Goal: Task Accomplishment & Management: Complete application form

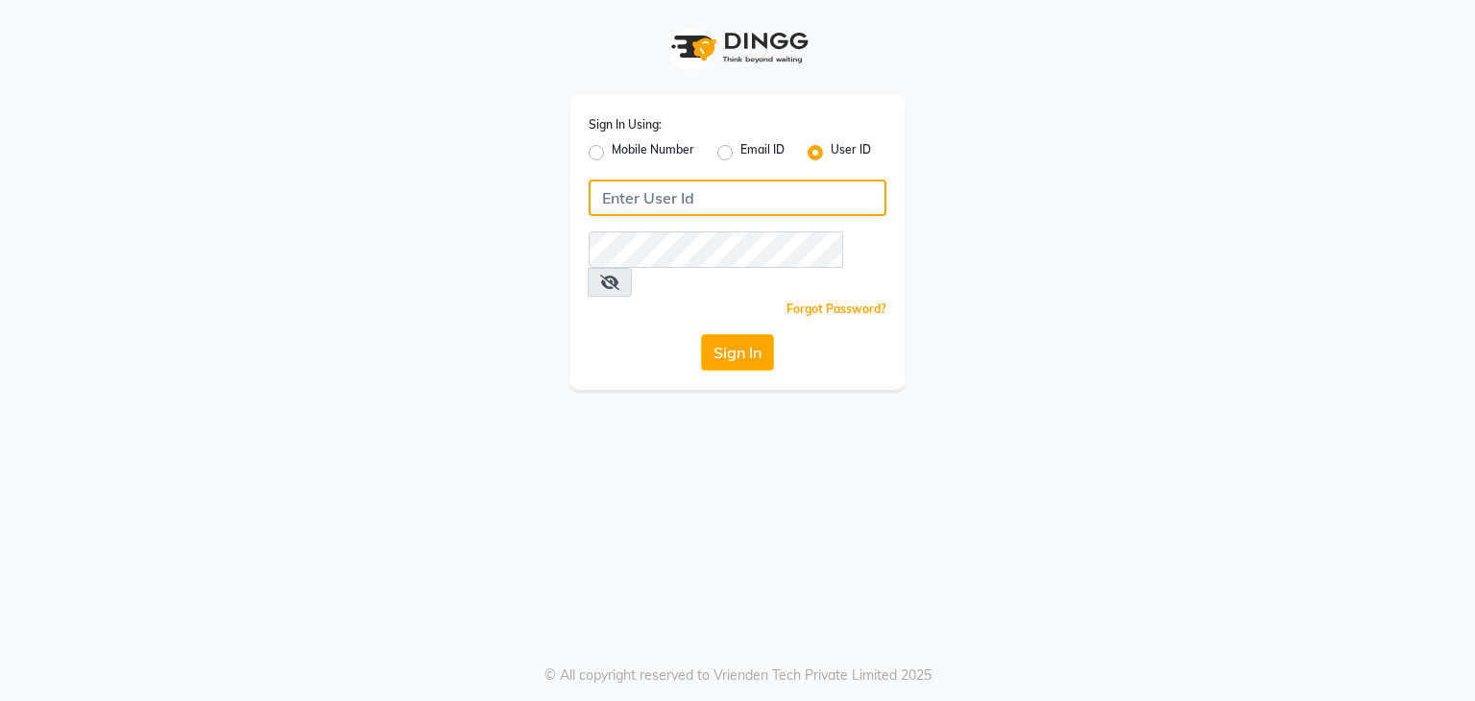
click at [664, 198] on input "Username" at bounding box center [738, 198] width 298 height 36
type input "ashay"
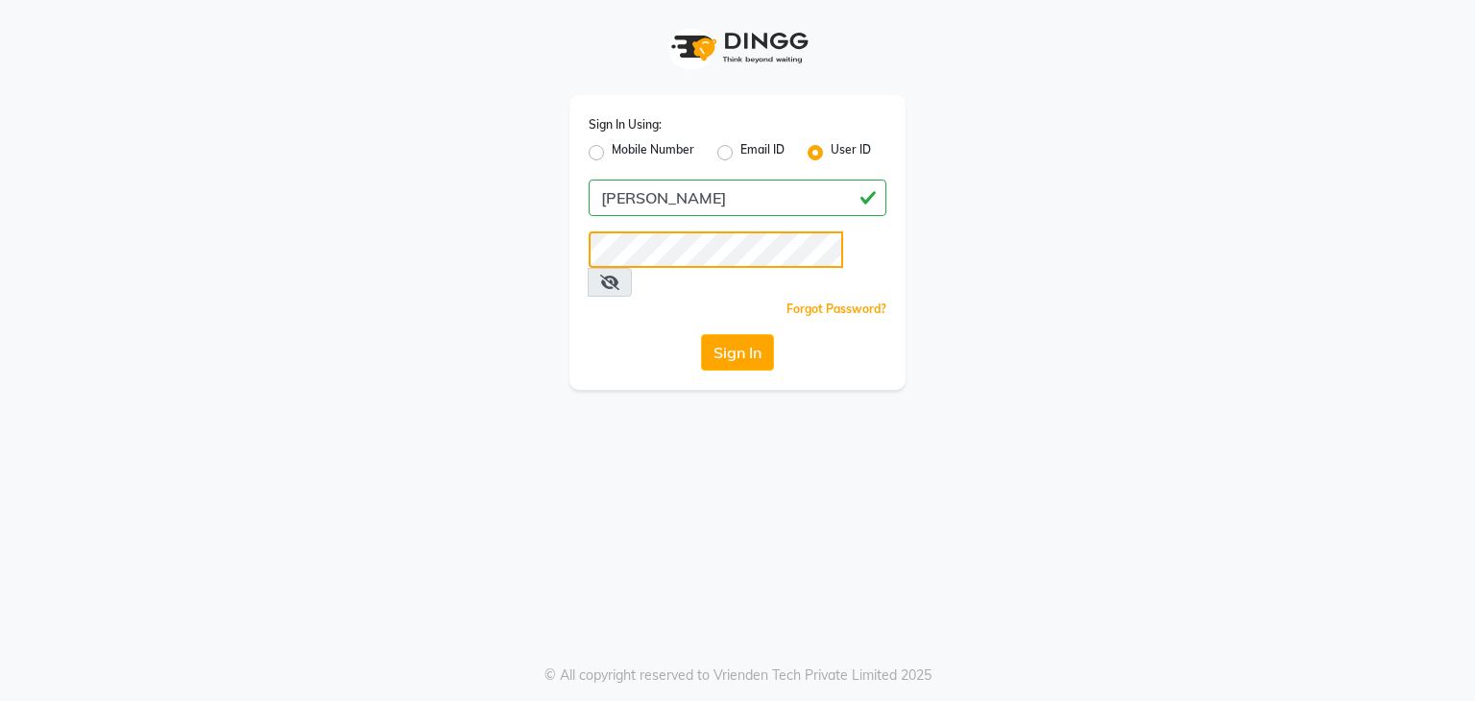
click at [701, 334] on button "Sign In" at bounding box center [737, 352] width 73 height 36
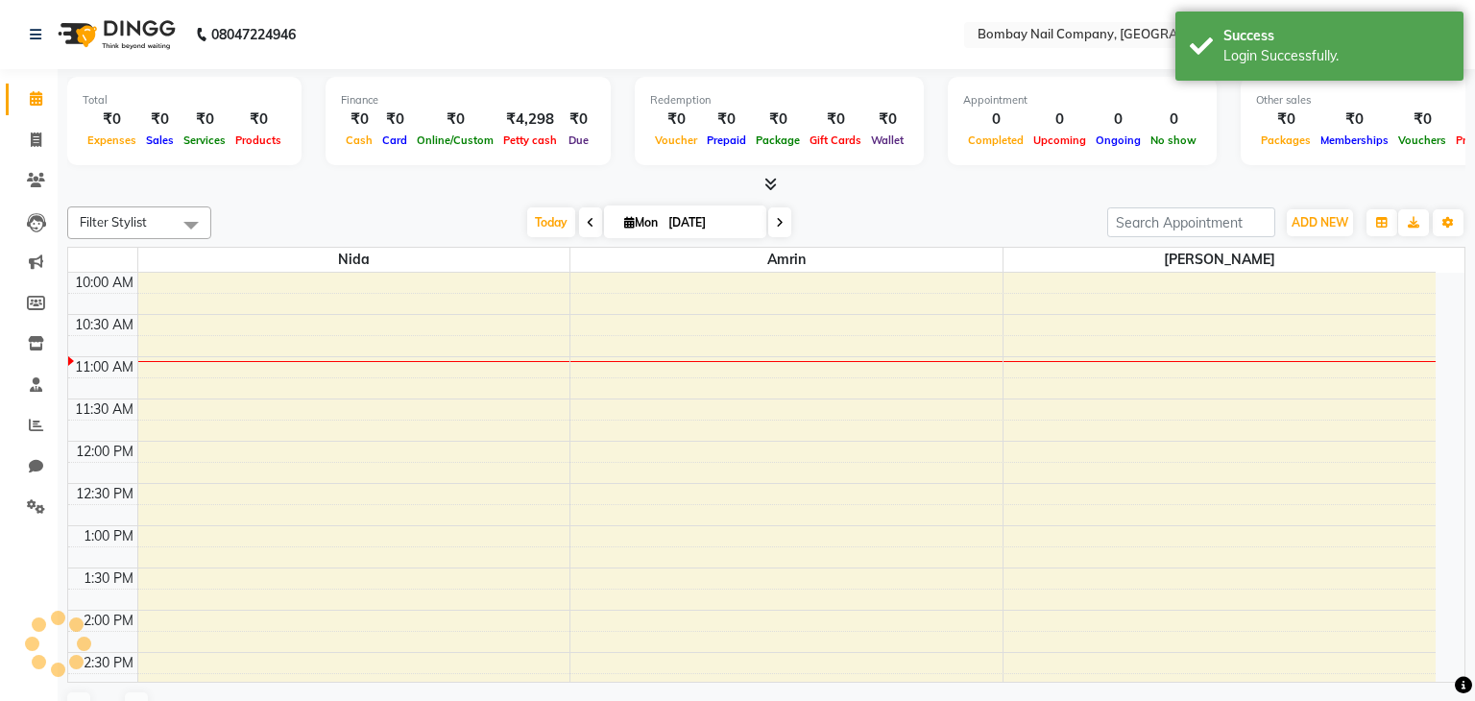
select select "en"
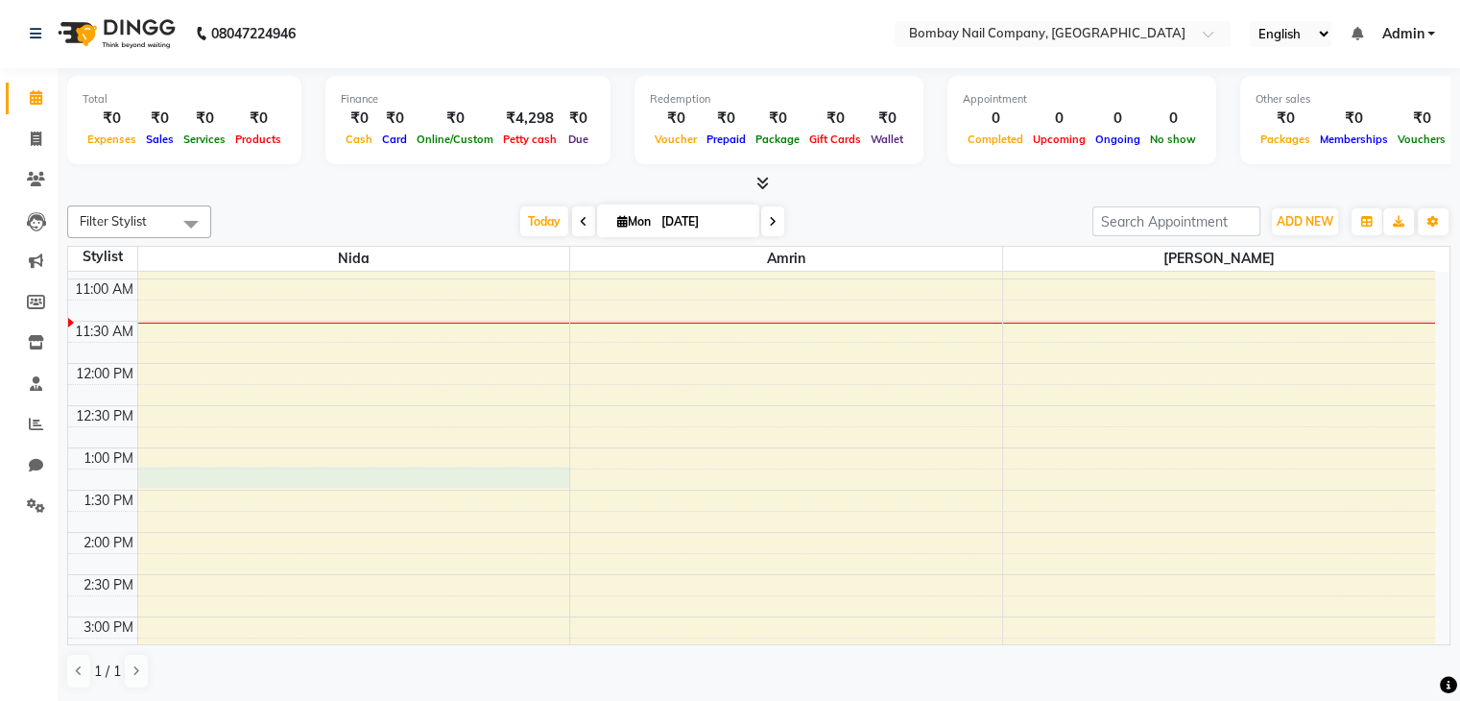
click at [442, 481] on div "10:00 AM 10:30 AM 11:00 AM 11:30 AM 12:00 PM 12:30 PM 1:00 PM 1:30 PM 2:00 PM 2…" at bounding box center [751, 659] width 1367 height 928
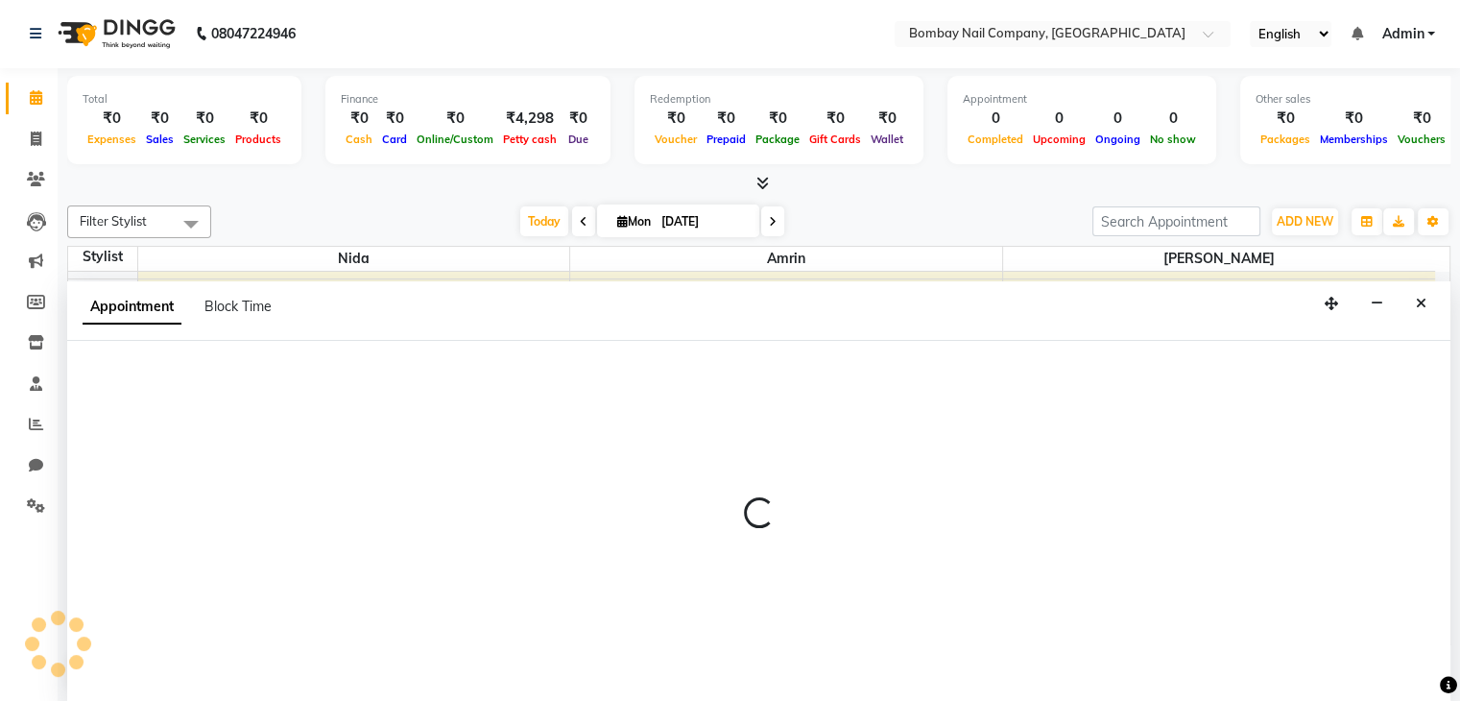
select select "89817"
select select "795"
select select "tentative"
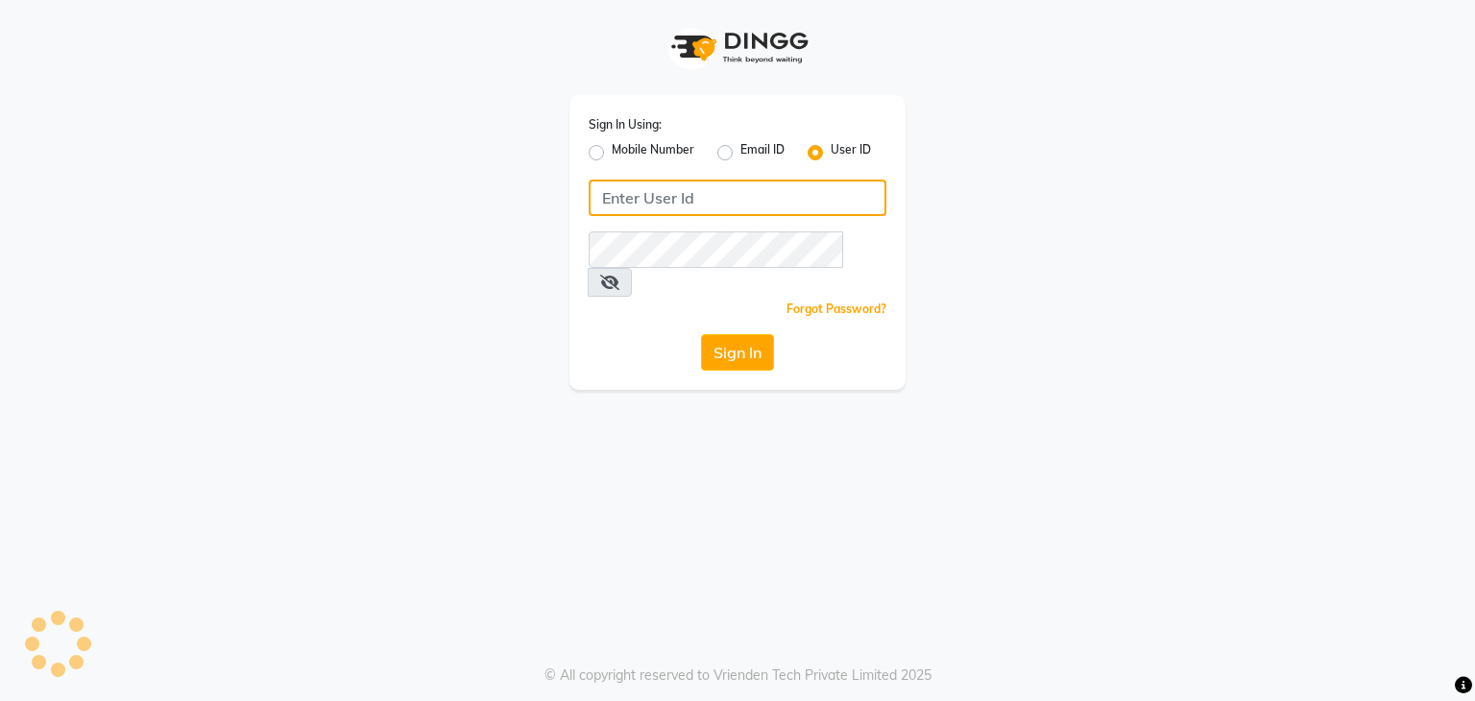
click at [736, 202] on input "Username" at bounding box center [738, 198] width 298 height 36
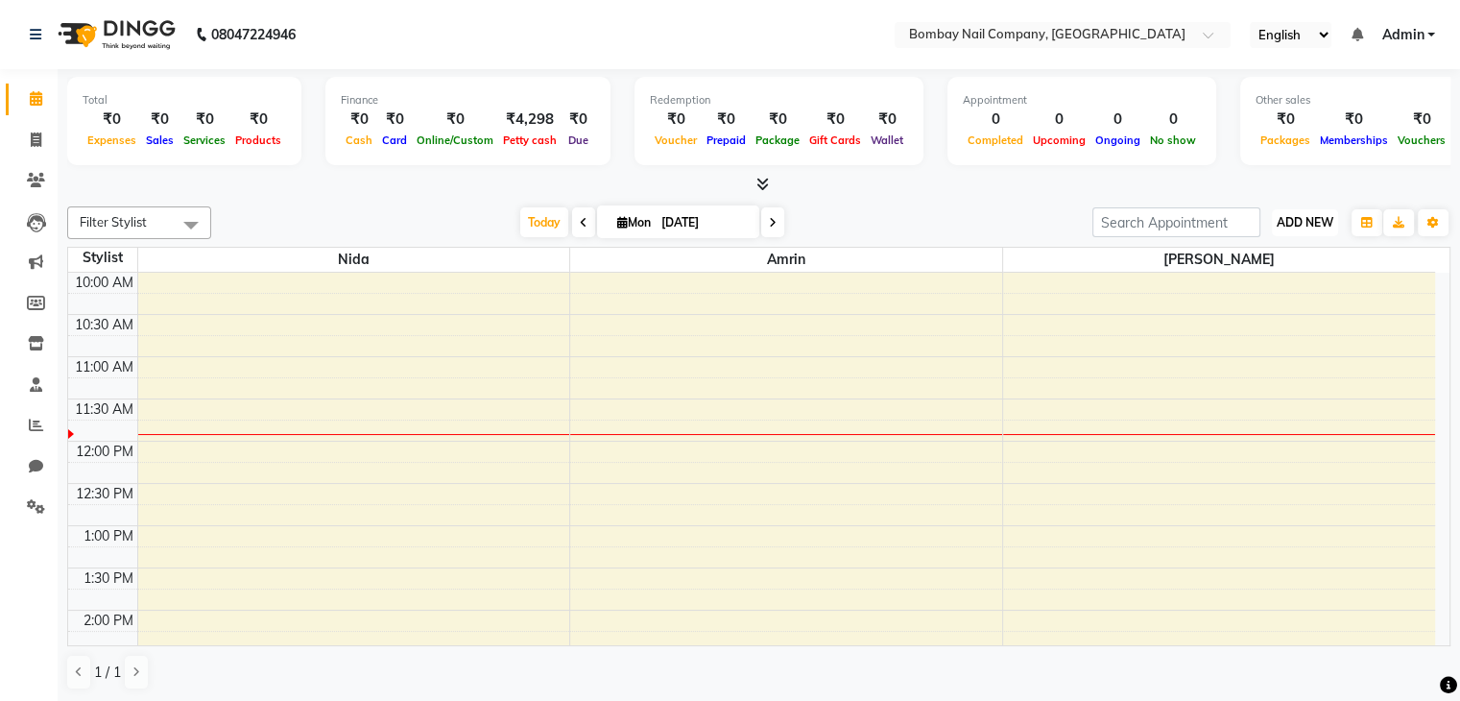
click at [1310, 224] on span "ADD NEW" at bounding box center [1305, 222] width 57 height 14
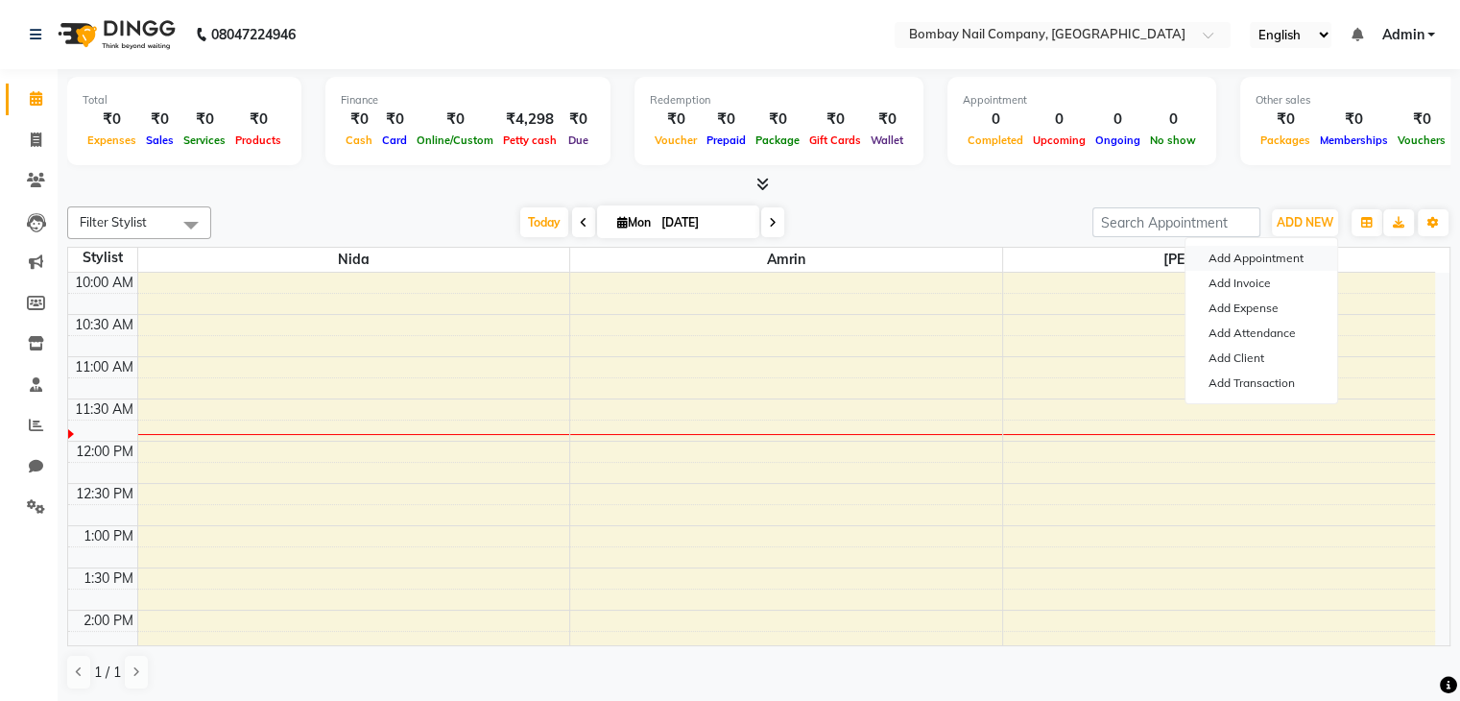
click at [1294, 258] on button "Add Appointment" at bounding box center [1262, 258] width 152 height 25
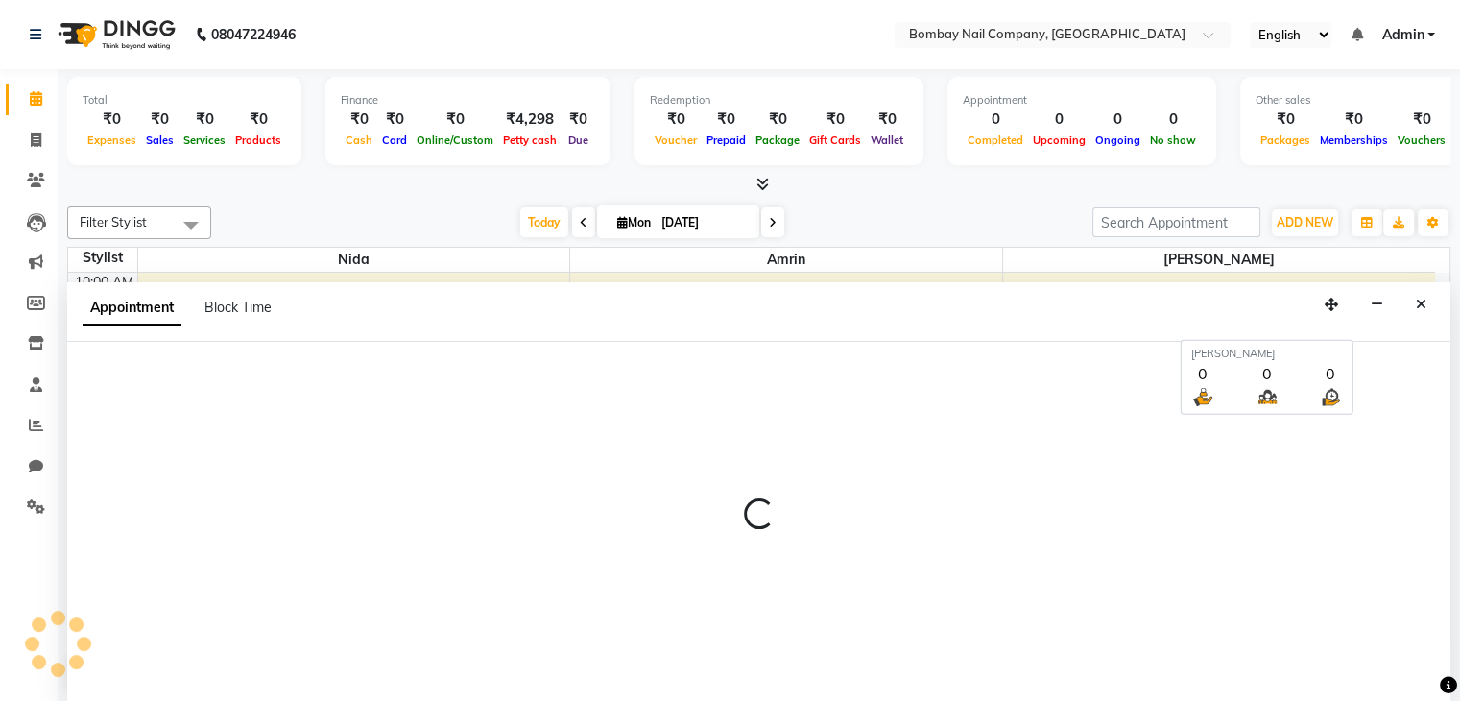
scroll to position [1, 0]
select select "660"
select select "tentative"
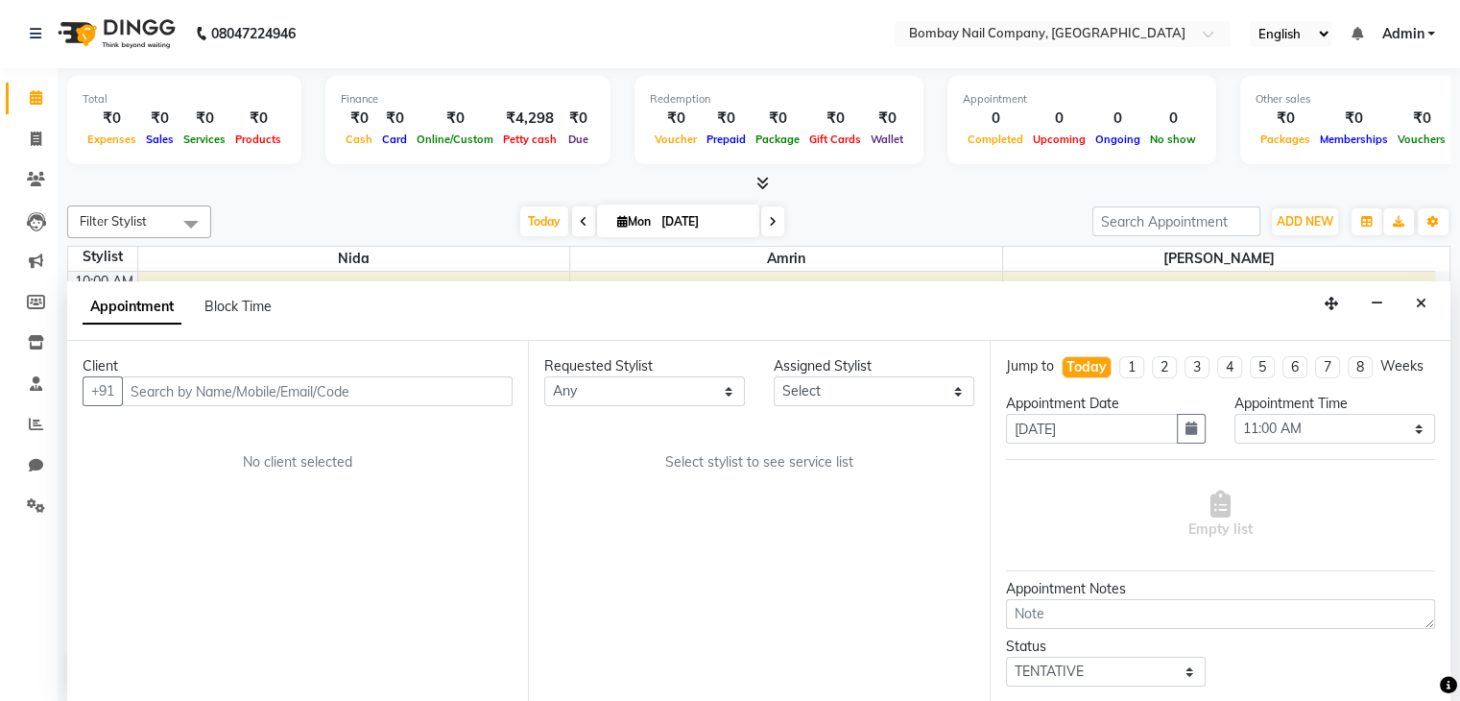
click at [1129, 378] on li "1" at bounding box center [1132, 367] width 25 height 22
type input "08-09-2025"
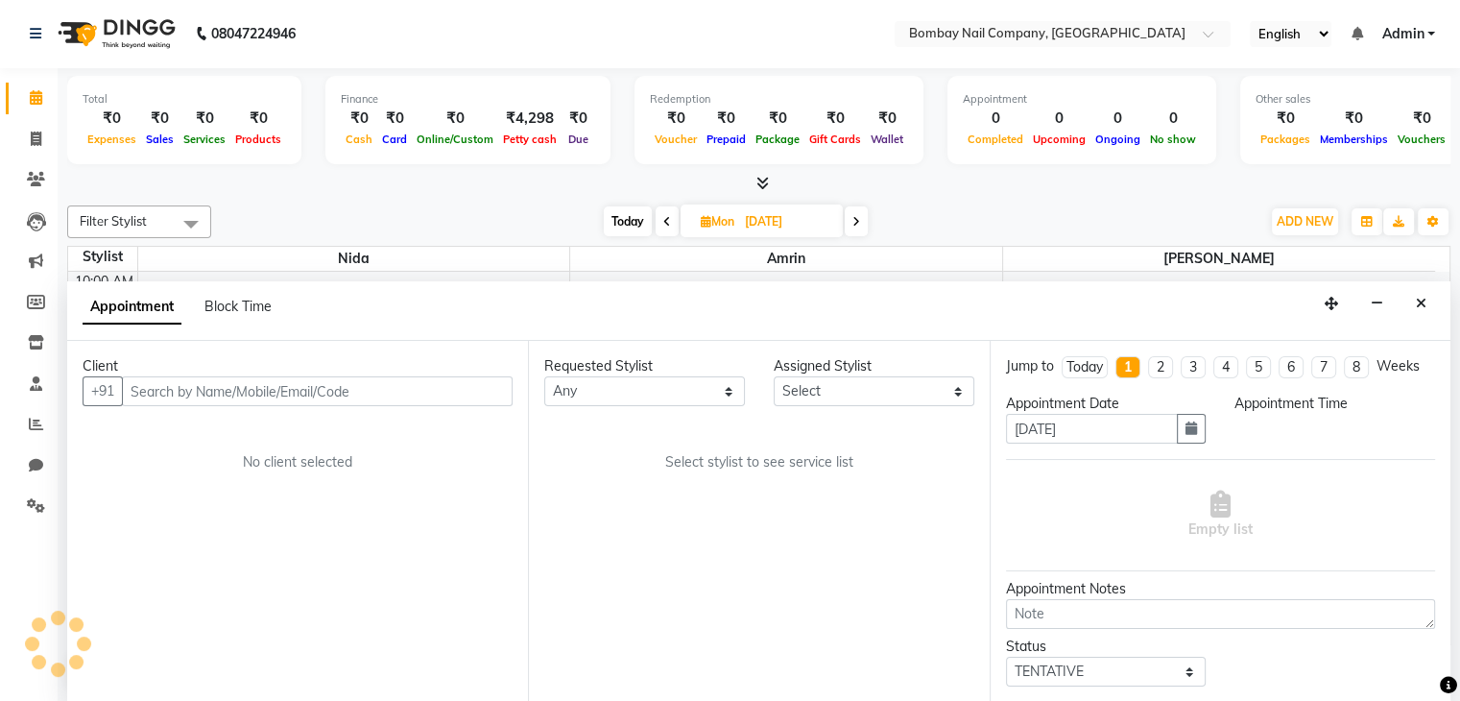
select select "660"
click at [1098, 363] on div "Today" at bounding box center [1085, 367] width 36 height 20
type input "[DATE]"
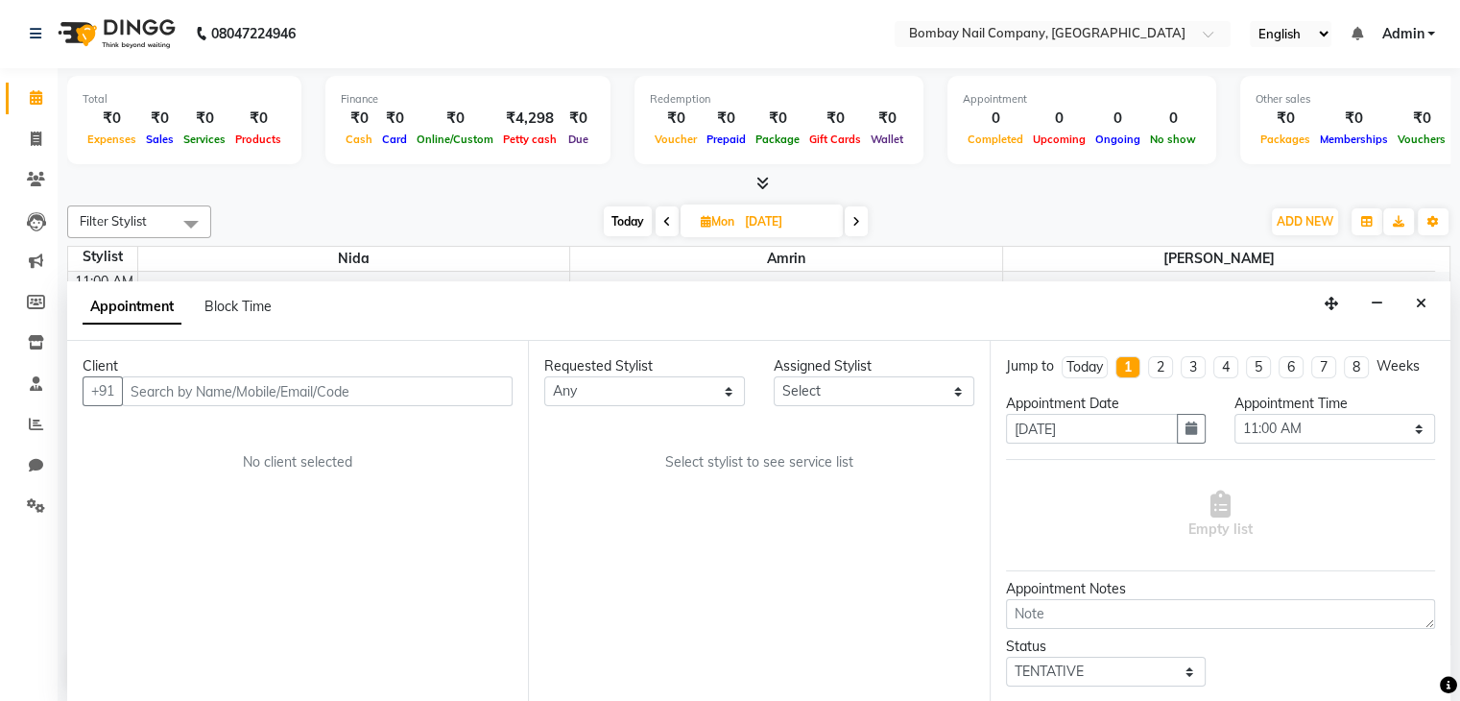
select select "660"
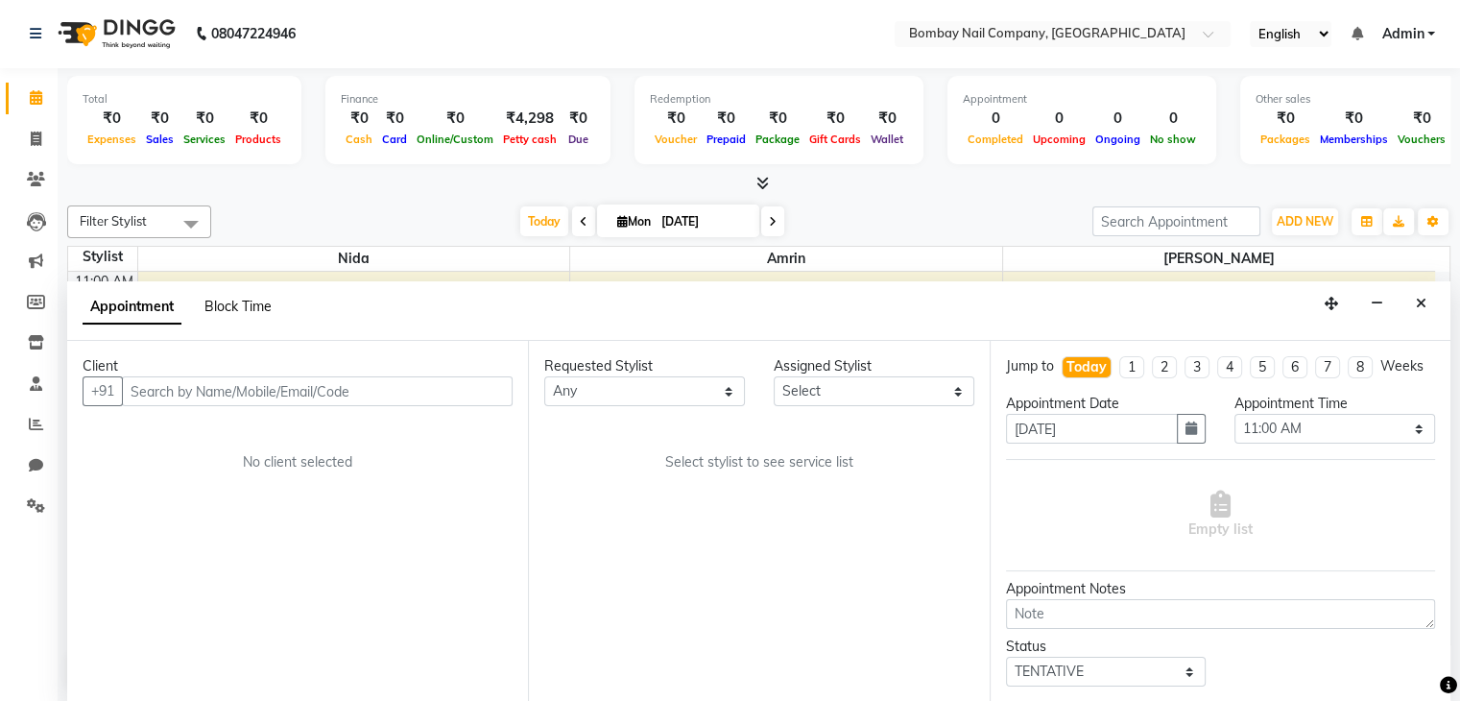
click at [213, 312] on span "Block Time" at bounding box center [238, 306] width 67 height 17
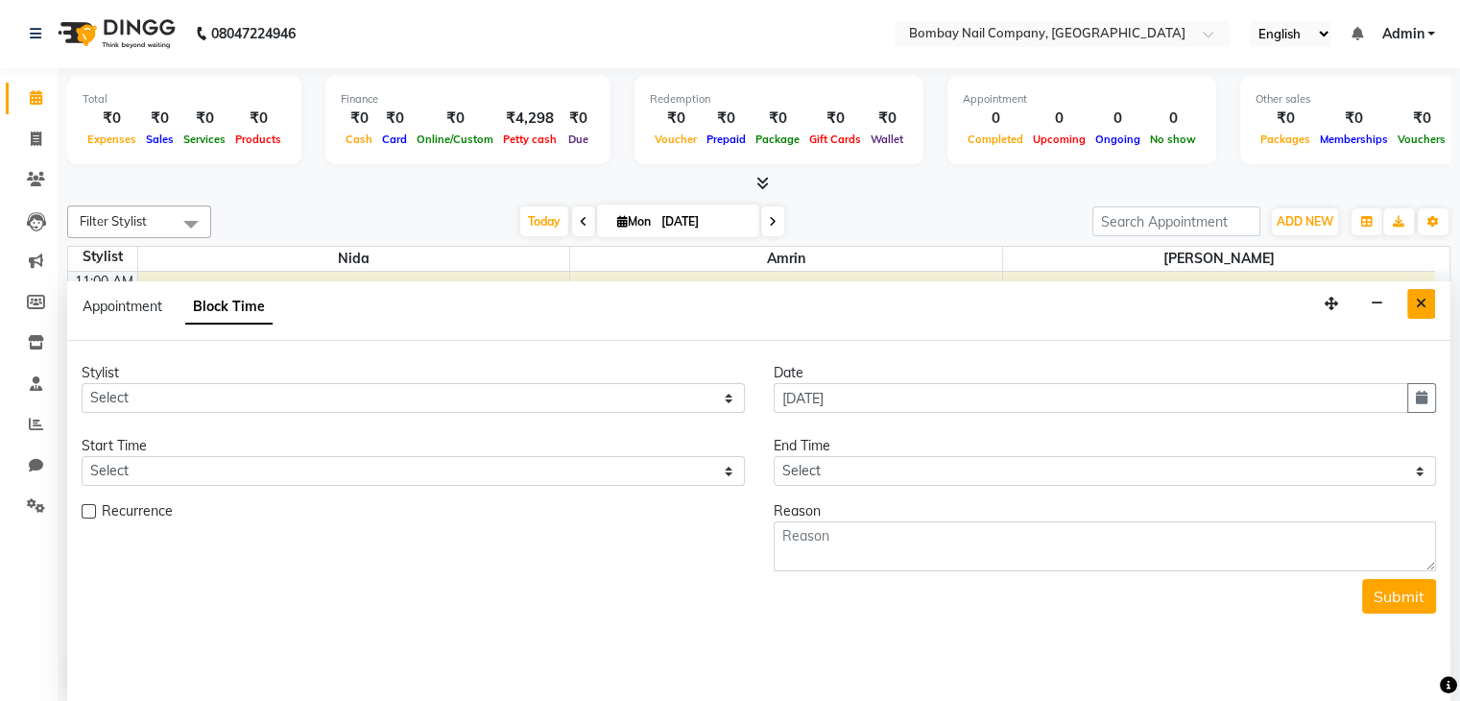
click at [1420, 298] on icon "Close" at bounding box center [1421, 303] width 11 height 13
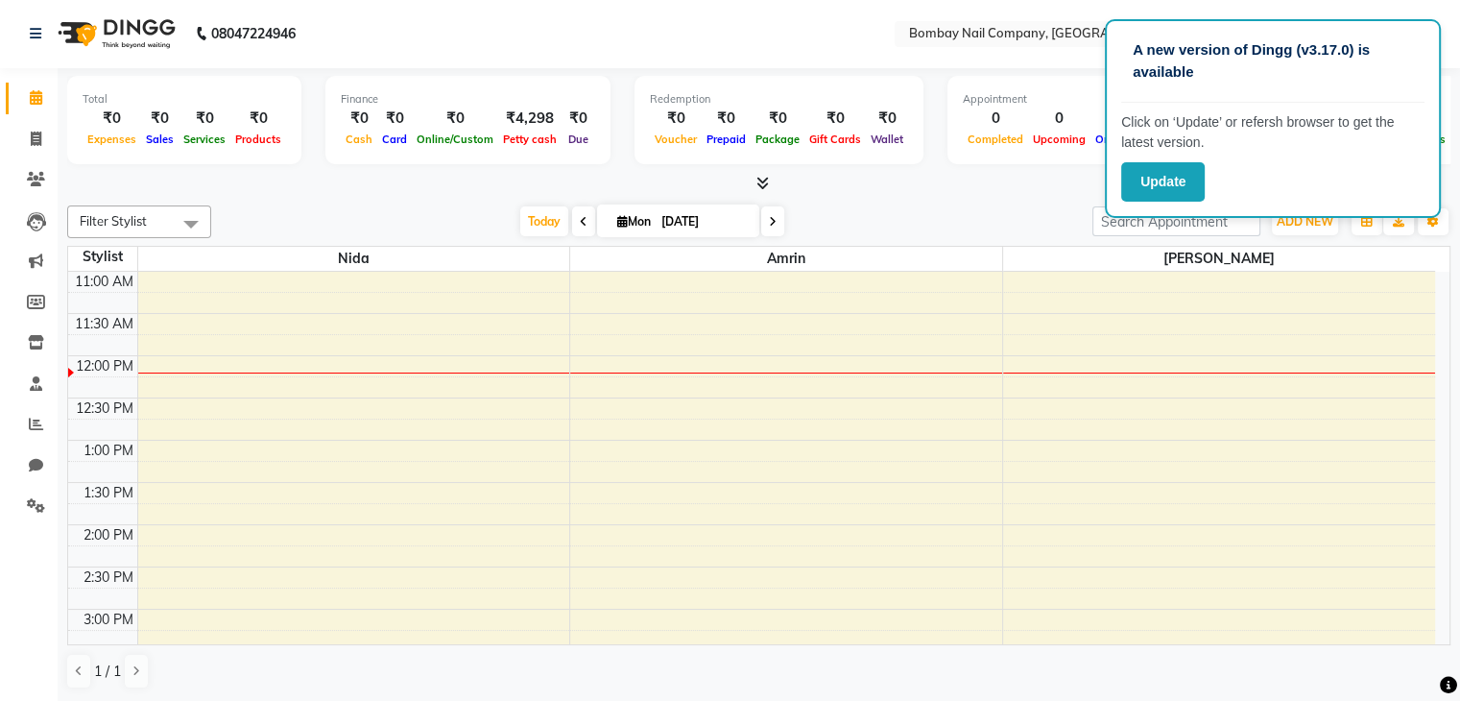
click at [1024, 207] on div "Today Mon 01-09-2025" at bounding box center [652, 221] width 862 height 29
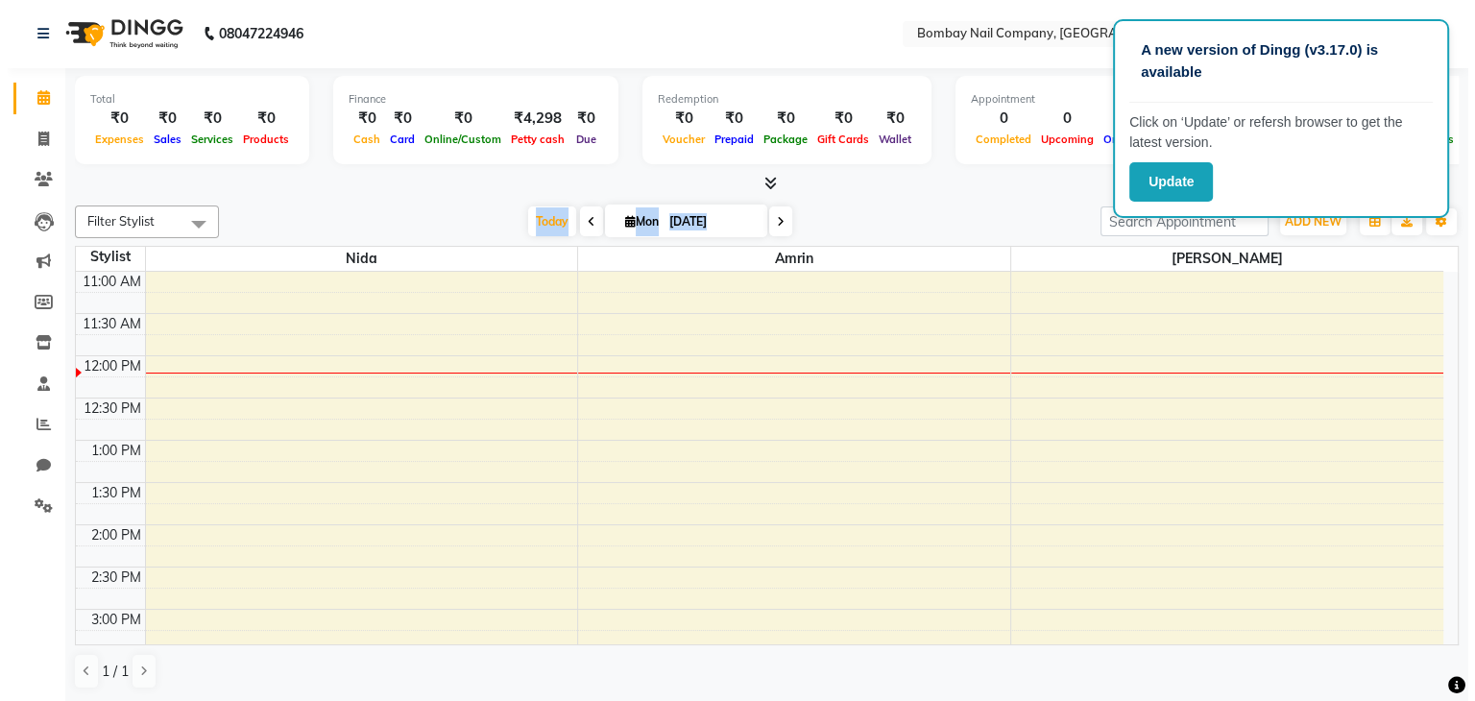
scroll to position [0, 0]
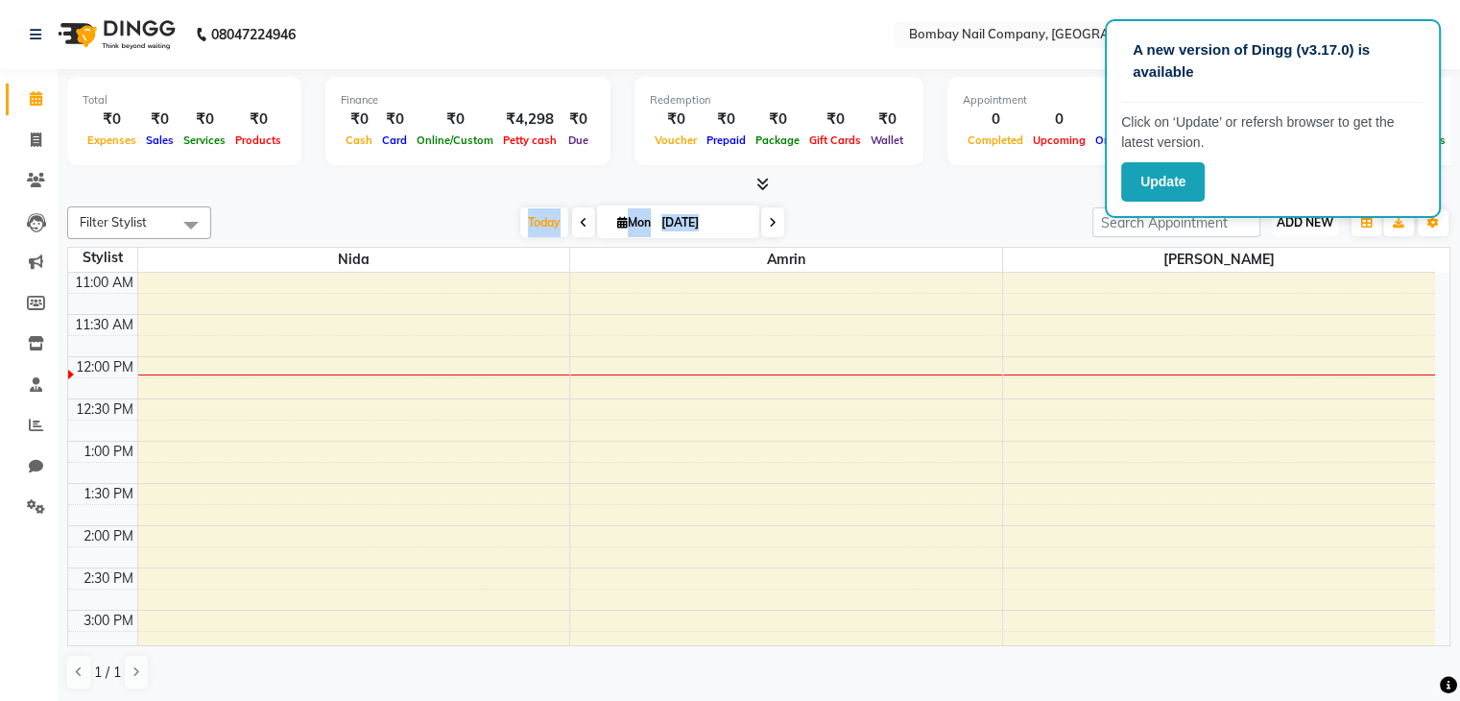
click at [1299, 224] on span "ADD NEW" at bounding box center [1305, 222] width 57 height 14
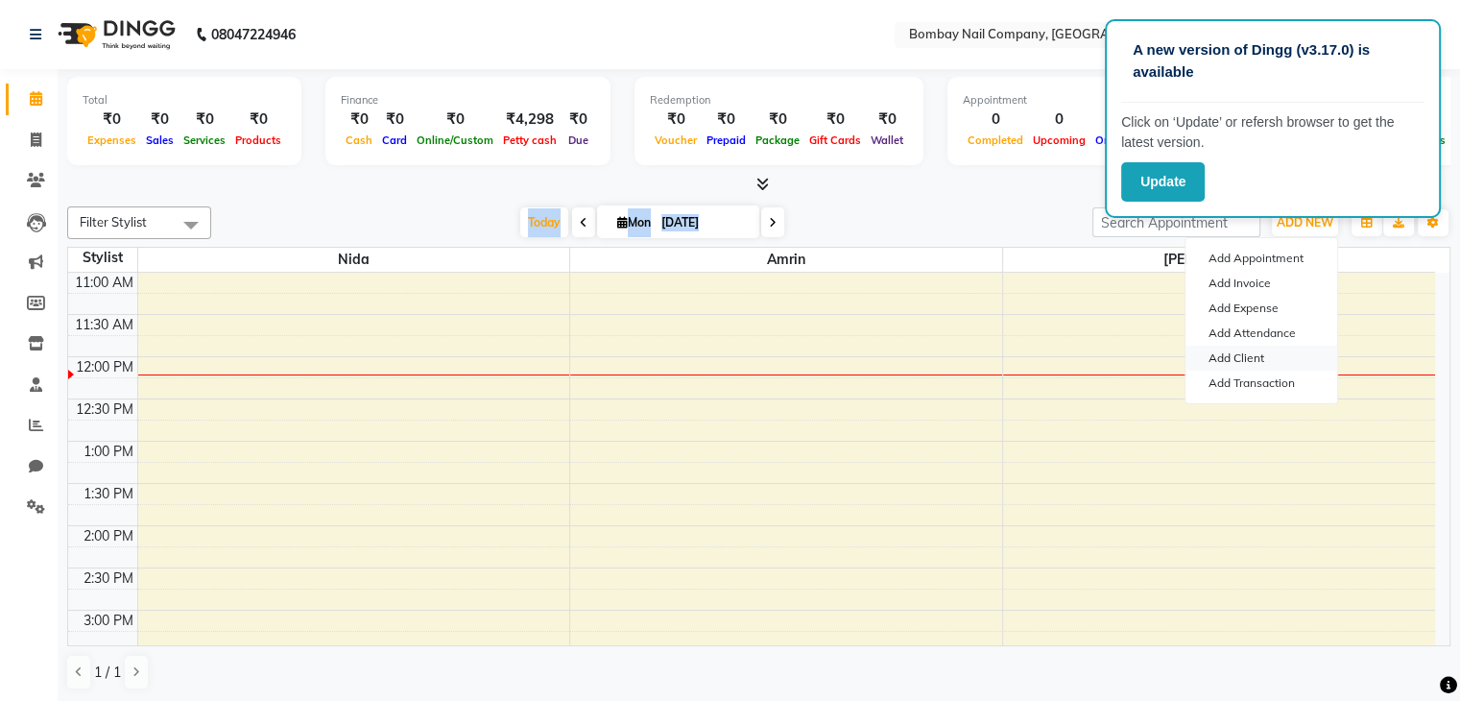
click at [1230, 355] on link "Add Client" at bounding box center [1262, 358] width 152 height 25
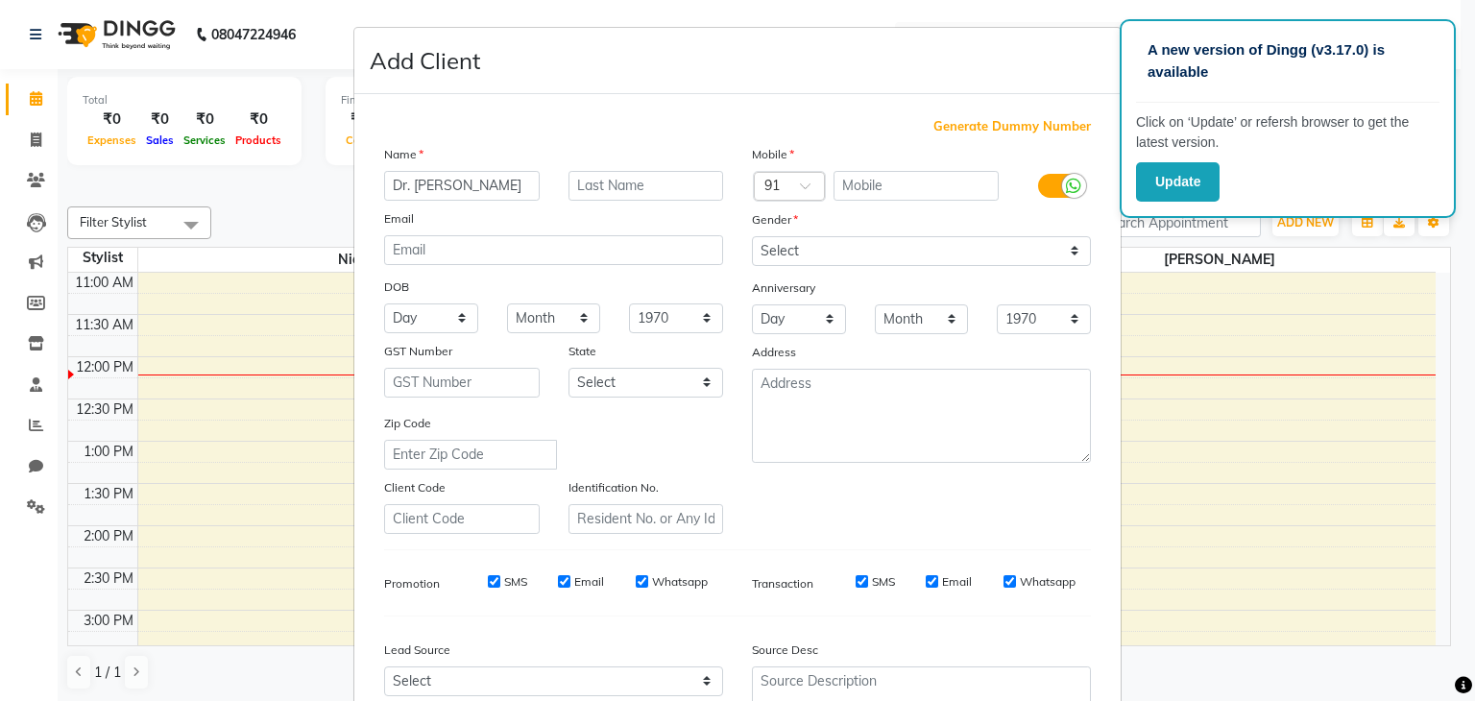
type input "Dr. Beena"
click at [850, 178] on input "text" at bounding box center [916, 186] width 166 height 30
type input "9821098619"
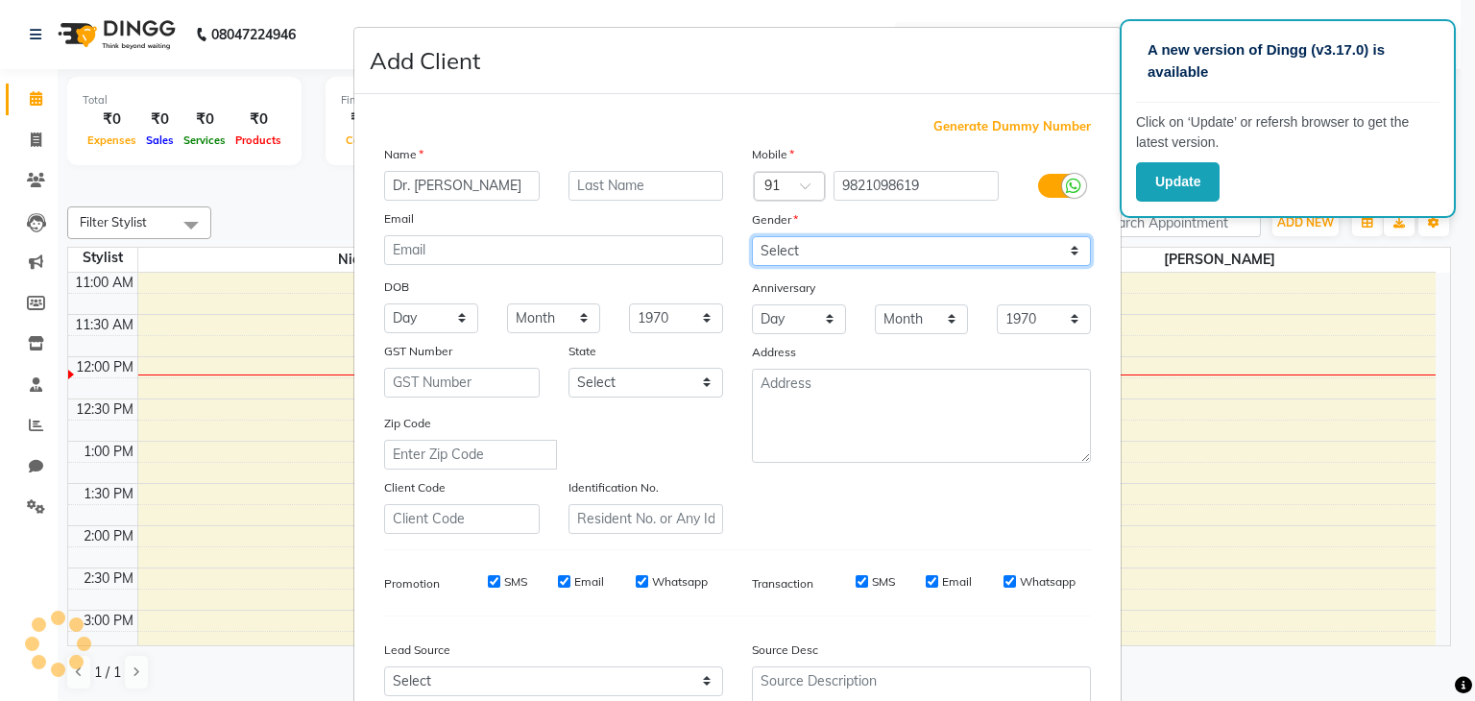
click at [791, 253] on select "Select Male Female Other Prefer Not To Say" at bounding box center [921, 251] width 339 height 30
select select "female"
click at [752, 237] on select "Select Male Female Other Prefer Not To Say" at bounding box center [921, 251] width 339 height 30
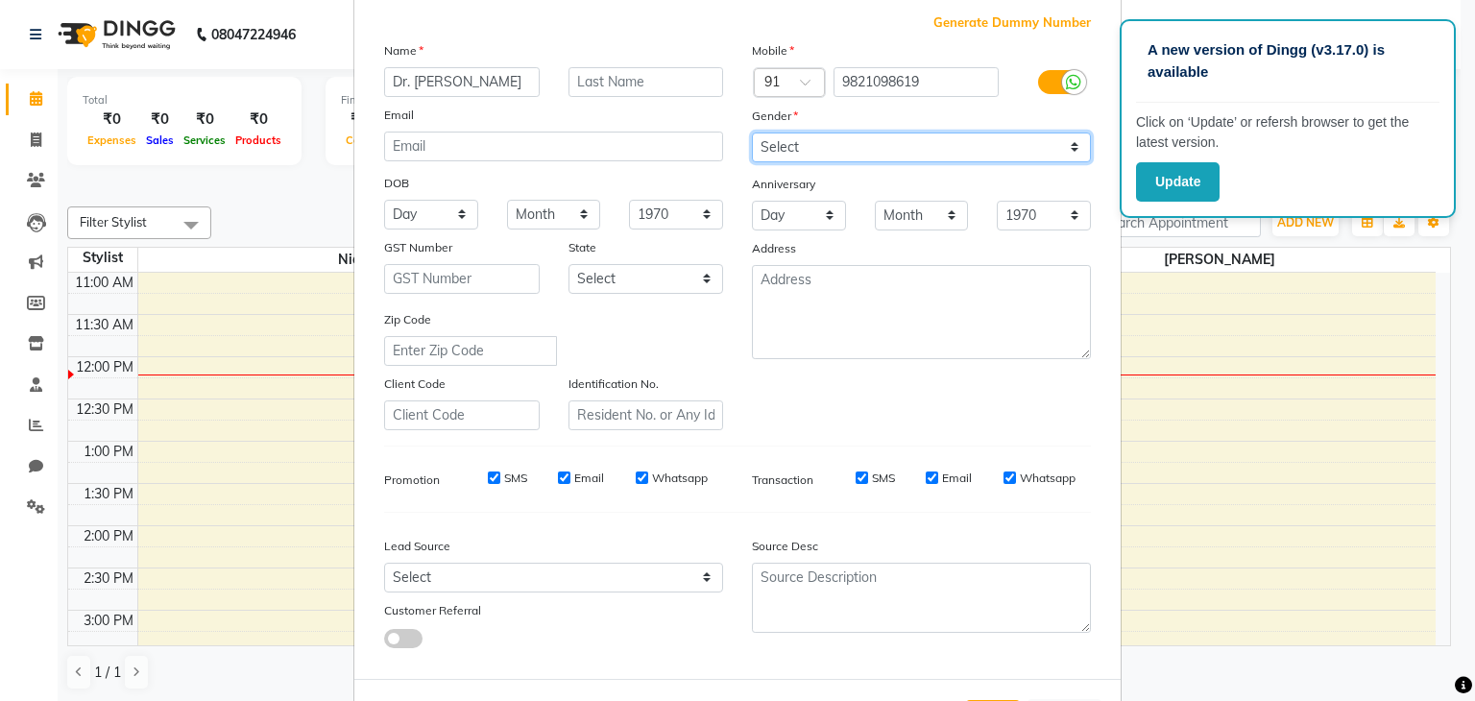
scroll to position [104, 0]
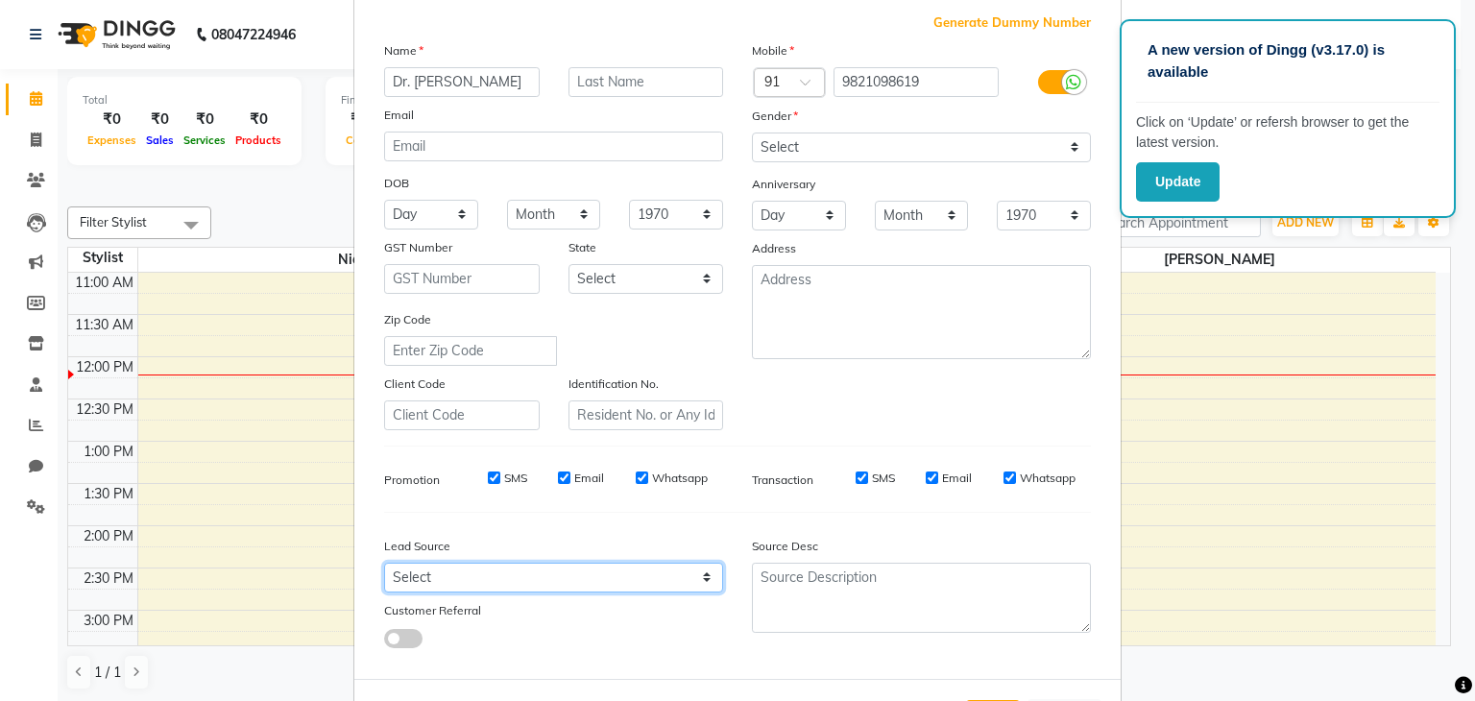
click at [541, 577] on select "Select Walk-in Referral Internet Friend Word of Mouth Advertisement Facebook Ju…" at bounding box center [553, 578] width 339 height 30
select select "56831"
click at [384, 569] on select "Select Walk-in Referral Internet Friend Word of Mouth Advertisement Facebook Ju…" at bounding box center [553, 578] width 339 height 30
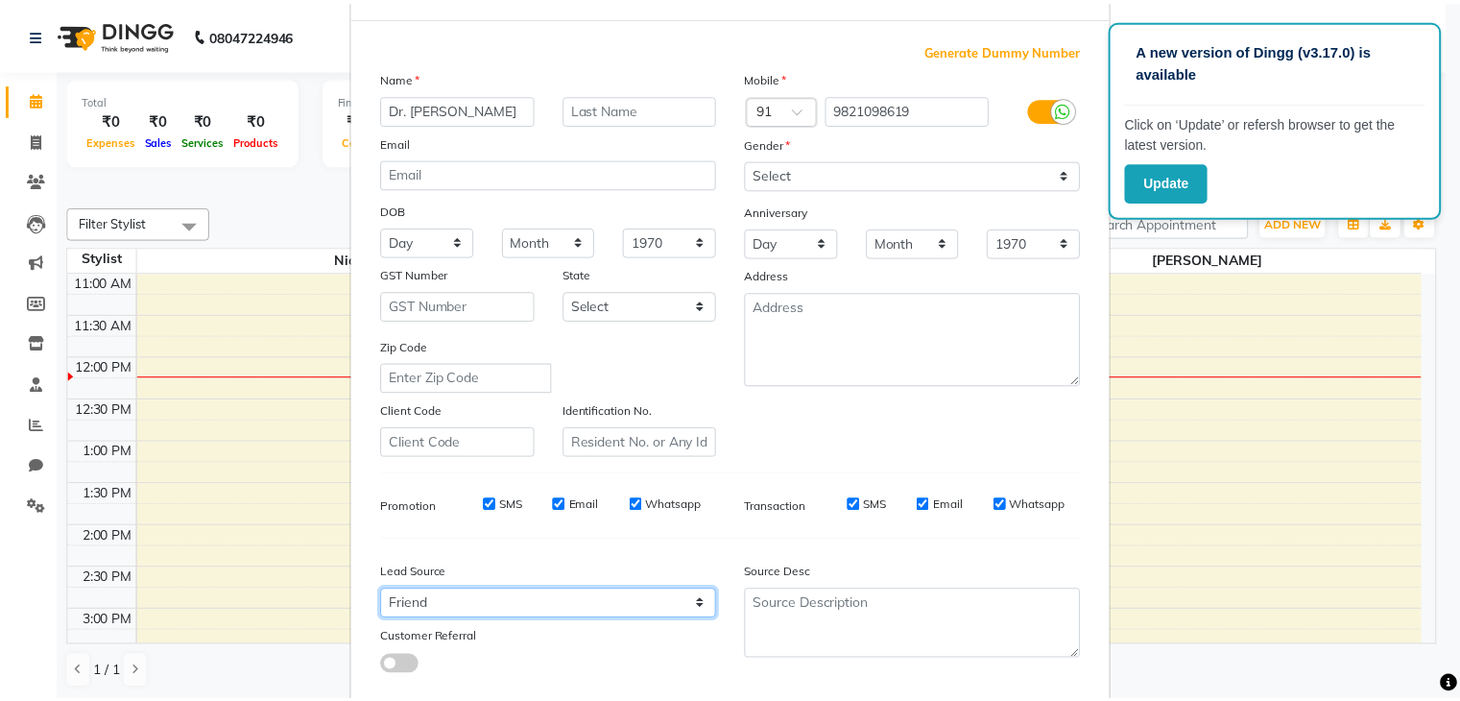
scroll to position [195, 0]
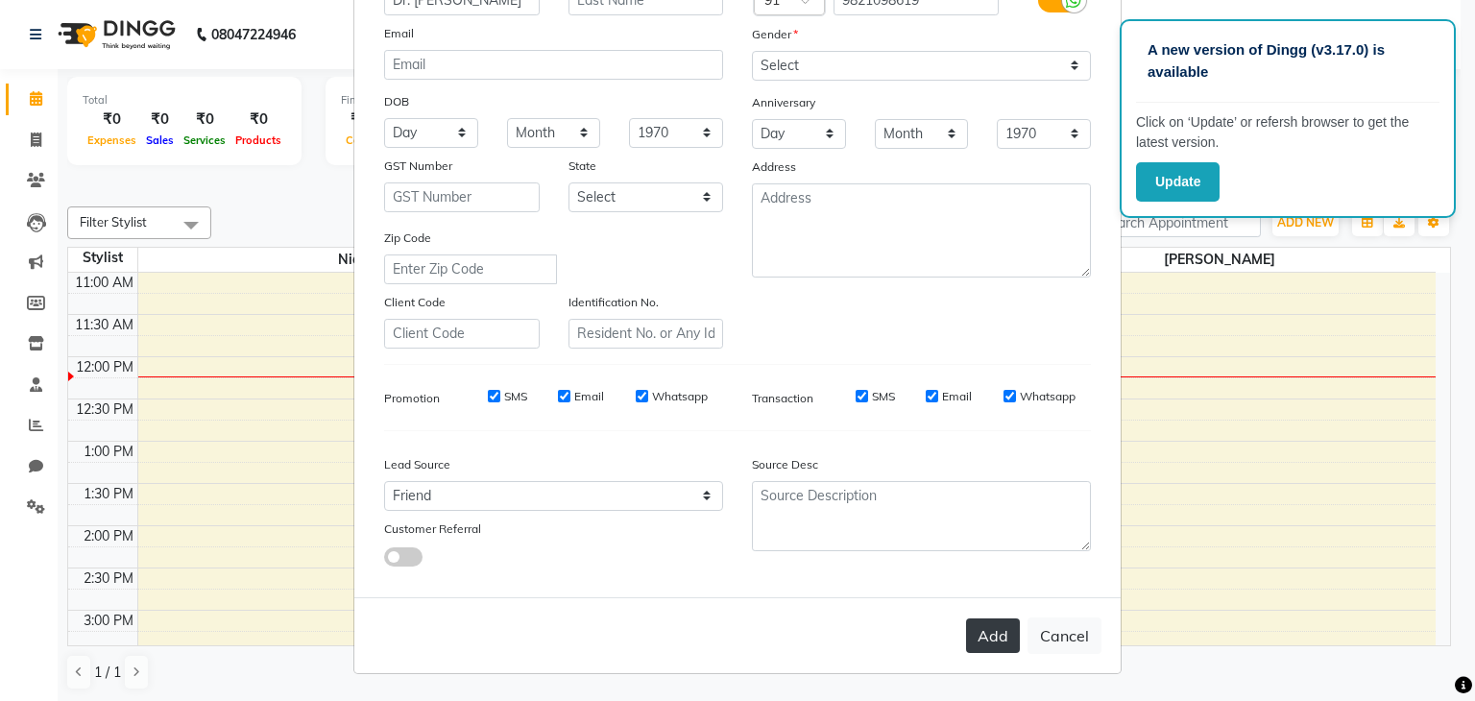
click at [975, 642] on button "Add" at bounding box center [993, 635] width 54 height 35
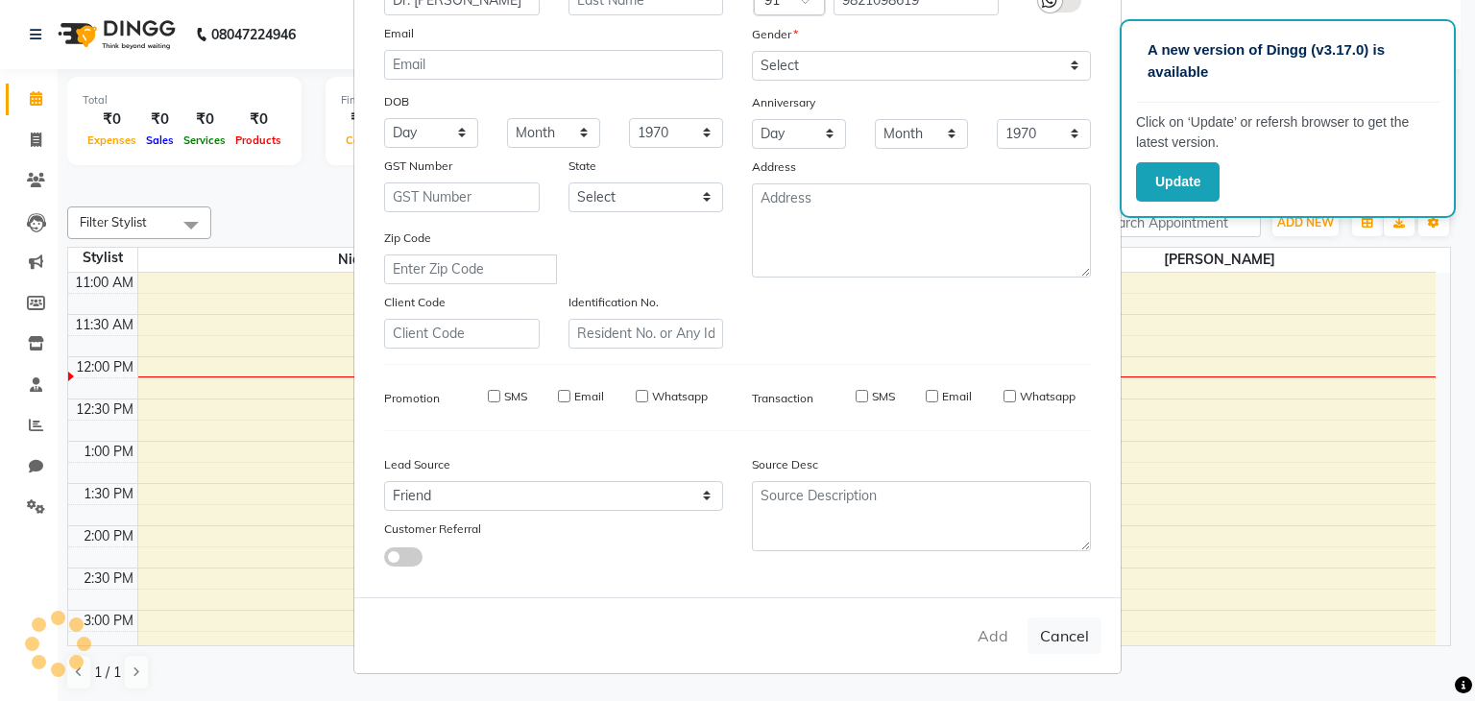
select select
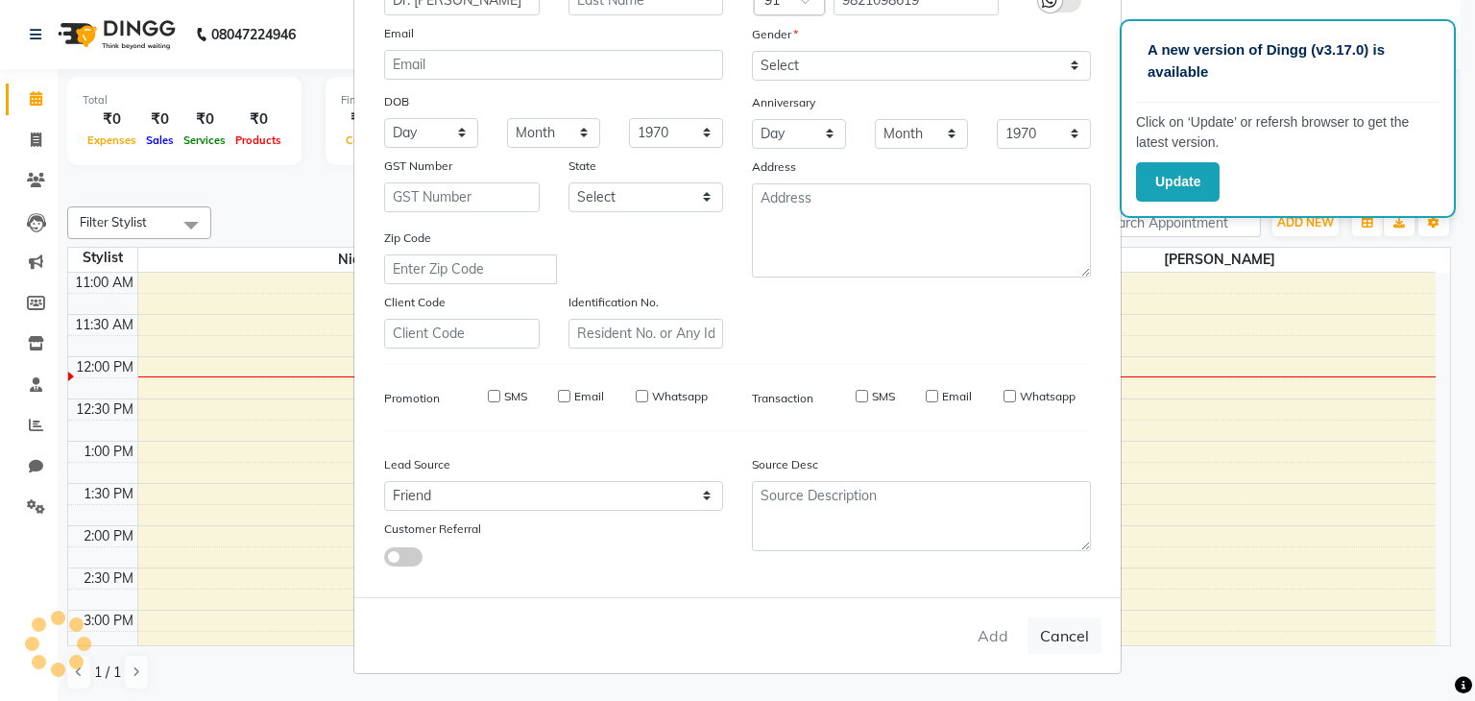
select select
checkbox input "false"
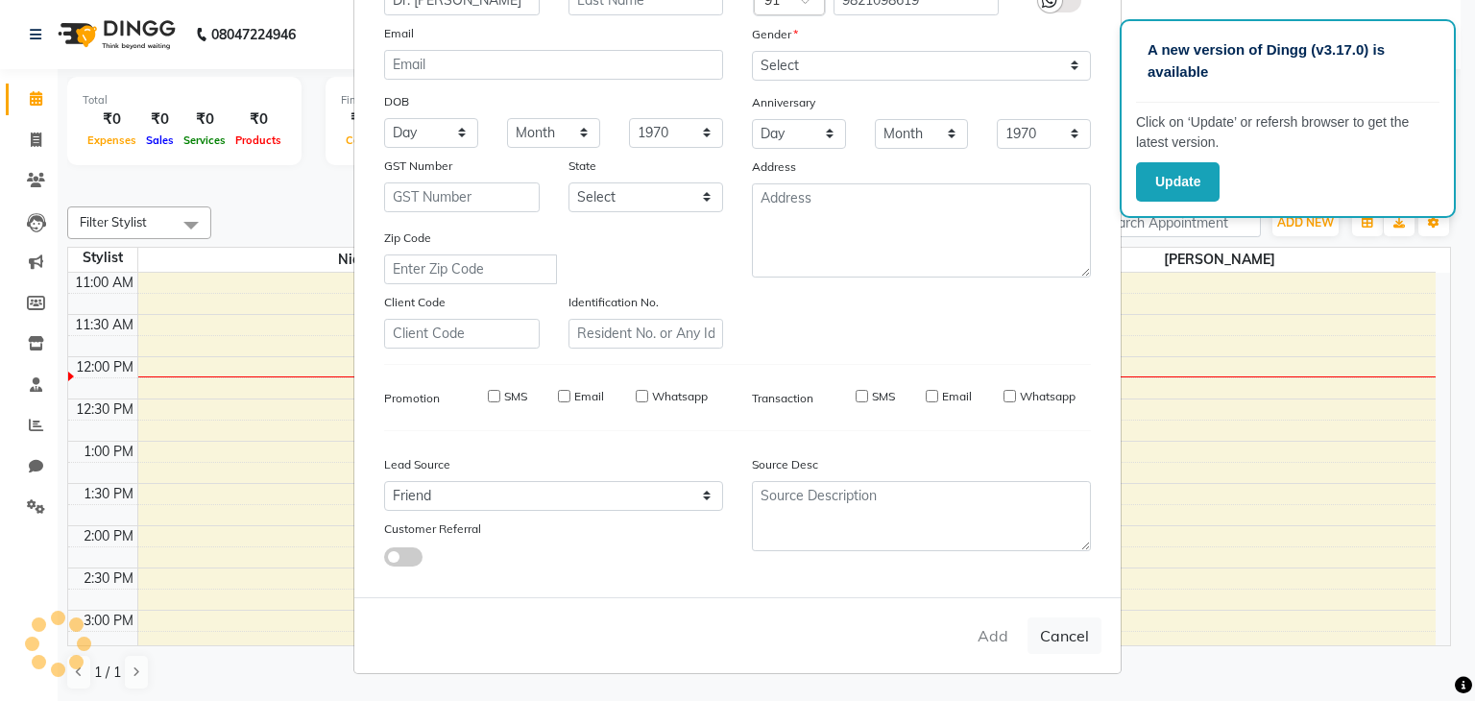
checkbox input "false"
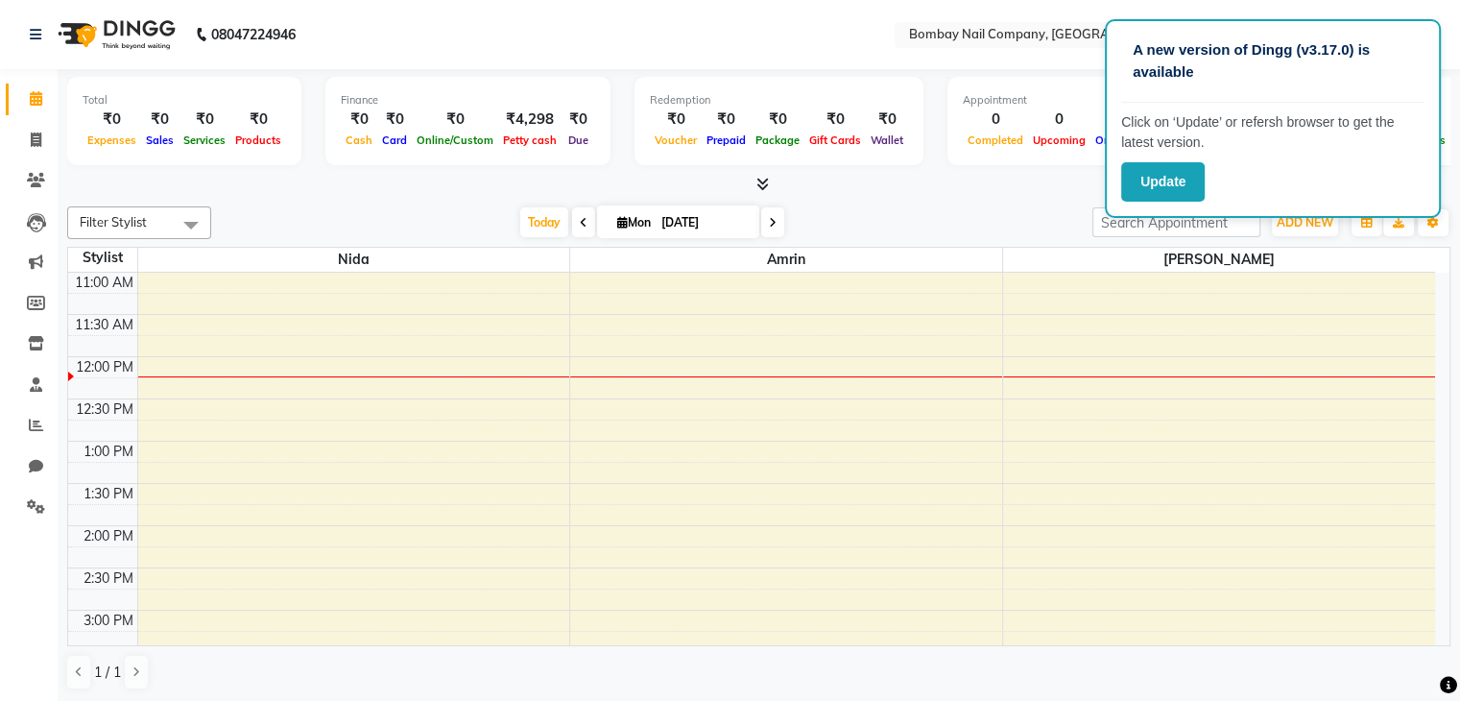
click at [1065, 223] on div "Today Mon 01-09-2025" at bounding box center [652, 222] width 862 height 29
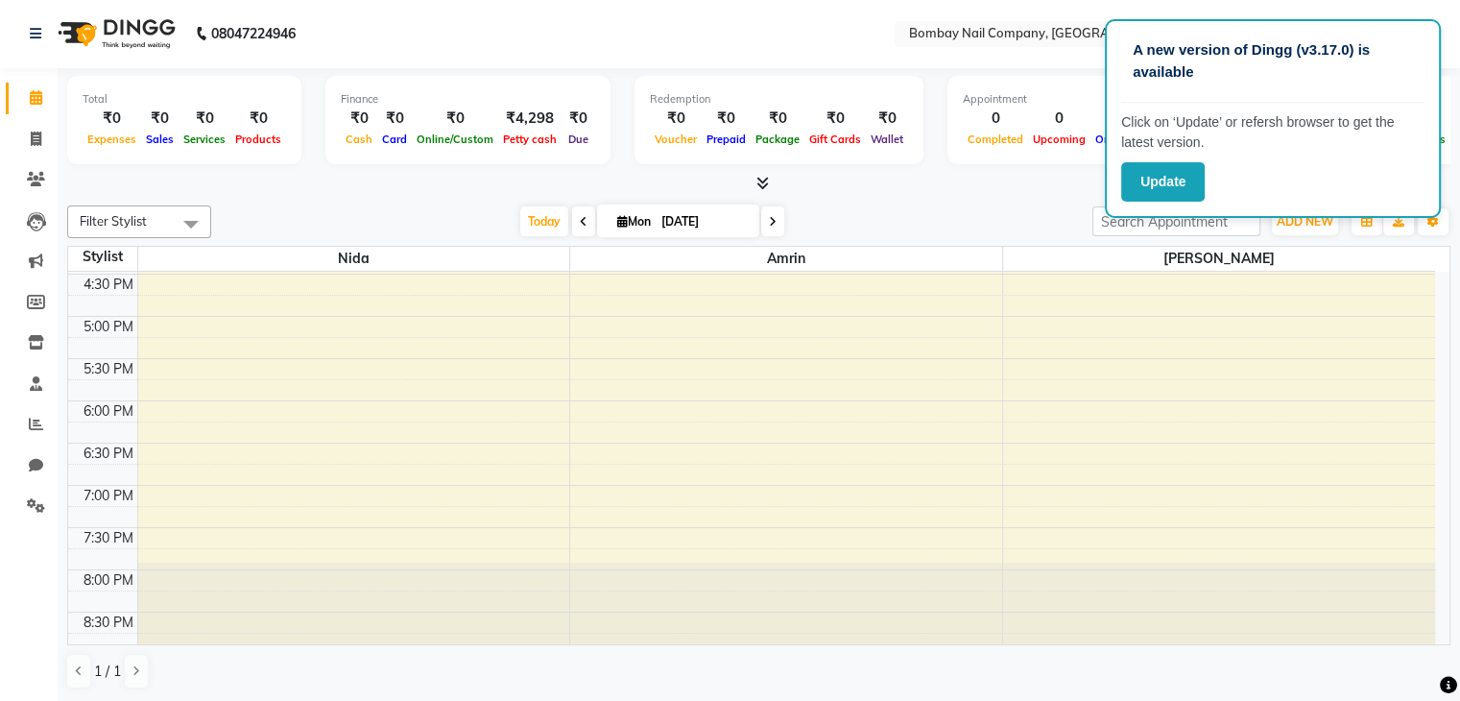
scroll to position [0, 0]
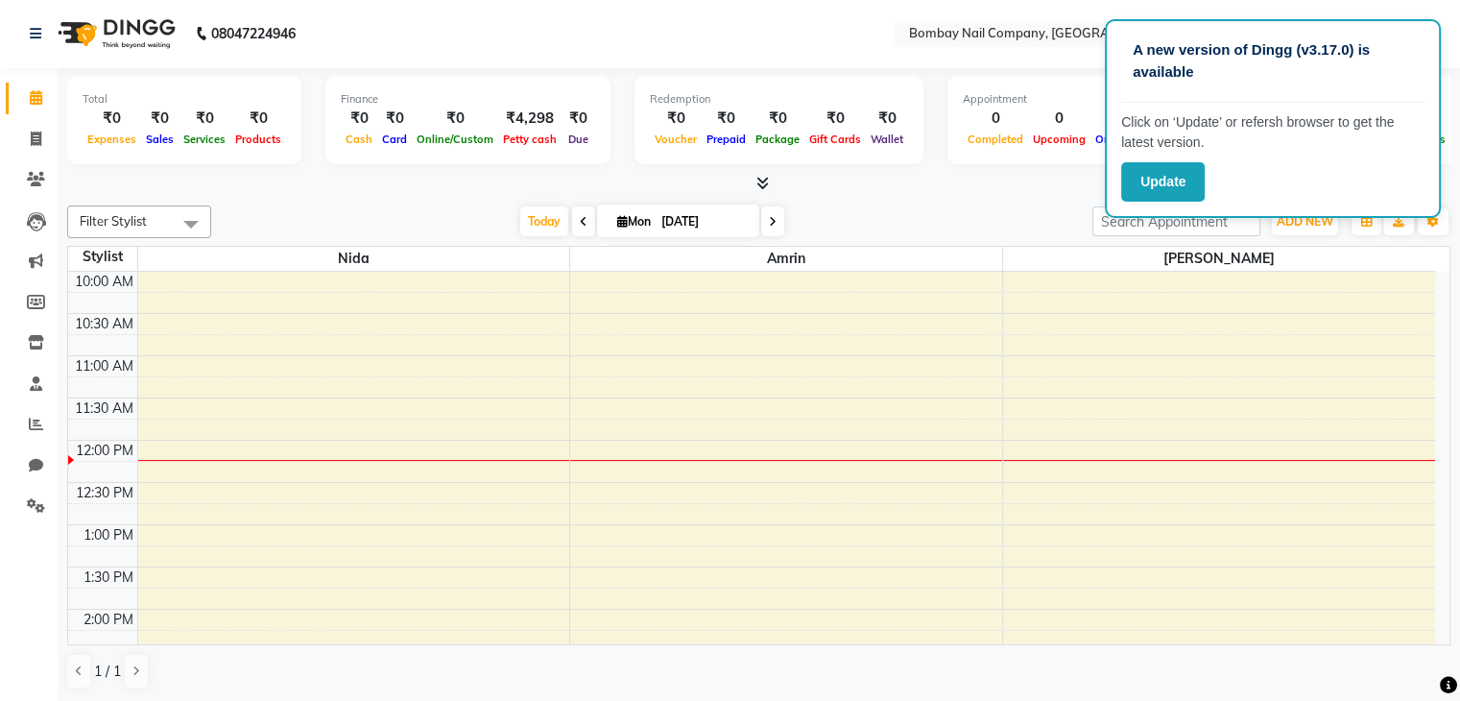
click at [998, 195] on div "Total ₹0 Expenses ₹0 Sales ₹0 Services ₹0 Products Finance ₹0 Cash ₹0 Card ₹0 O…" at bounding box center [759, 385] width 1403 height 634
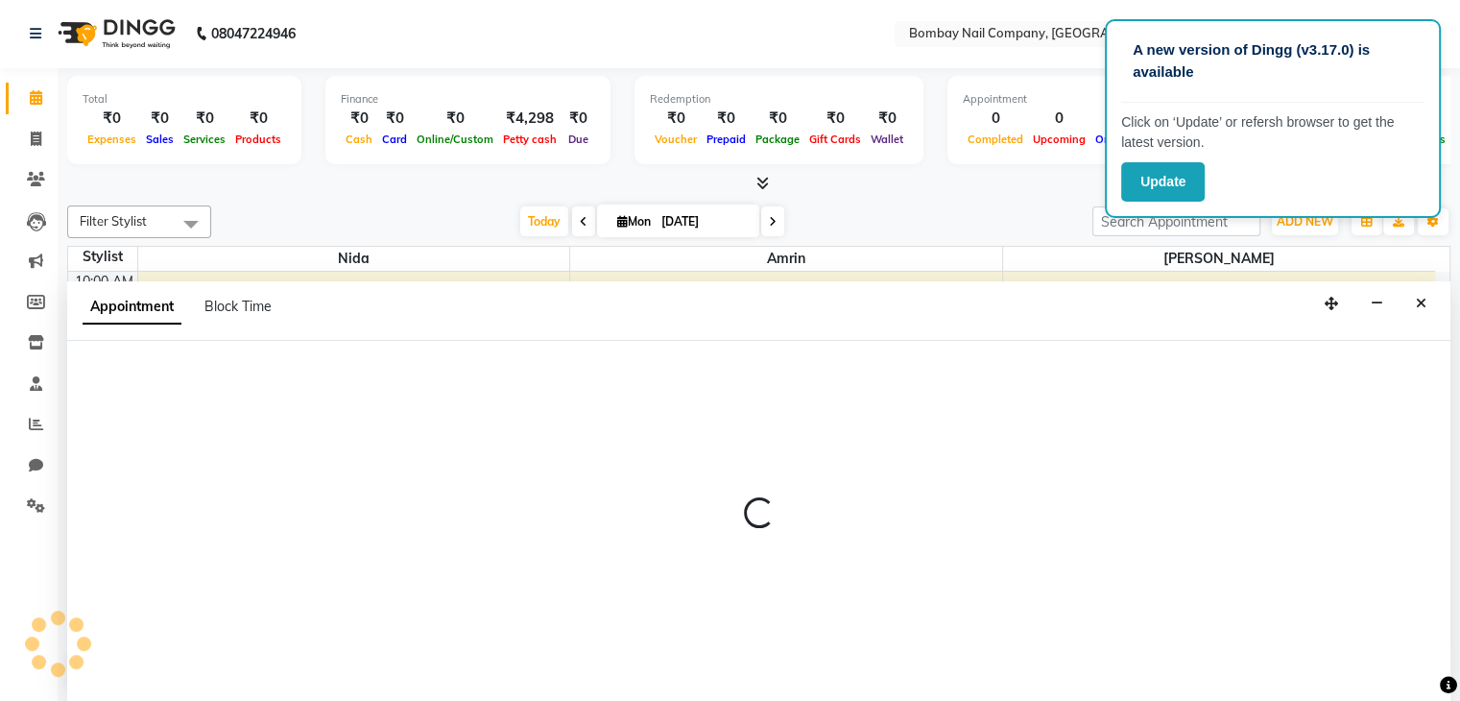
select select "90273"
select select "675"
select select "tentative"
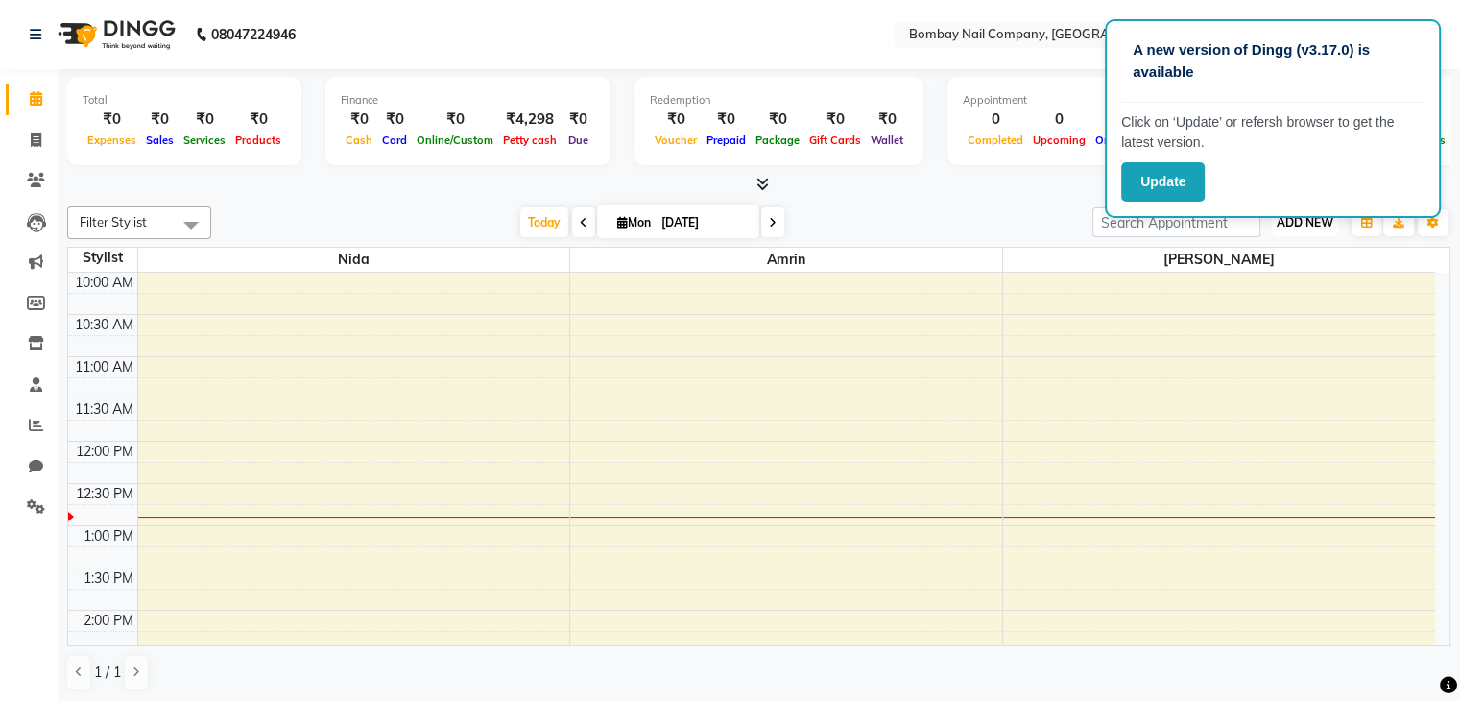
click at [1281, 229] on button "ADD NEW Toggle Dropdown" at bounding box center [1305, 222] width 66 height 27
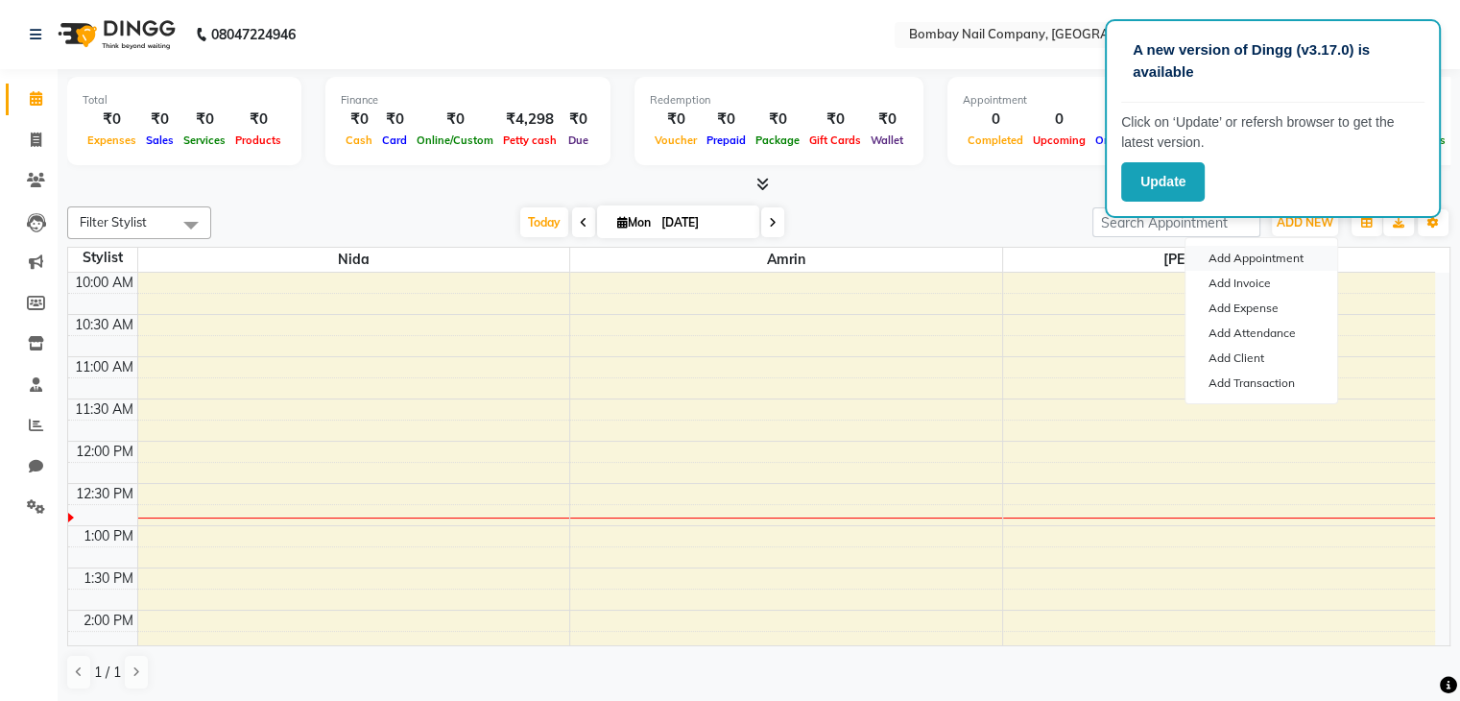
click at [1244, 254] on button "Add Appointment" at bounding box center [1262, 258] width 152 height 25
select select "660"
select select "tentative"
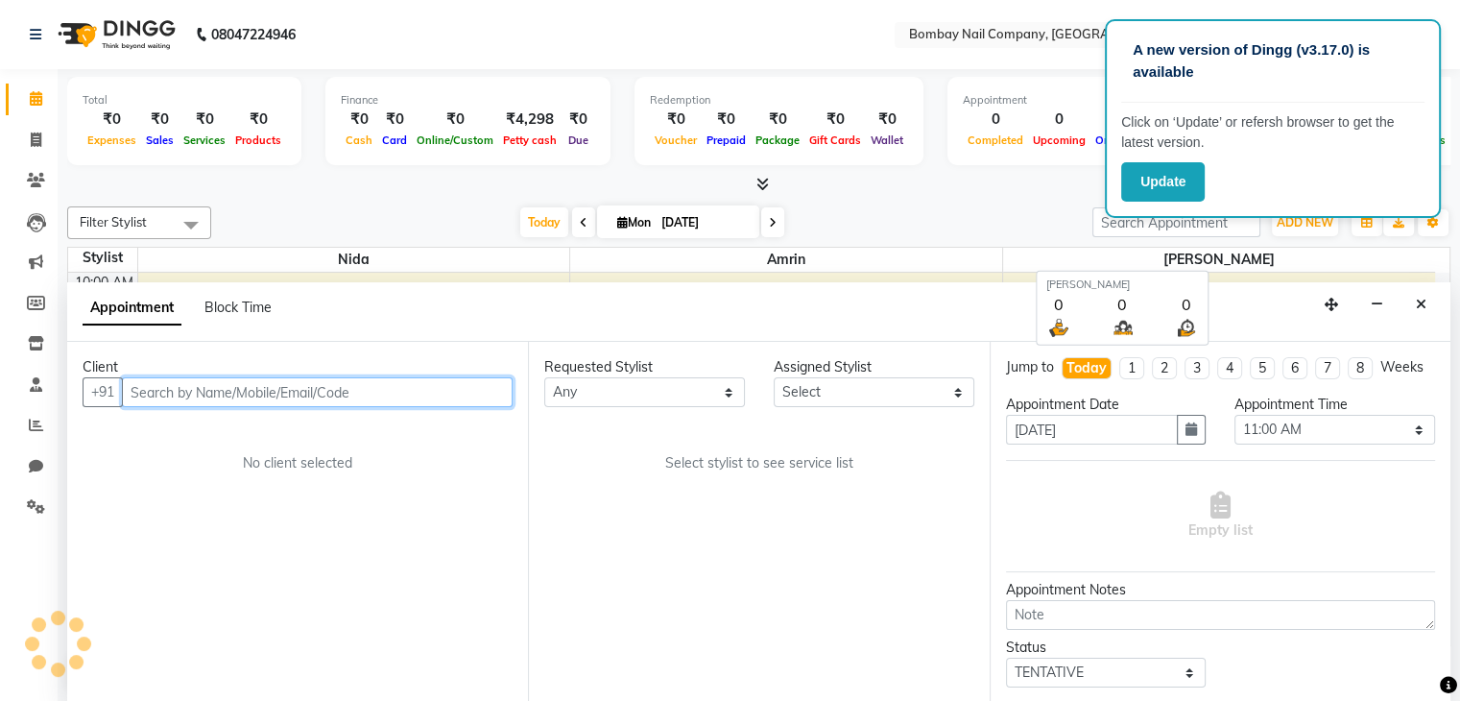
scroll to position [1, 0]
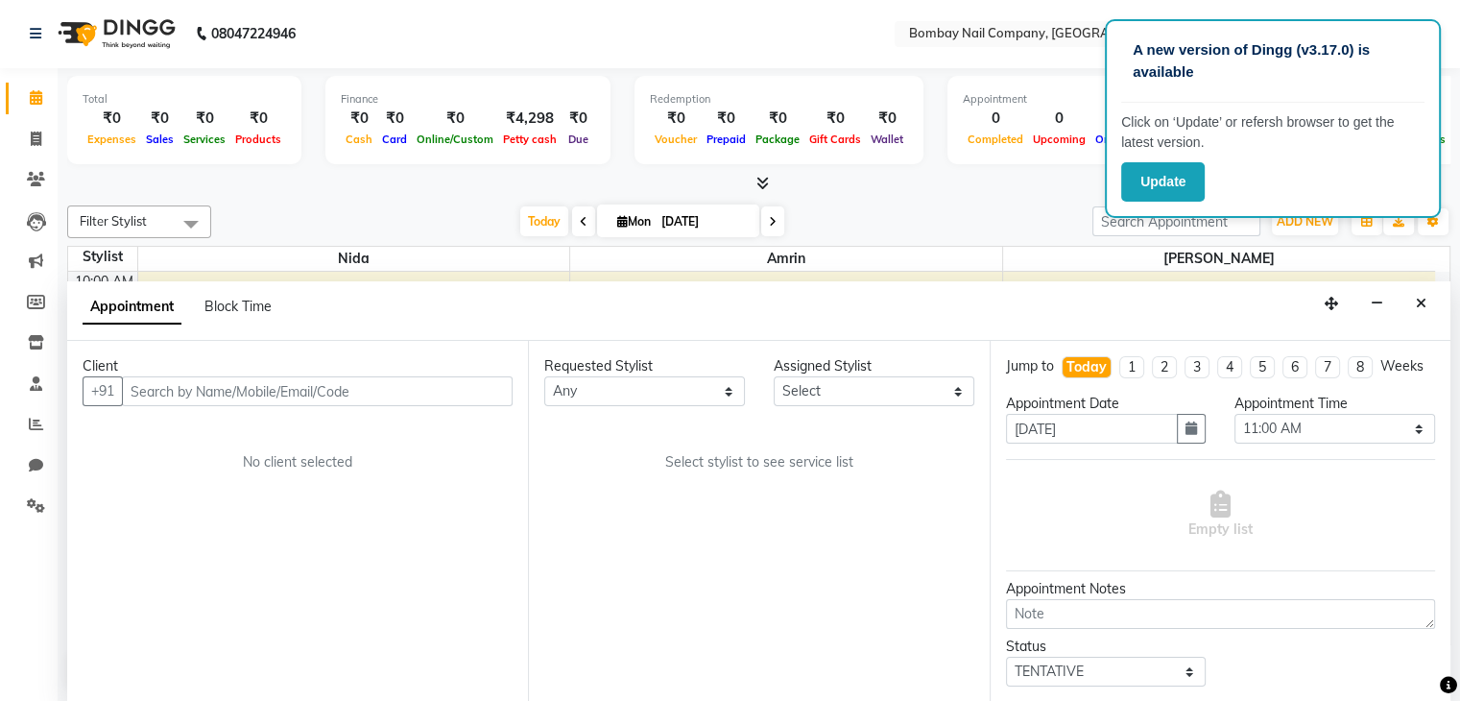
click at [1129, 377] on li "1" at bounding box center [1132, 367] width 25 height 22
type input "08-09-2025"
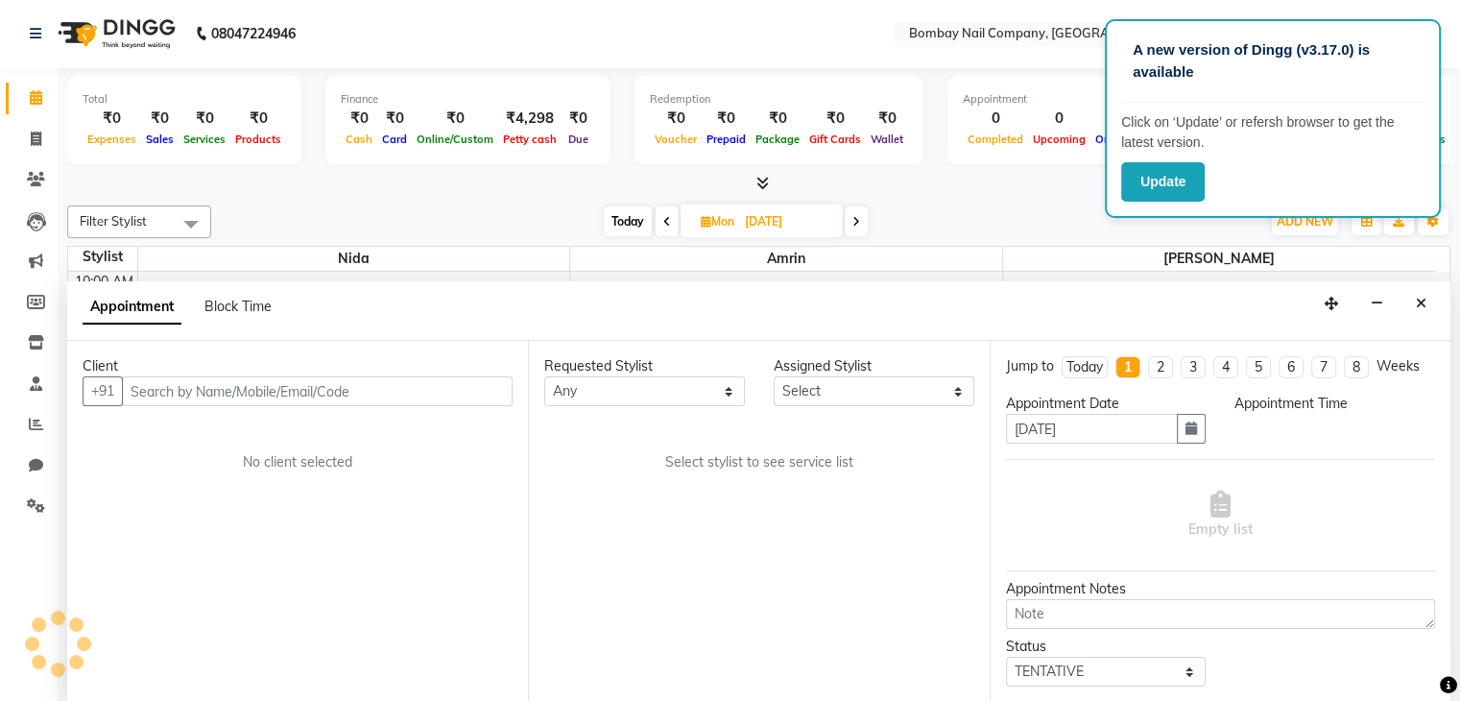
scroll to position [168, 0]
select select "660"
click at [1298, 420] on select "Select 11:00 AM 11:15 AM 11:30 AM 11:45 AM 12:00 PM 12:15 PM 12:30 PM 12:45 PM …" at bounding box center [1335, 429] width 201 height 30
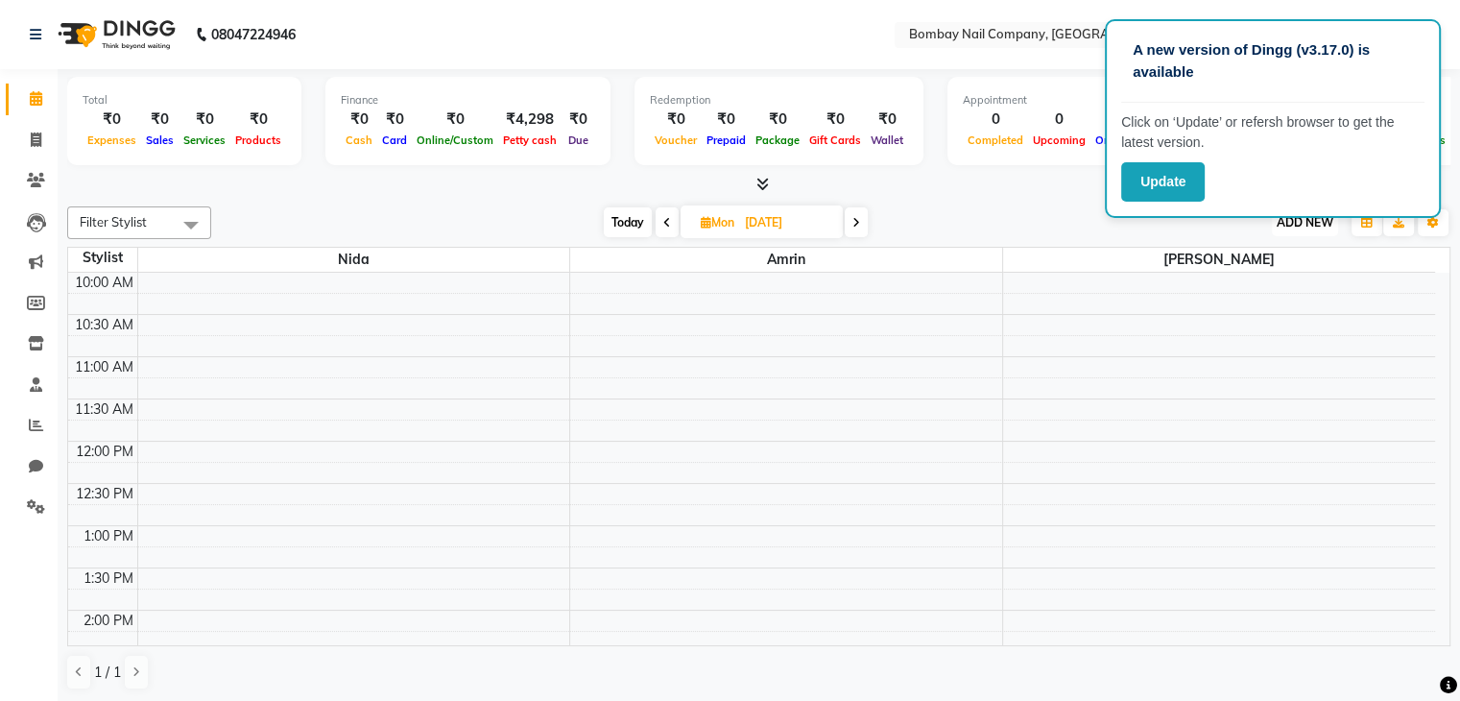
click at [1311, 221] on span "ADD NEW" at bounding box center [1305, 222] width 57 height 14
click at [1248, 354] on link "Add Client" at bounding box center [1262, 358] width 152 height 25
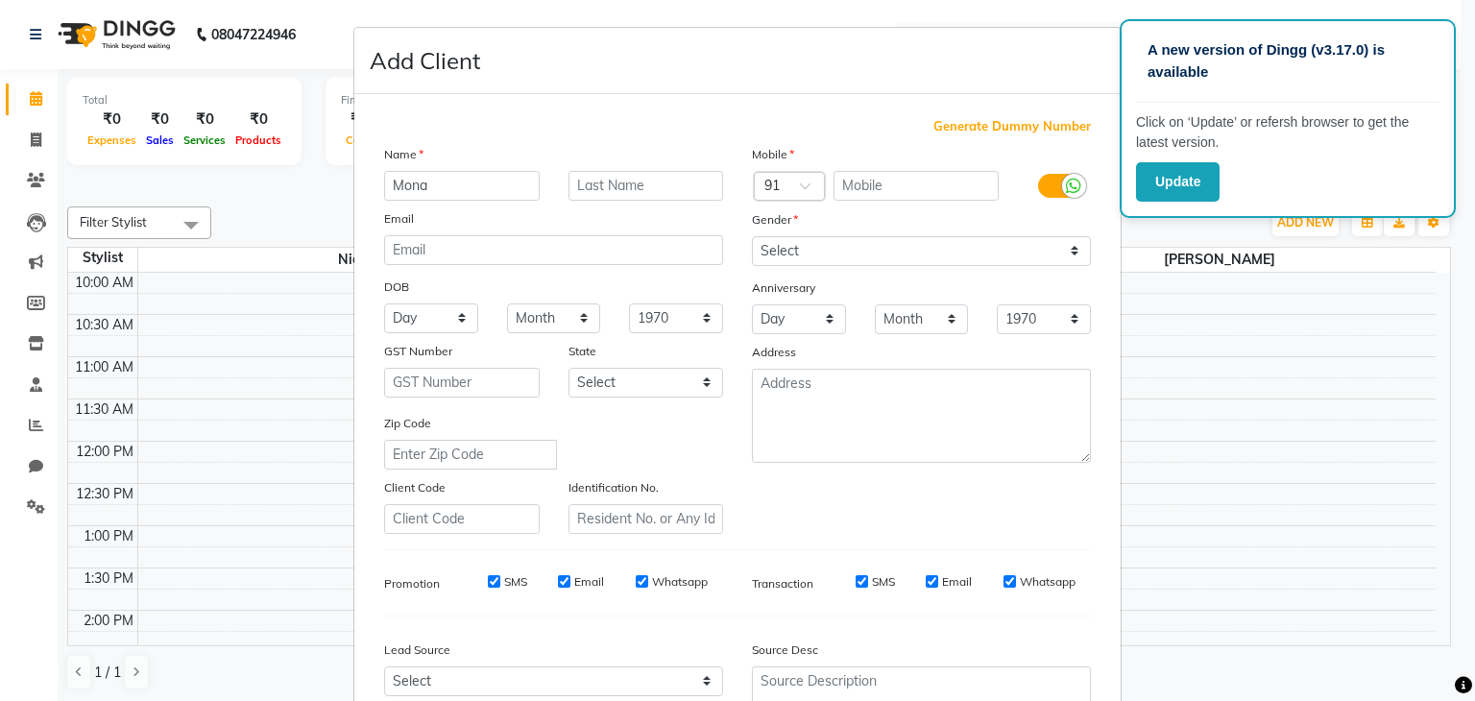
type input "Mona"
click at [881, 185] on input "text" at bounding box center [916, 186] width 166 height 30
type input "9820049220"
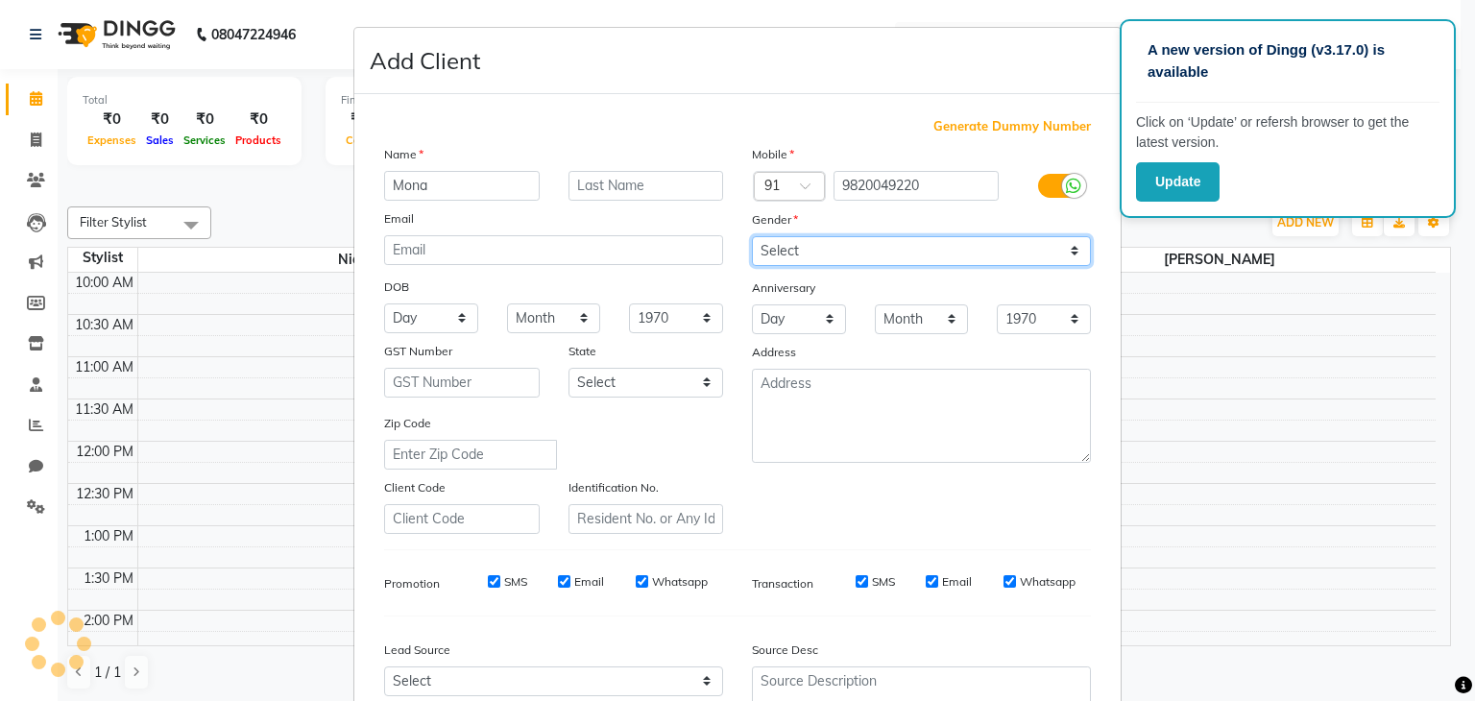
click at [809, 254] on select "Select Male Female Other Prefer Not To Say" at bounding box center [921, 251] width 339 height 30
select select "female"
click at [752, 237] on select "Select Male Female Other Prefer Not To Say" at bounding box center [921, 251] width 339 height 30
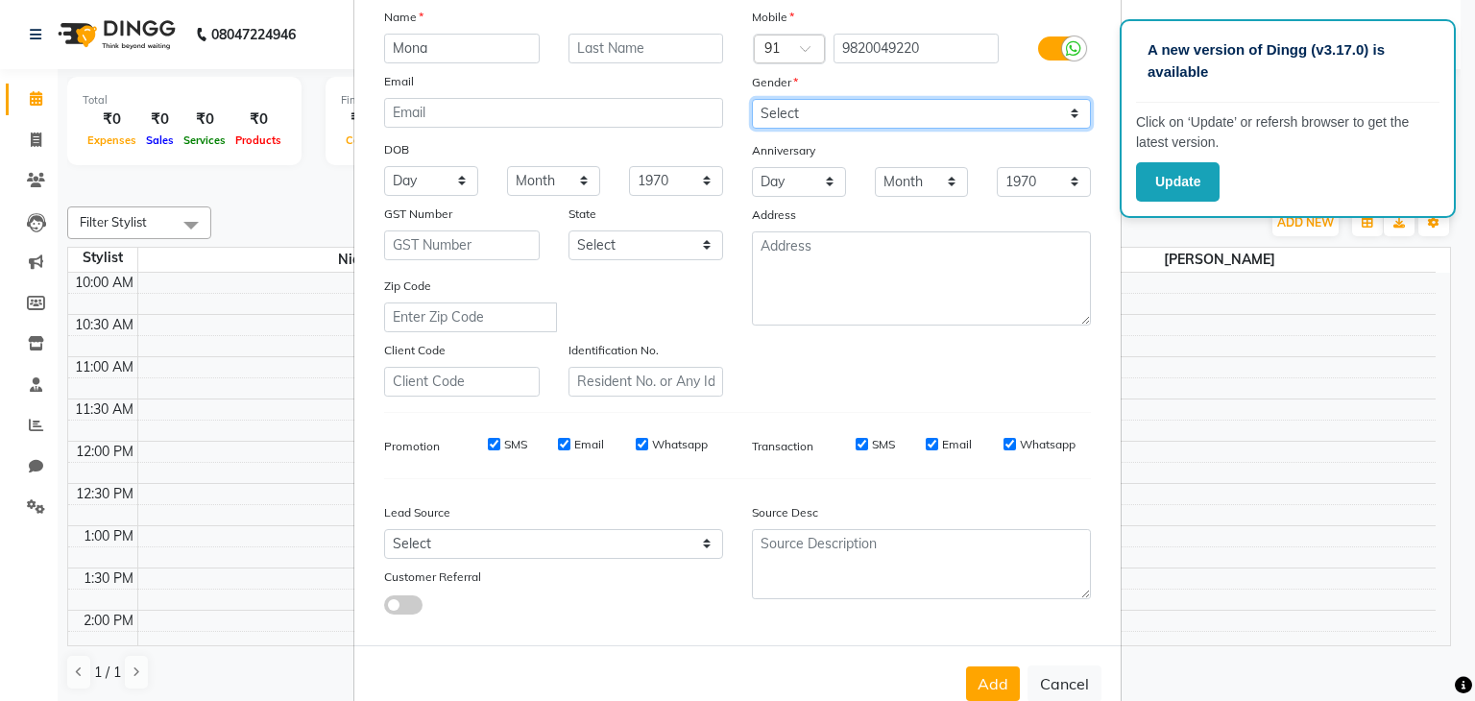
scroll to position [138, 0]
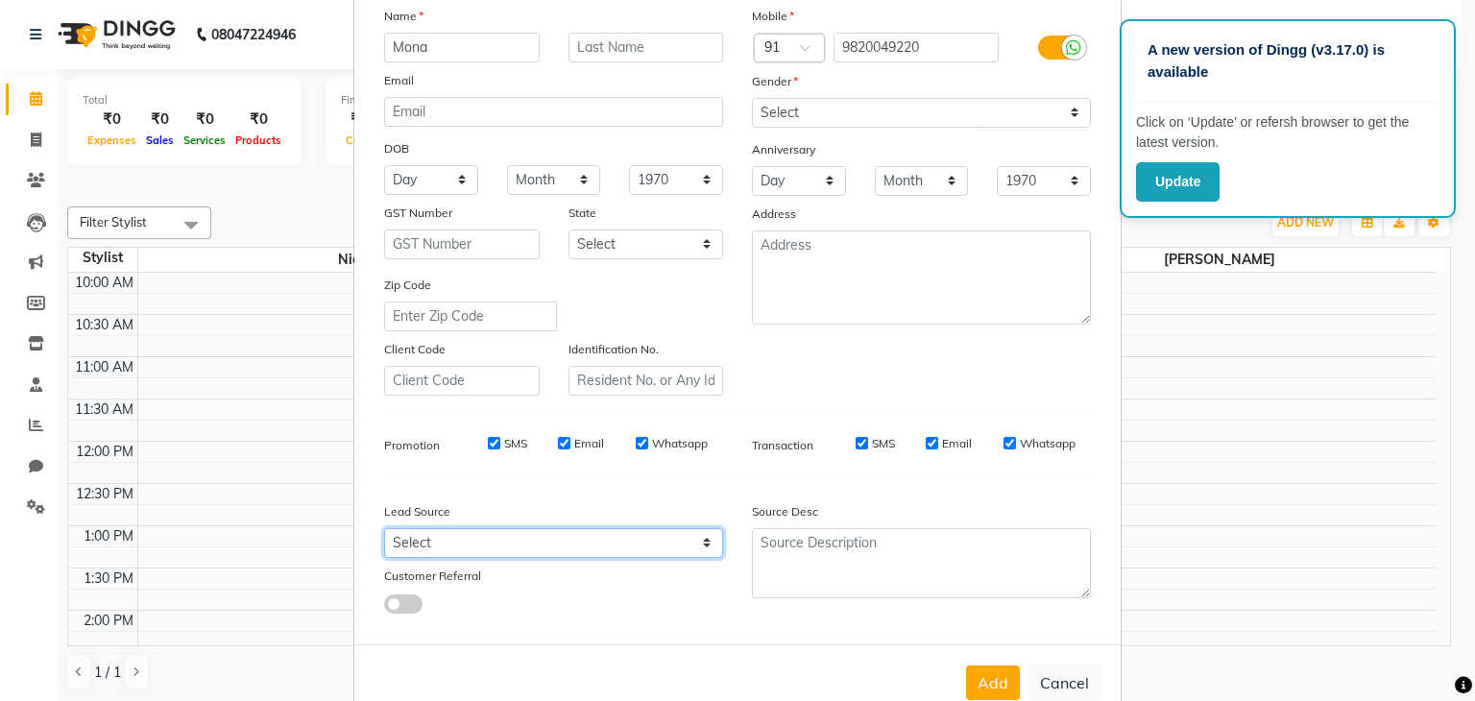
click at [677, 545] on select "Select Walk-in Referral Internet Friend Word of Mouth Advertisement Facebook Ju…" at bounding box center [553, 543] width 339 height 30
select select "56828"
click at [384, 536] on select "Select Walk-in Referral Internet Friend Word of Mouth Advertisement Facebook Ju…" at bounding box center [553, 543] width 339 height 30
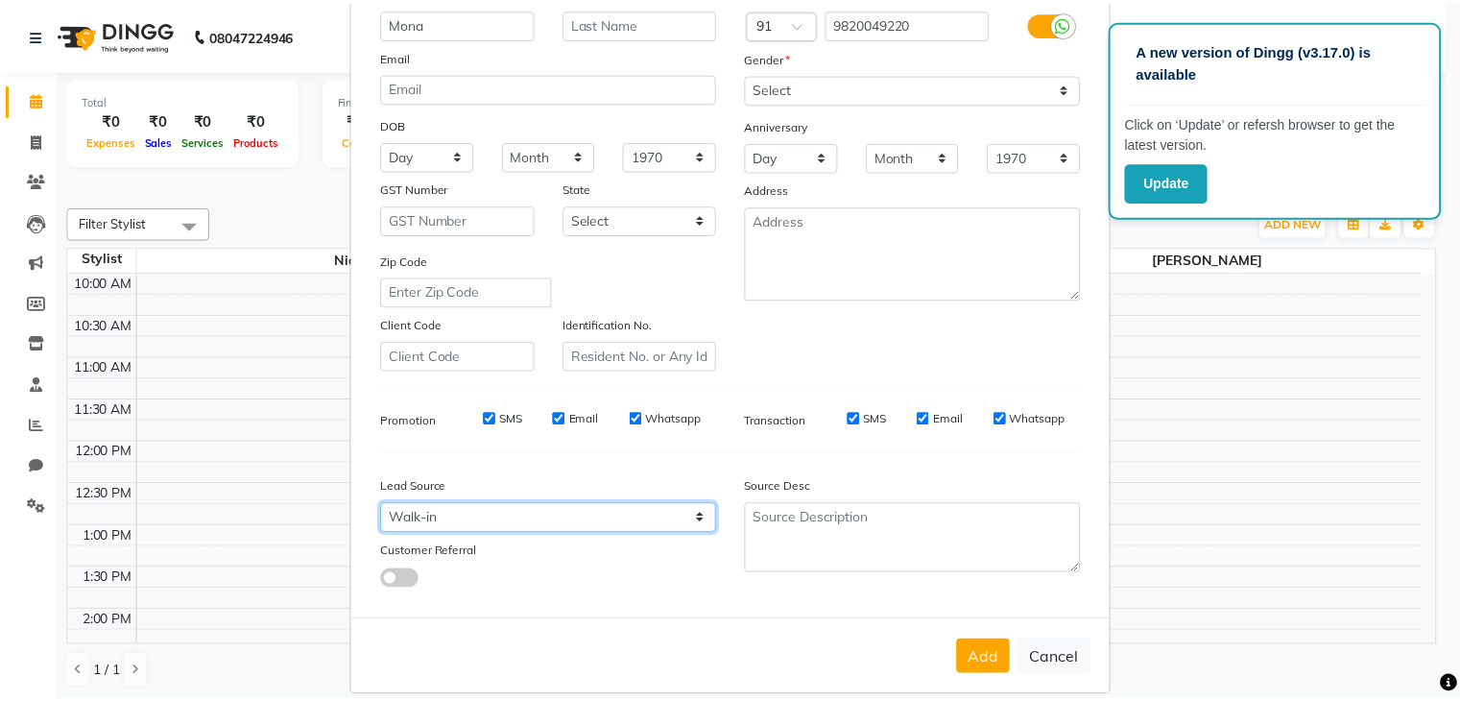
scroll to position [195, 0]
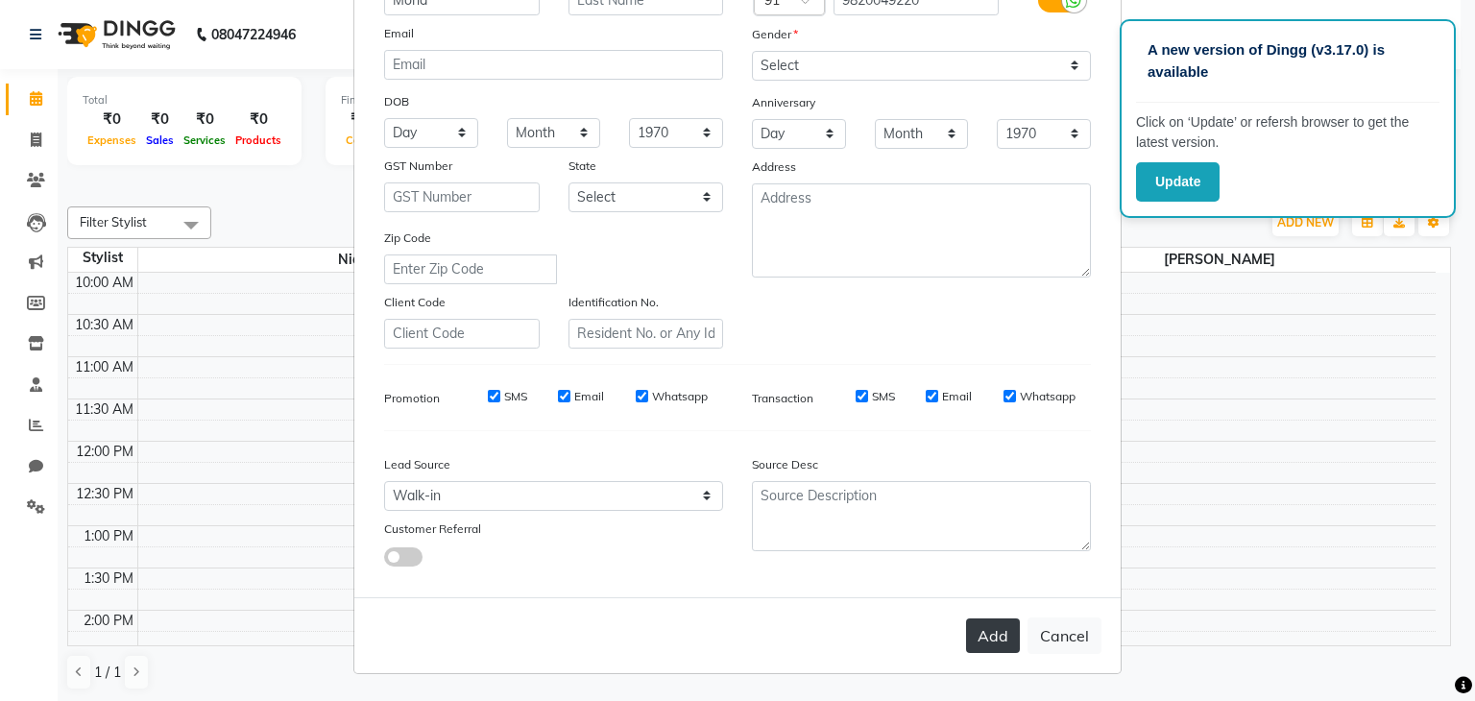
click at [987, 639] on button "Add" at bounding box center [993, 635] width 54 height 35
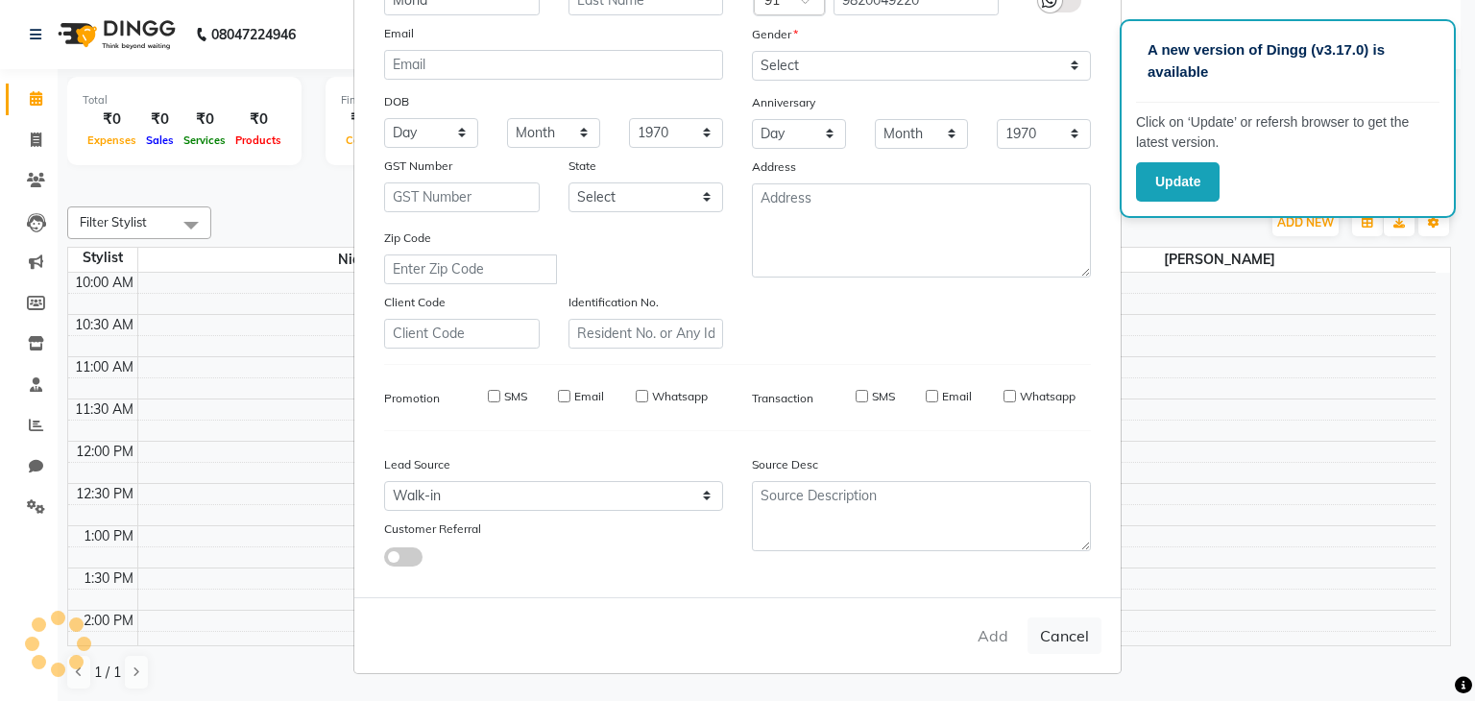
select select
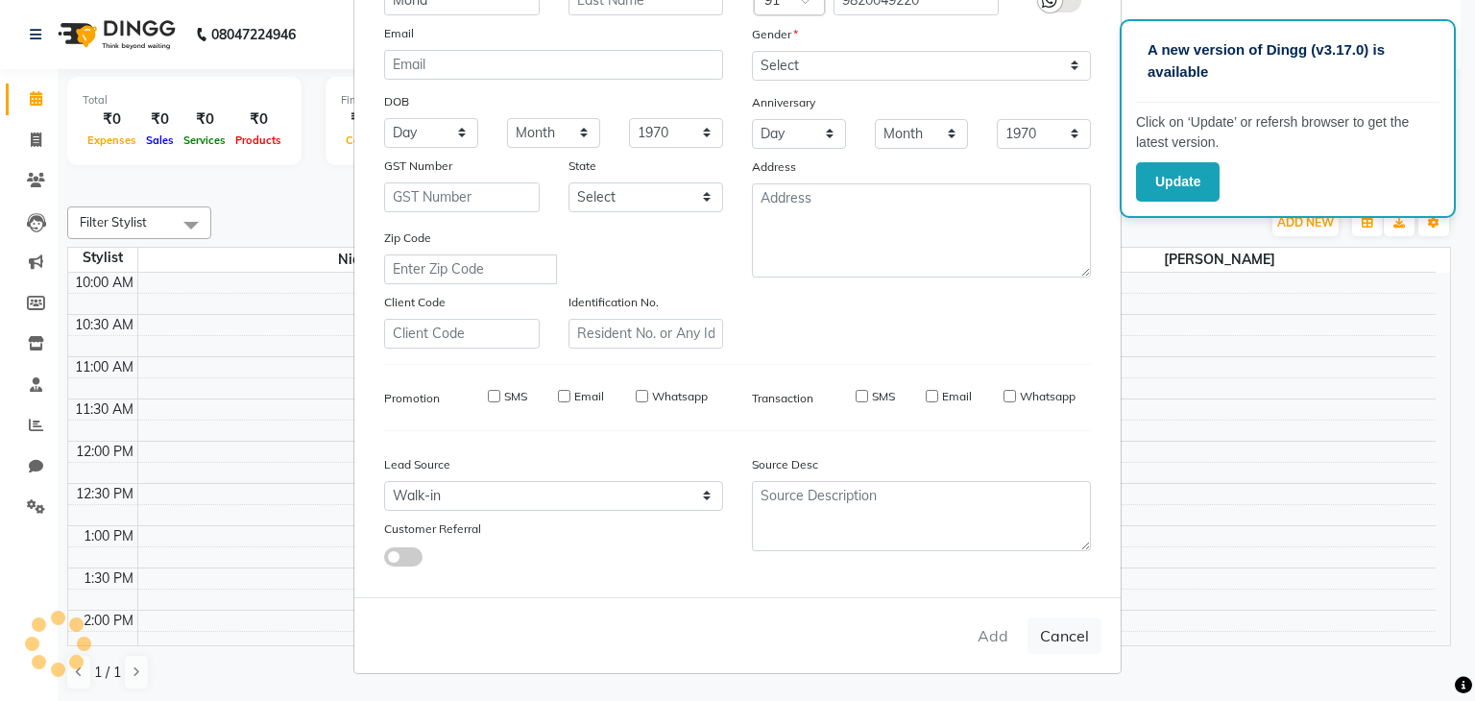
select select
checkbox input "false"
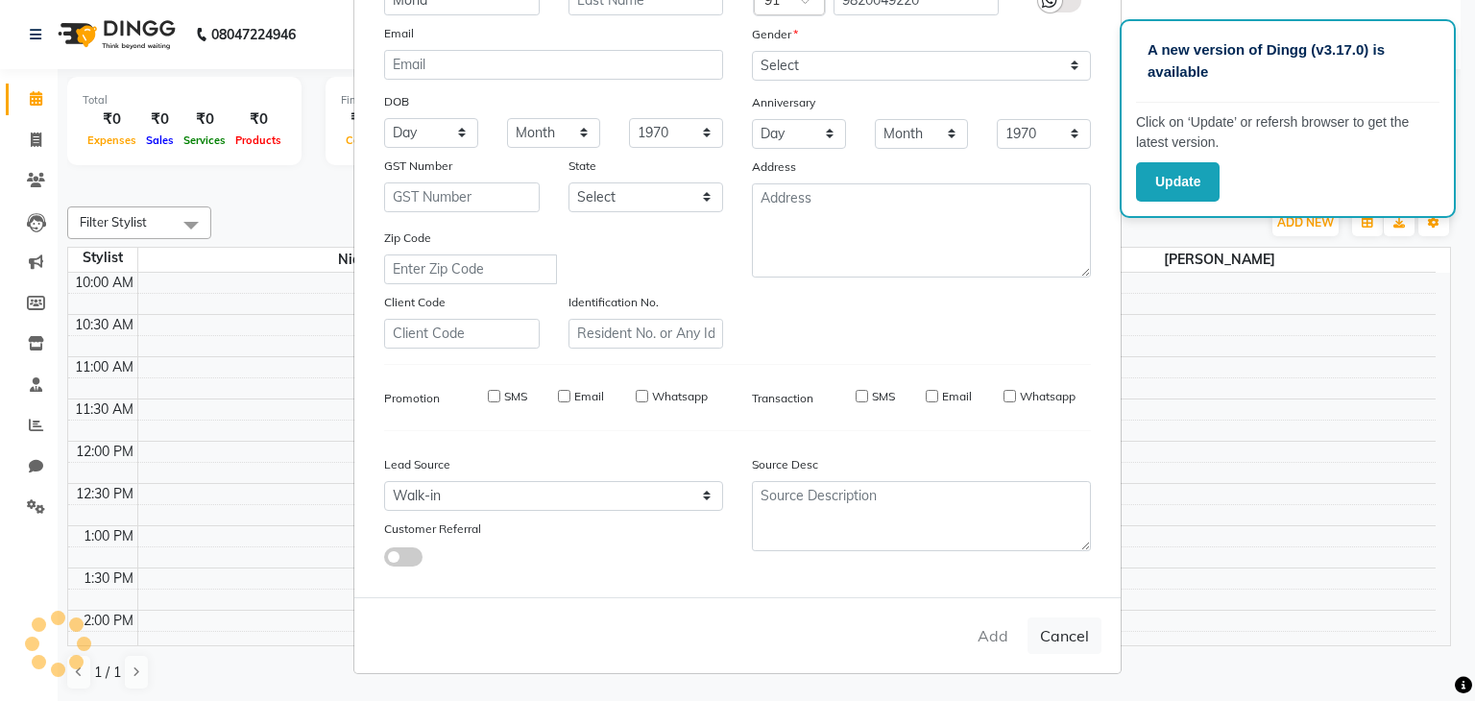
checkbox input "false"
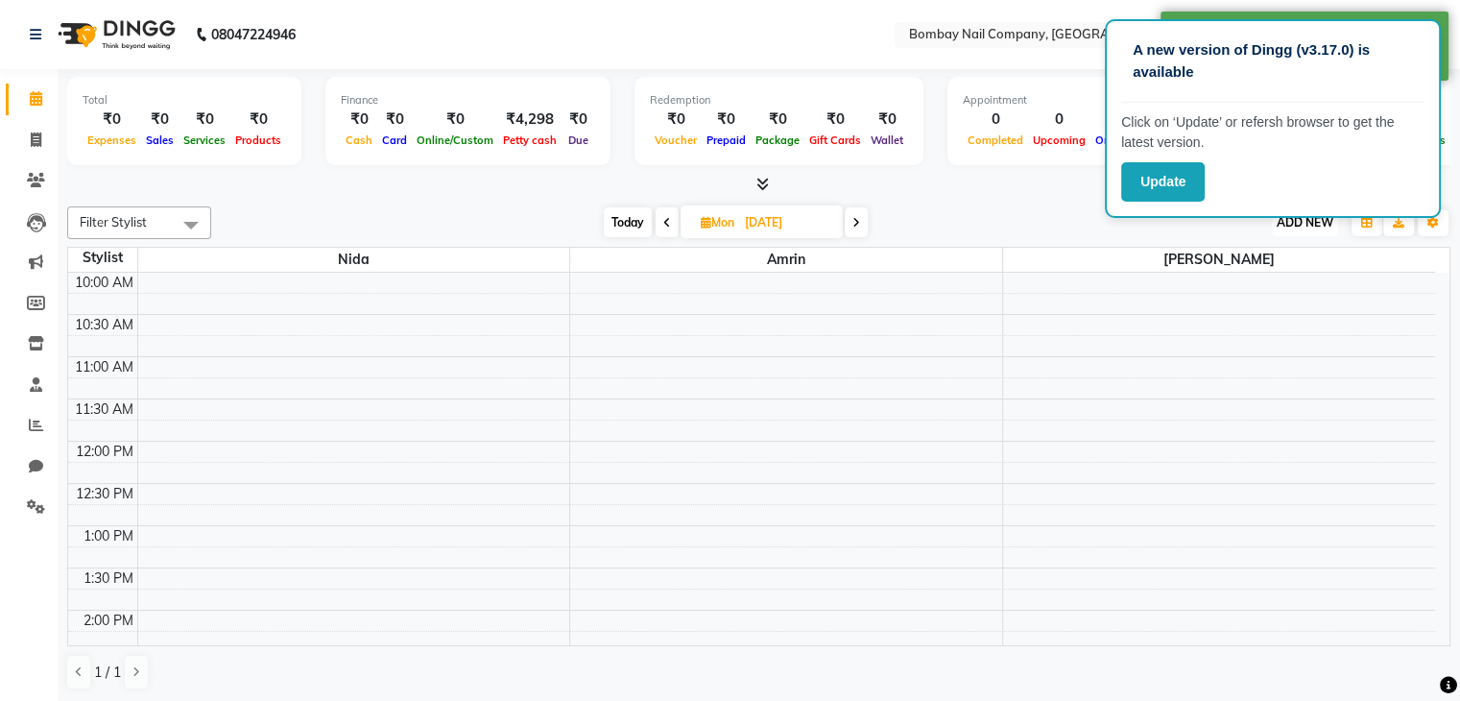
click at [1303, 225] on span "ADD NEW" at bounding box center [1305, 222] width 57 height 14
click at [1267, 260] on button "Add Appointment" at bounding box center [1262, 258] width 152 height 25
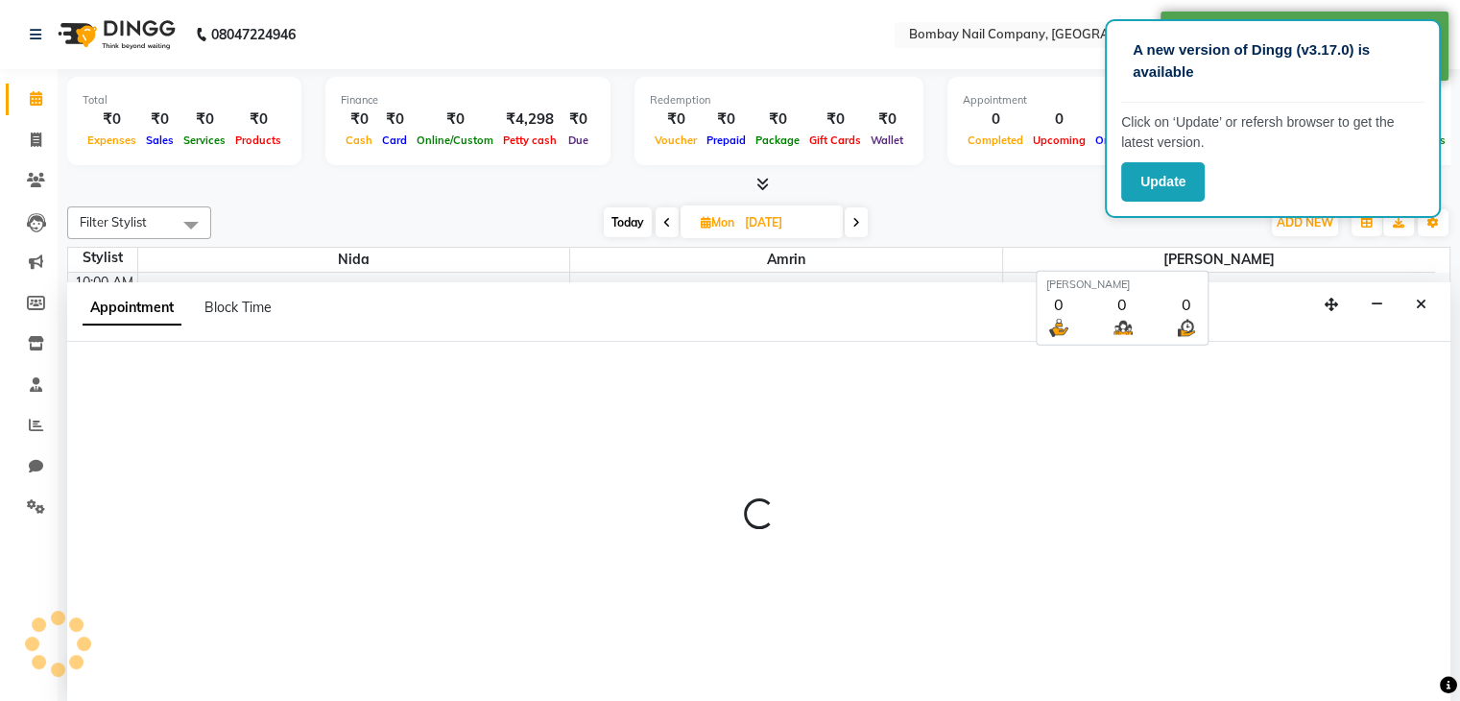
scroll to position [1, 0]
select select "660"
select select "tentative"
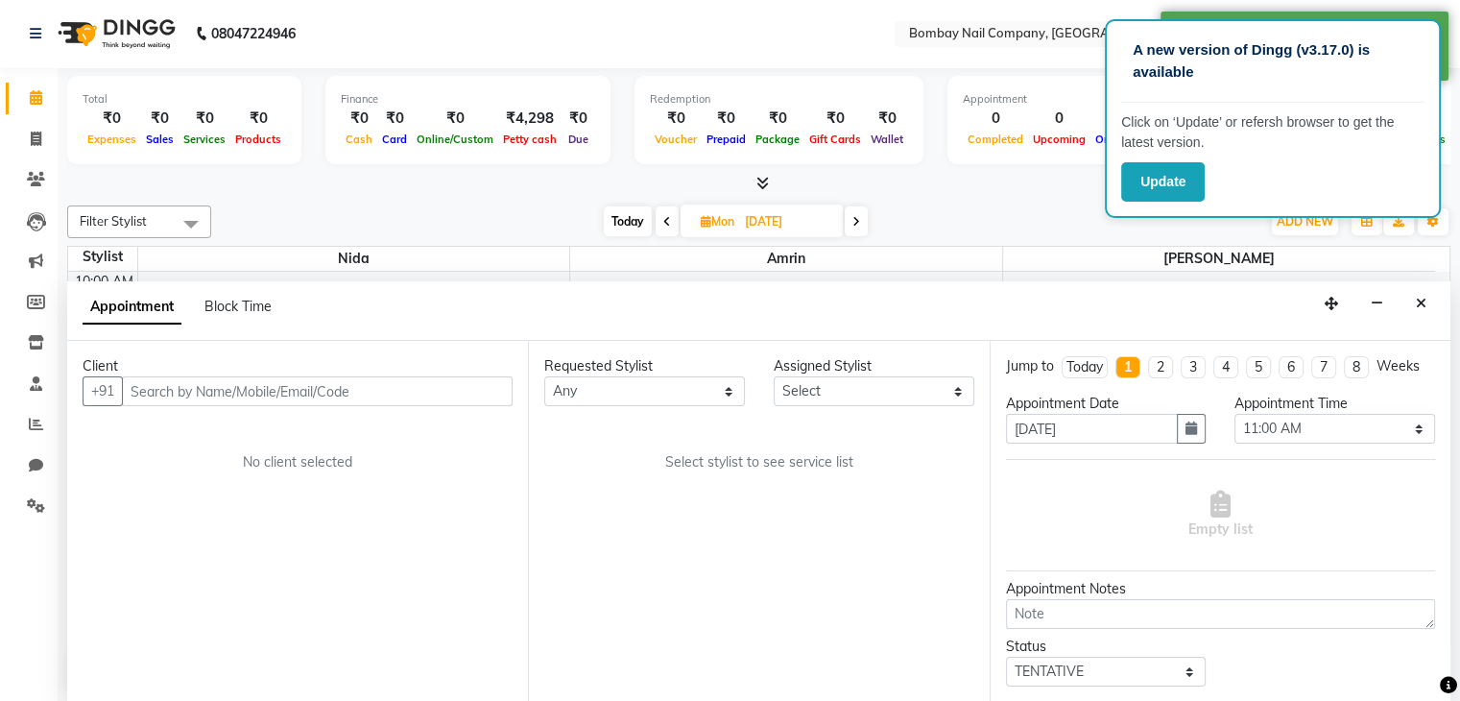
click at [1163, 367] on li "2" at bounding box center [1160, 367] width 25 height 22
type input "15-09-2025"
select select "660"
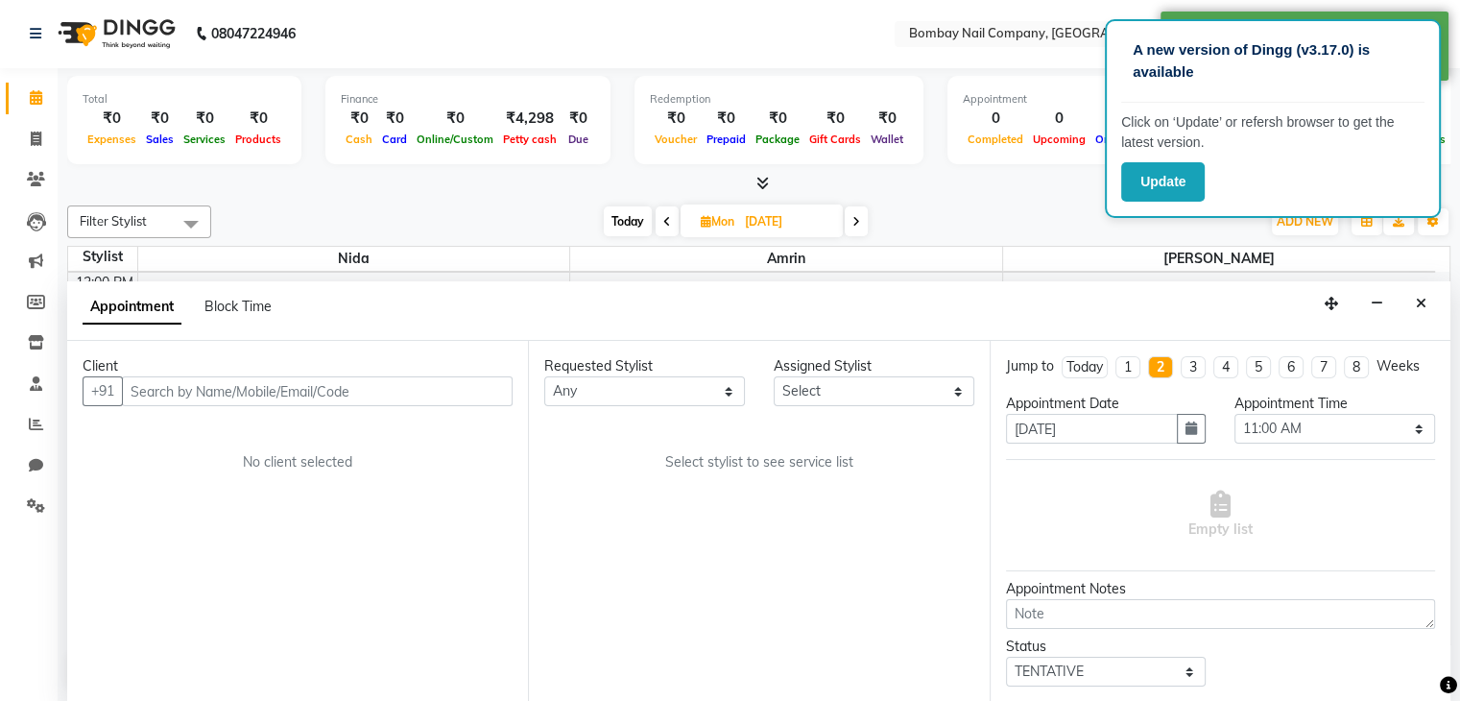
click at [1133, 368] on li "1" at bounding box center [1128, 367] width 25 height 22
type input "08-09-2025"
select select "660"
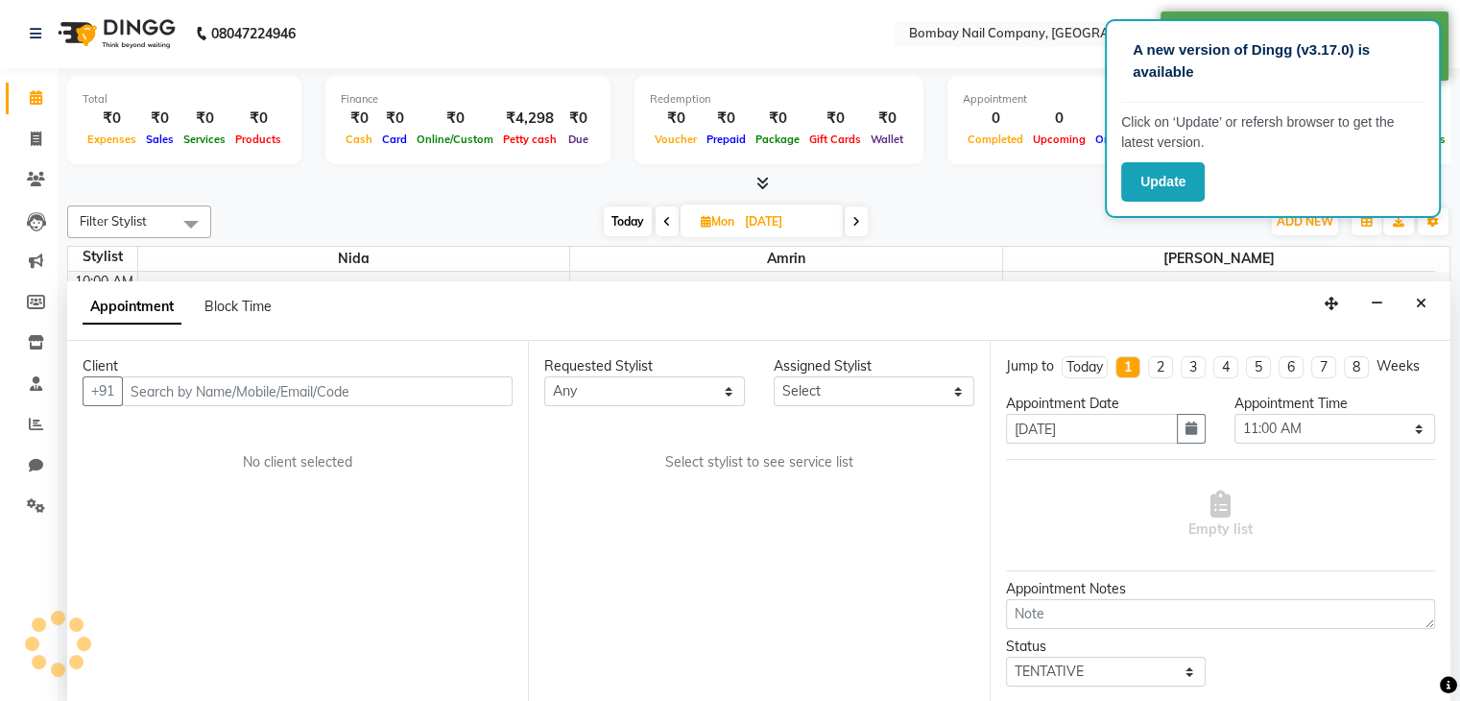
scroll to position [169, 0]
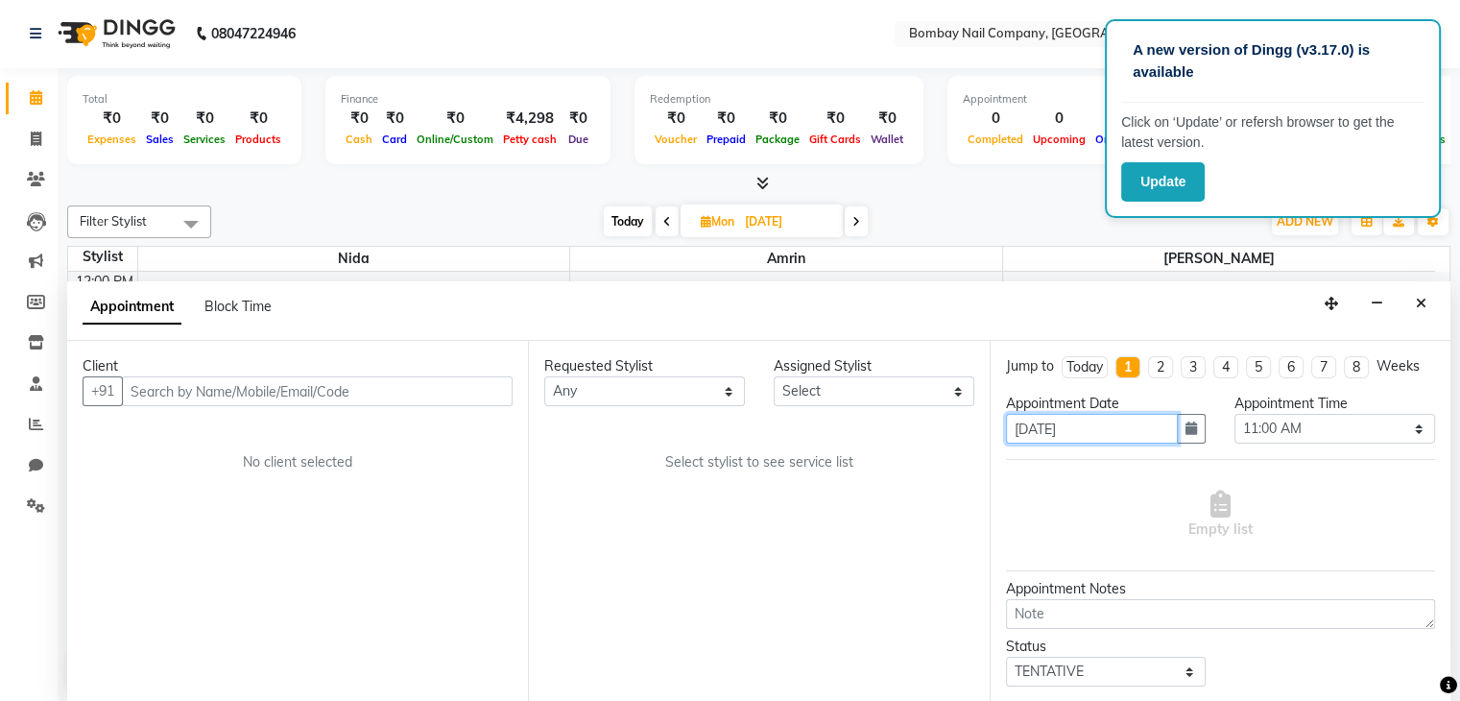
click at [1110, 420] on input "08-09-2025" at bounding box center [1092, 429] width 173 height 30
click at [1029, 427] on input "08-09-2025" at bounding box center [1092, 429] width 173 height 30
click at [760, 213] on input "08-09-2025" at bounding box center [787, 221] width 96 height 29
select select "9"
select select "2025"
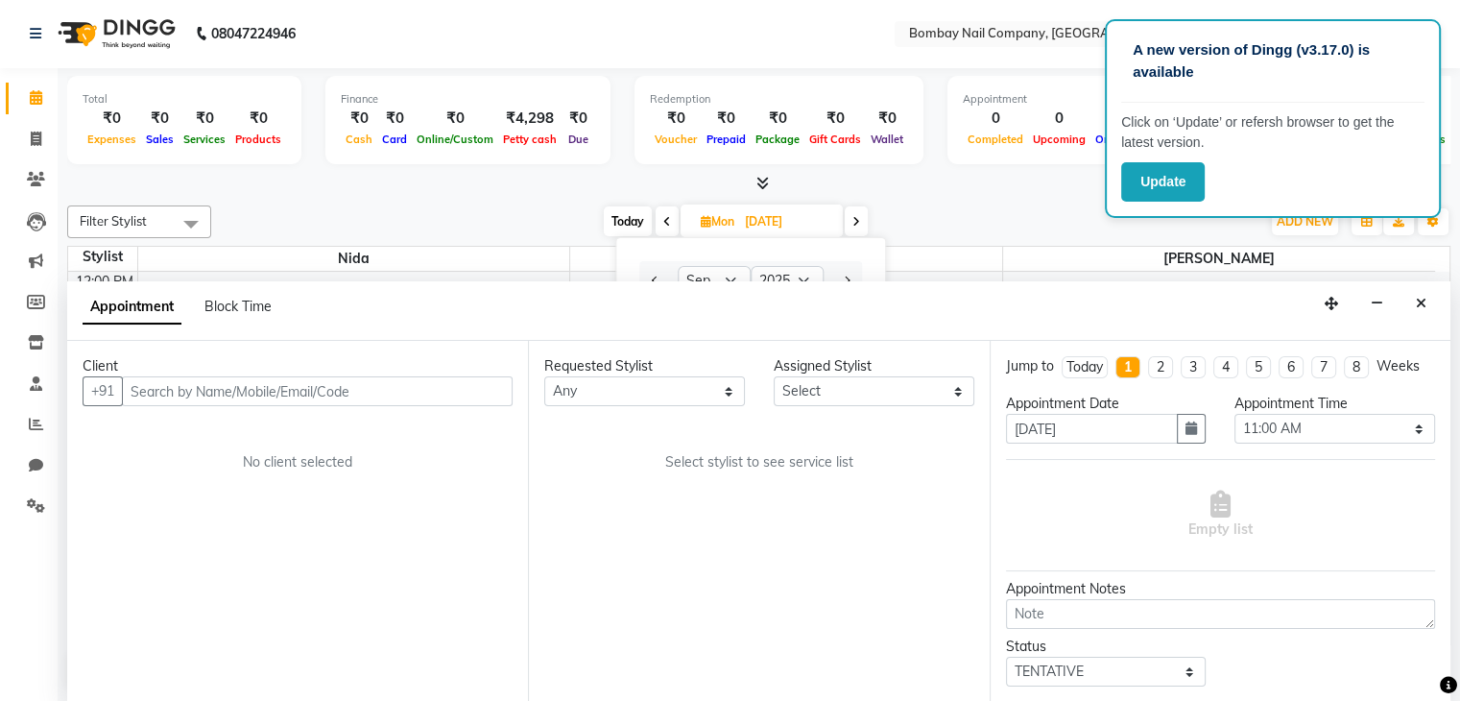
click at [756, 215] on input "08-09-2025" at bounding box center [787, 221] width 96 height 29
click at [759, 215] on input "08-09-2025" at bounding box center [787, 221] width 96 height 29
select select "9"
select select "2025"
click at [590, 161] on div "Finance ₹0 Cash ₹0 Card ₹0 Online/Custom ₹4,298 Petty cash ₹0 Due" at bounding box center [467, 120] width 285 height 88
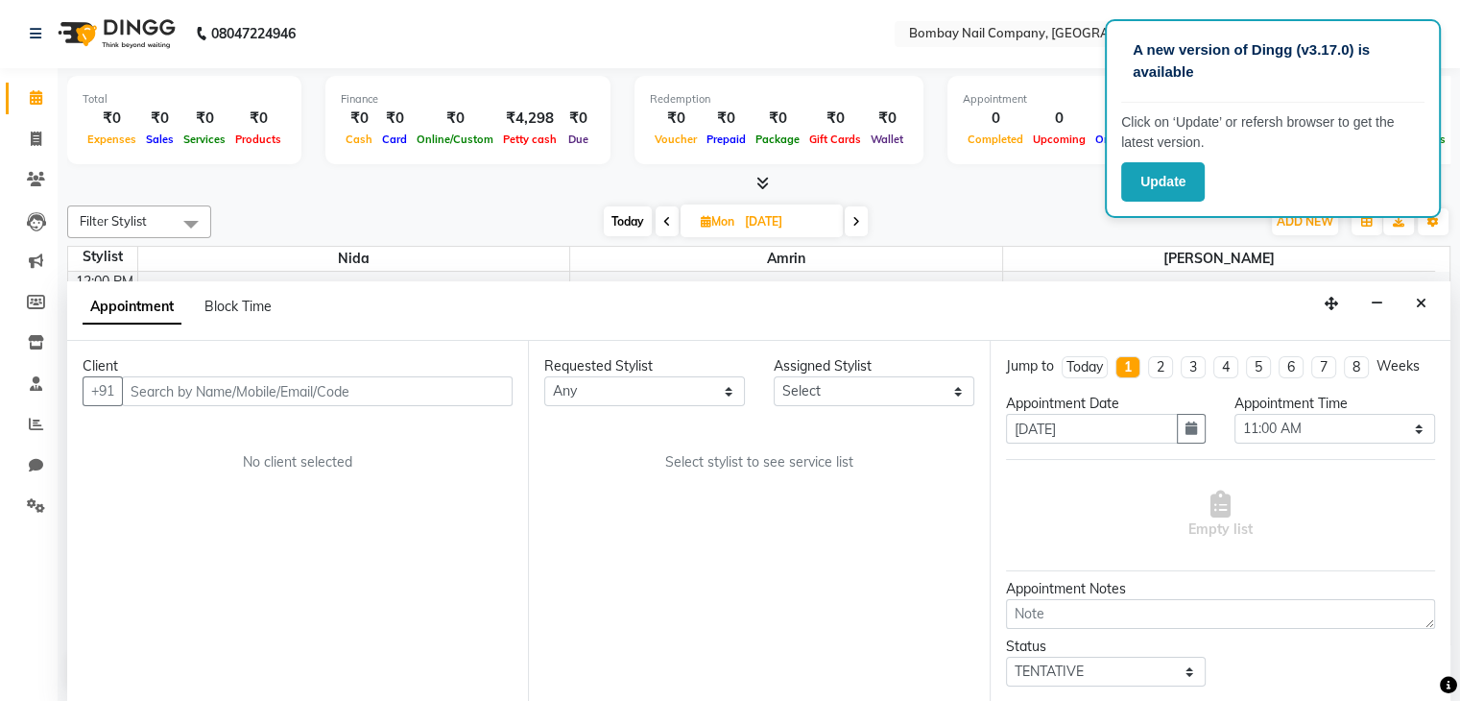
click at [627, 216] on span "Today" at bounding box center [628, 221] width 48 height 30
type input "[DATE]"
select select "660"
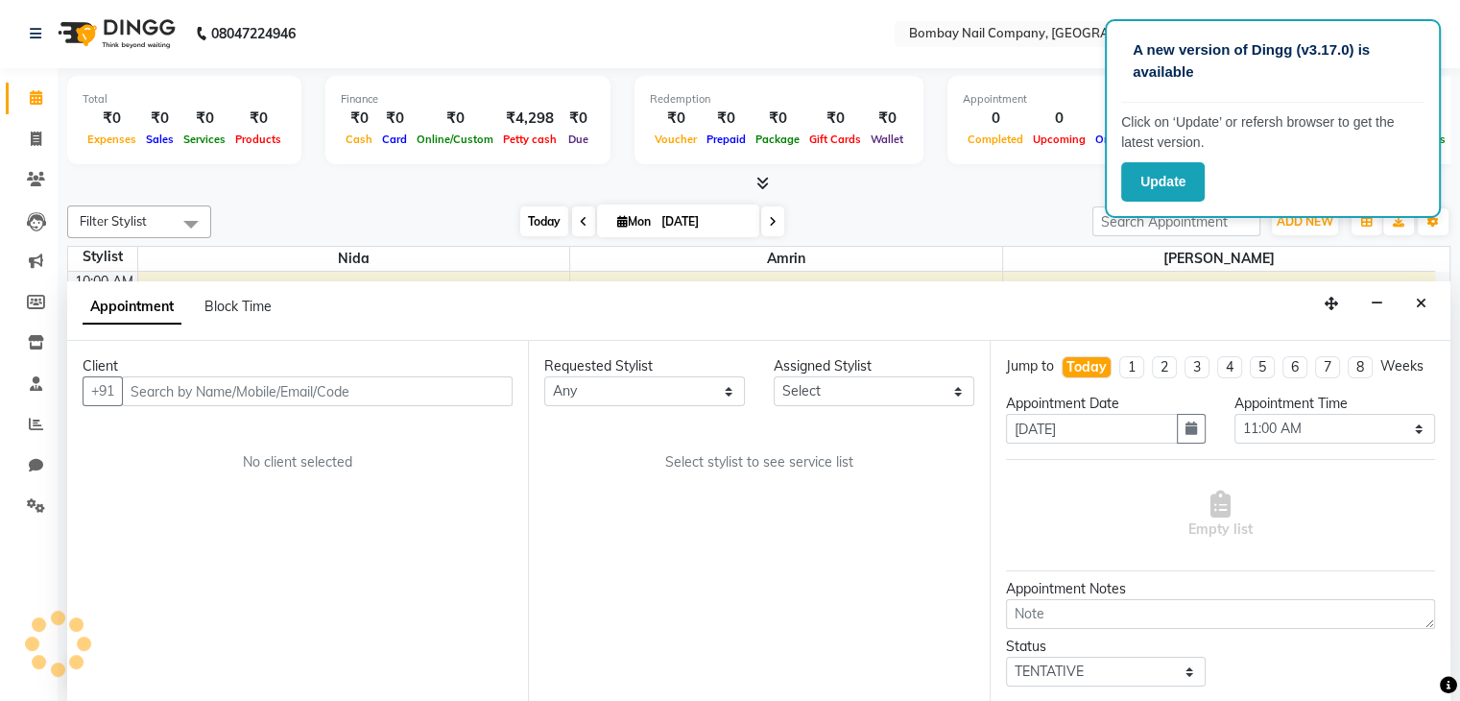
scroll to position [168, 0]
click at [1126, 378] on li "1" at bounding box center [1132, 367] width 25 height 22
type input "08-09-2025"
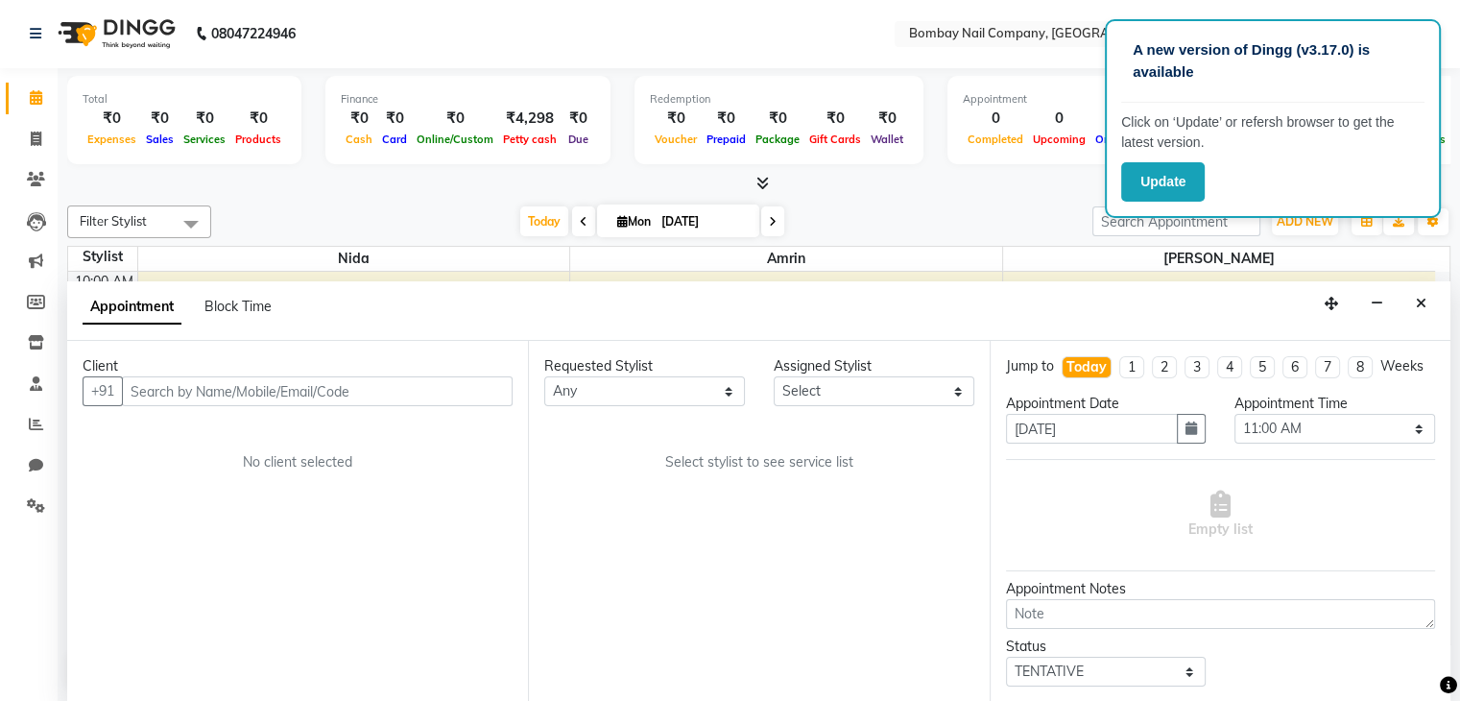
select select "660"
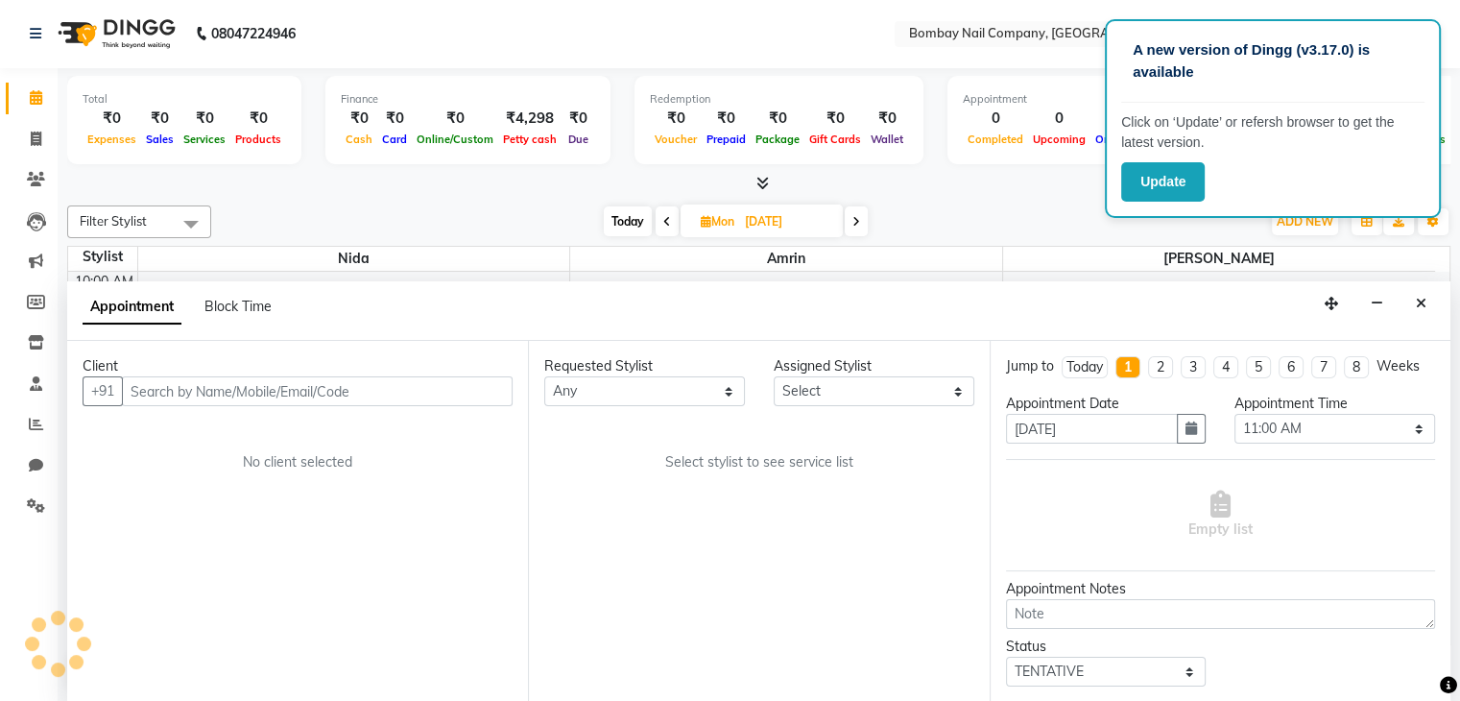
scroll to position [169, 0]
click at [618, 216] on span "Today" at bounding box center [628, 221] width 48 height 30
type input "[DATE]"
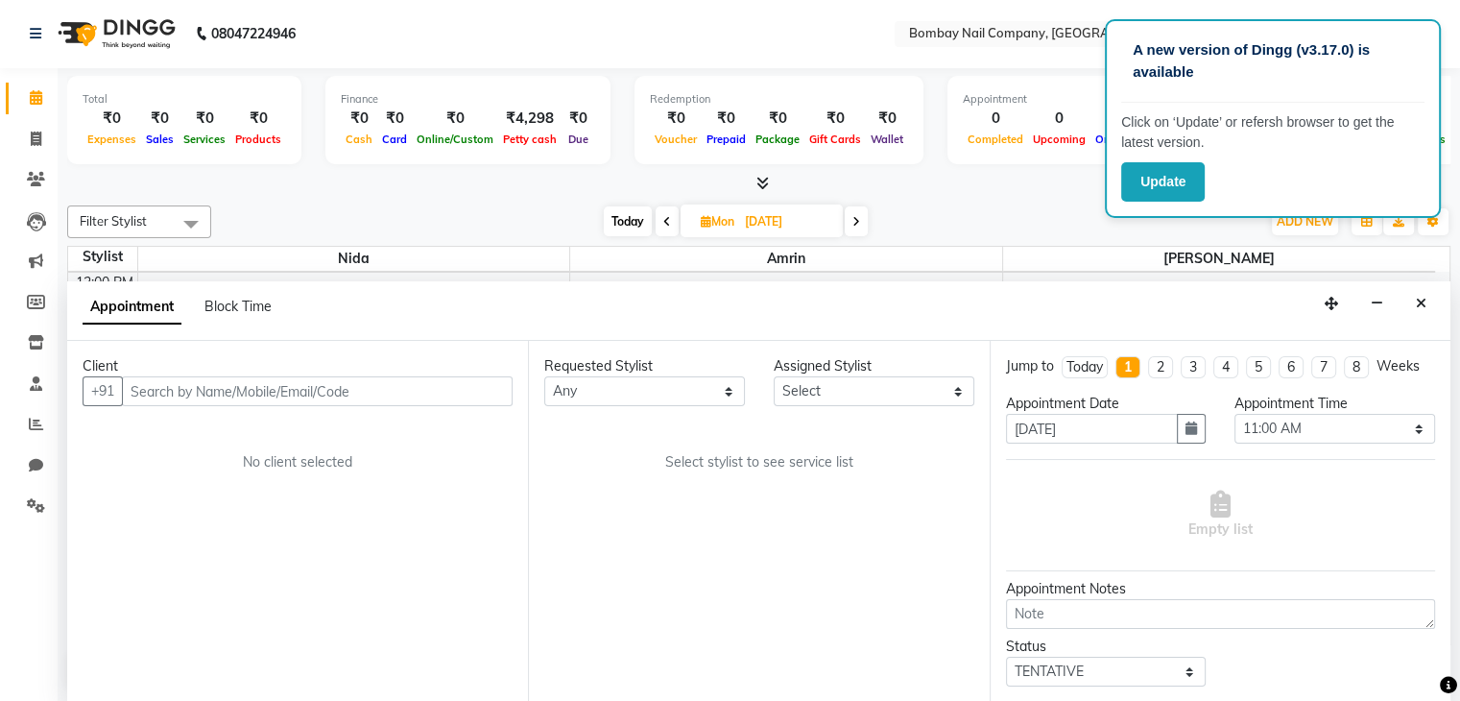
select select "660"
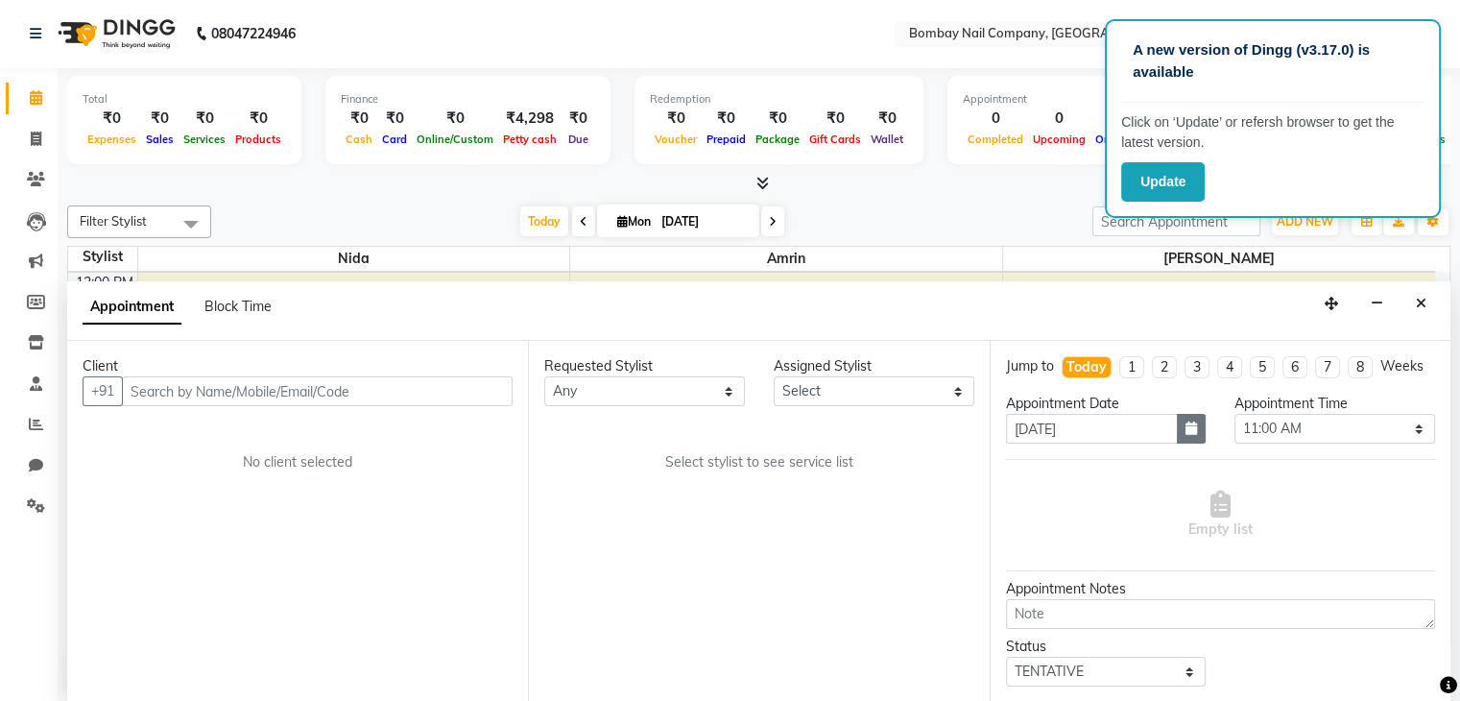
click at [1186, 435] on icon "button" at bounding box center [1192, 427] width 12 height 13
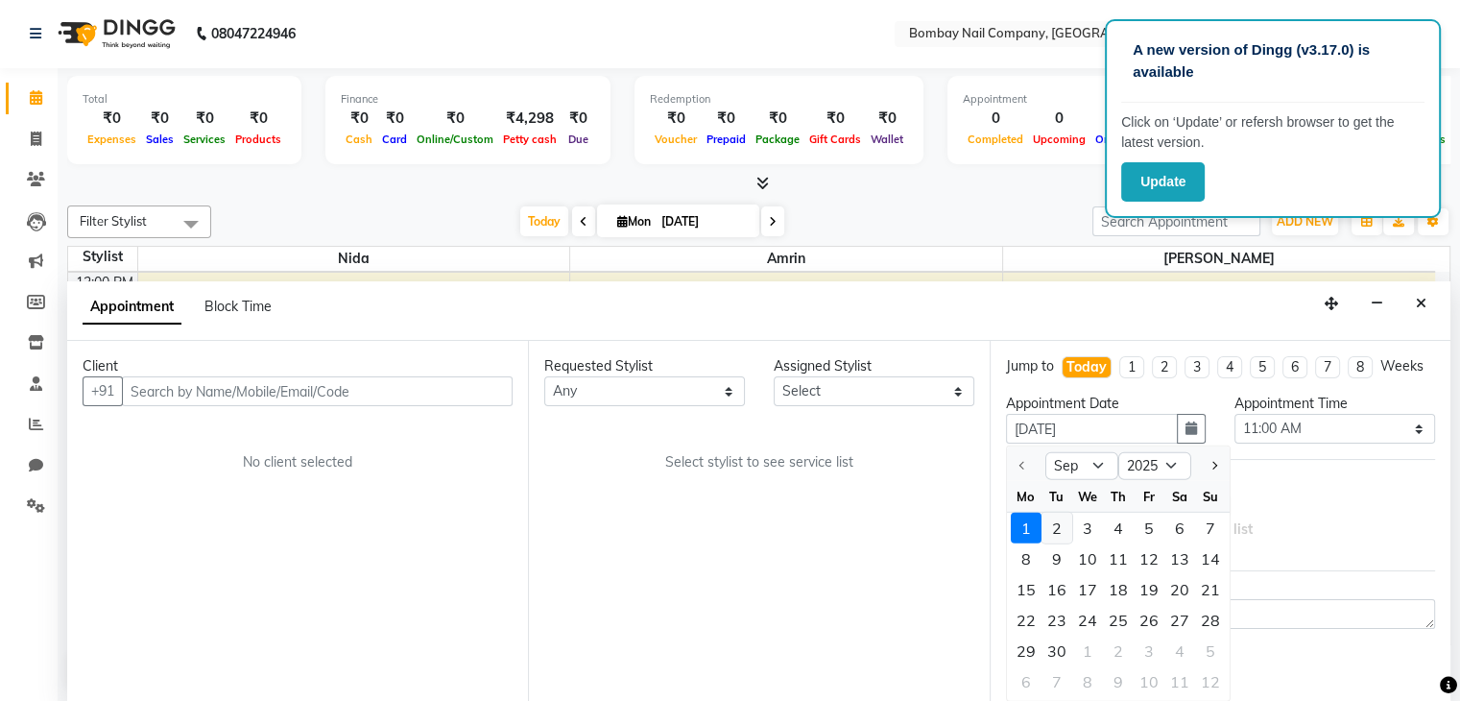
click at [1056, 541] on div "2" at bounding box center [1057, 528] width 31 height 31
type input "02-09-2025"
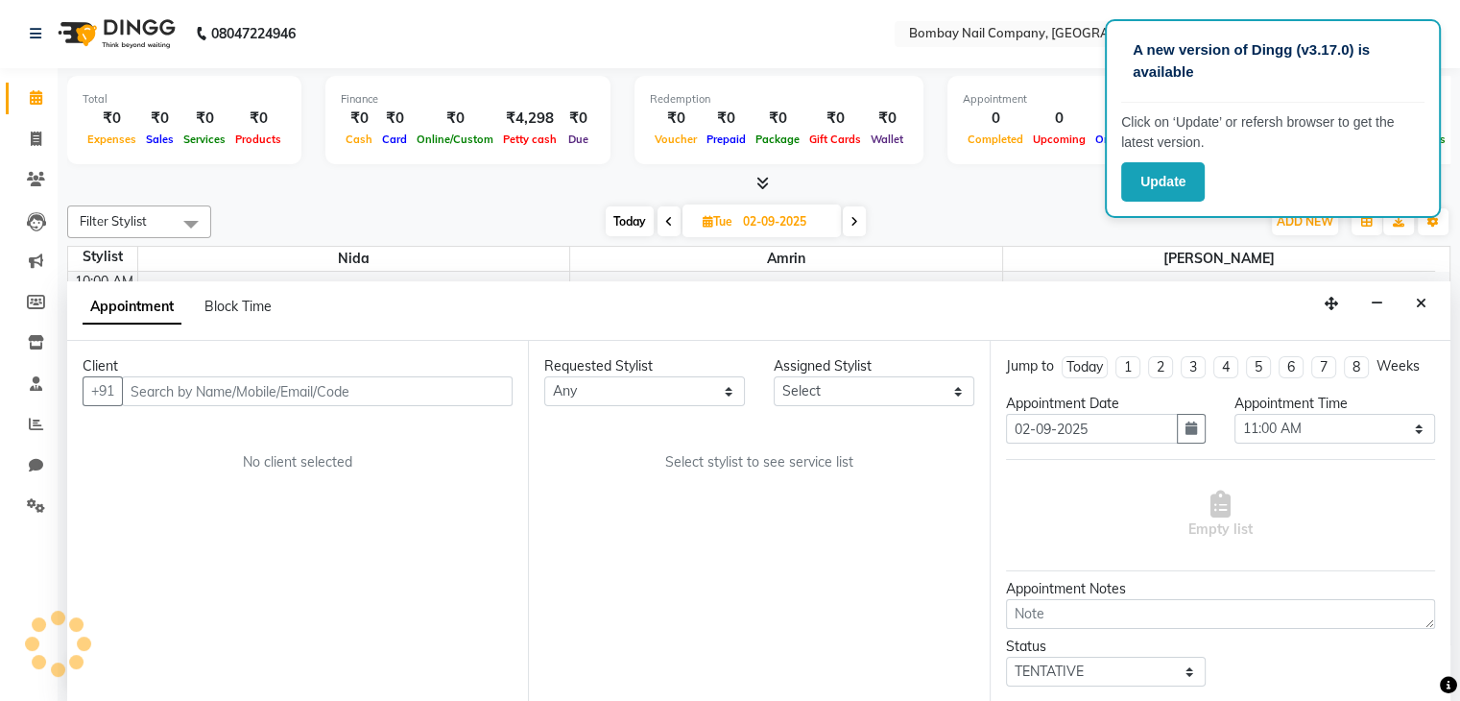
scroll to position [169, 0]
click at [1295, 431] on select "Select 11:00 AM 11:15 AM 11:30 AM 11:45 AM 12:00 PM 12:15 PM 12:30 PM 12:45 PM …" at bounding box center [1335, 429] width 201 height 30
select select "1020"
click at [1235, 414] on select "Select 11:00 AM 11:15 AM 11:30 AM 11:45 AM 12:00 PM 12:15 PM 12:30 PM 12:45 PM …" at bounding box center [1335, 429] width 201 height 30
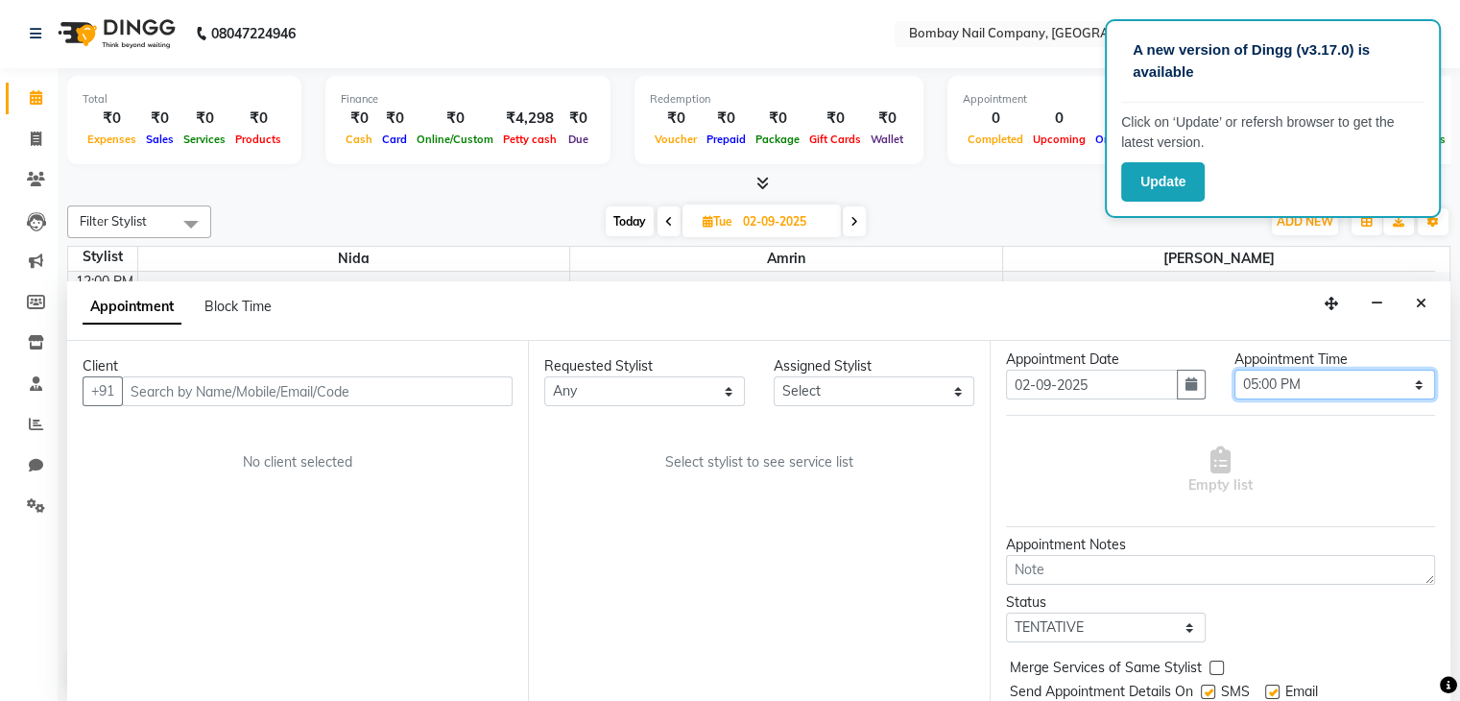
scroll to position [0, 0]
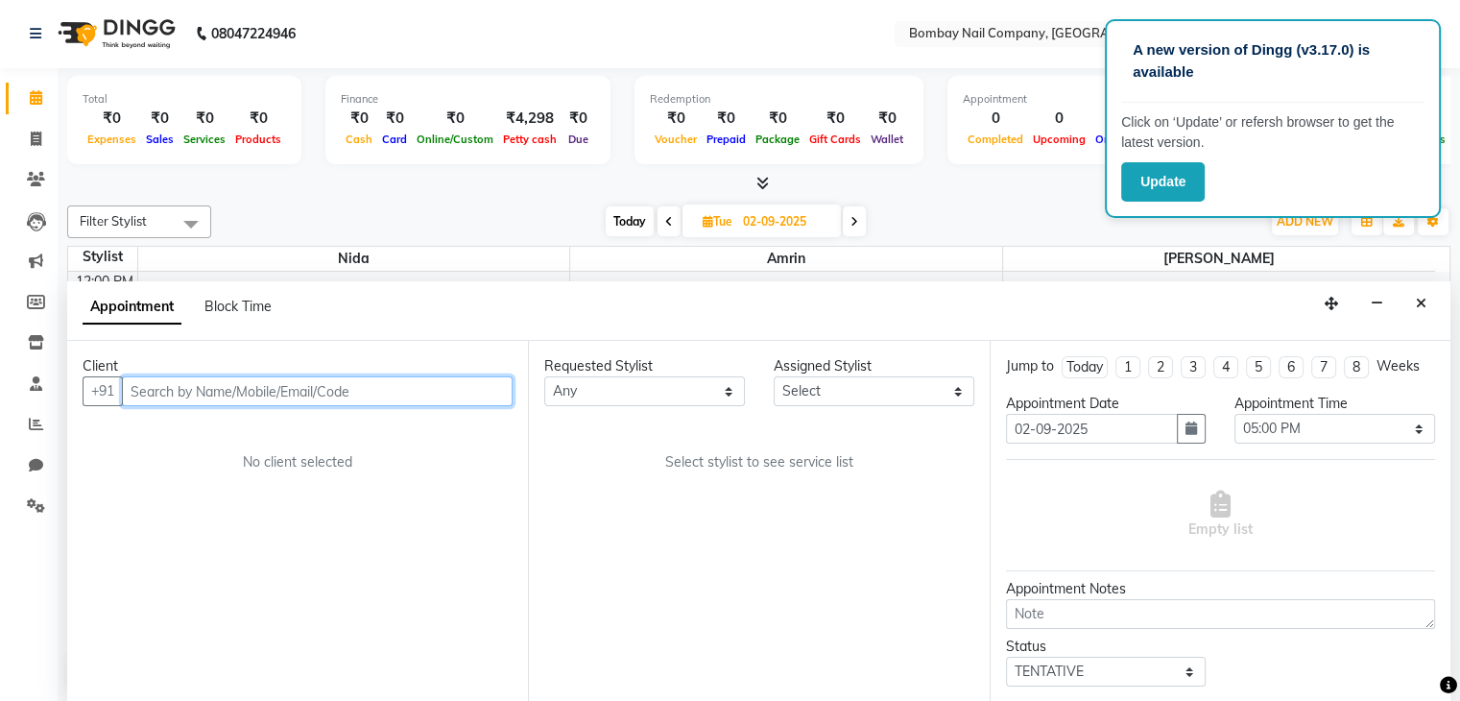
click at [473, 390] on input "text" at bounding box center [317, 391] width 391 height 30
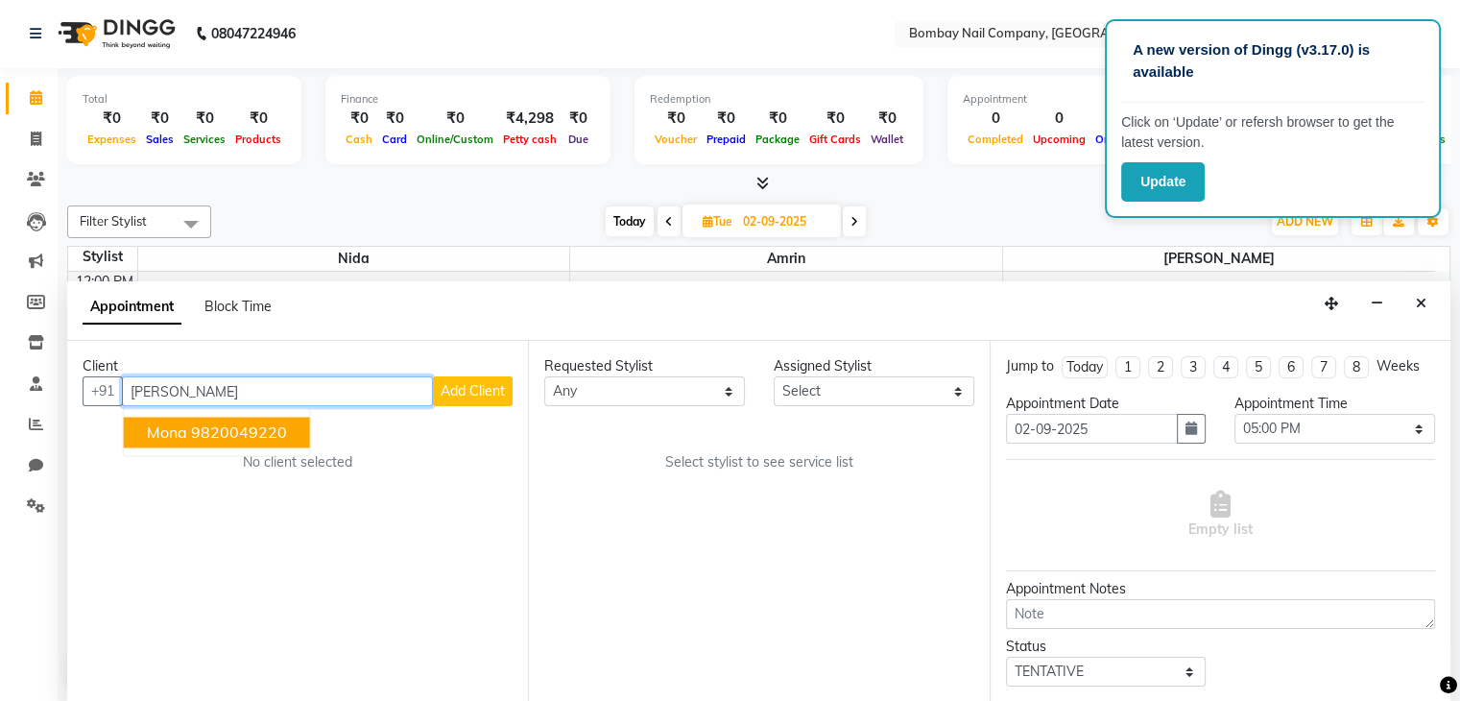
click at [242, 434] on ngb-highlight "9820049220" at bounding box center [239, 432] width 96 height 19
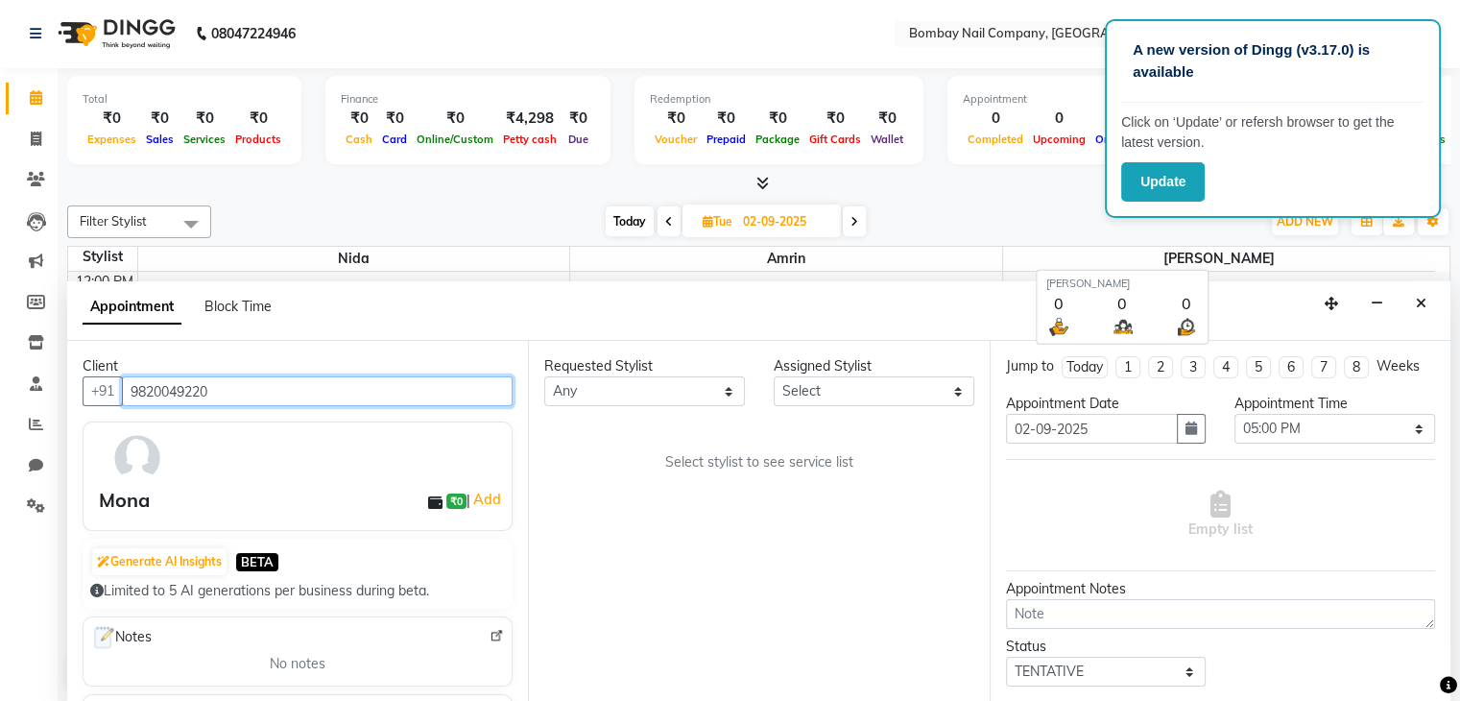
type input "9820049220"
click at [1037, 248] on span "[PERSON_NAME]" at bounding box center [1219, 259] width 432 height 24
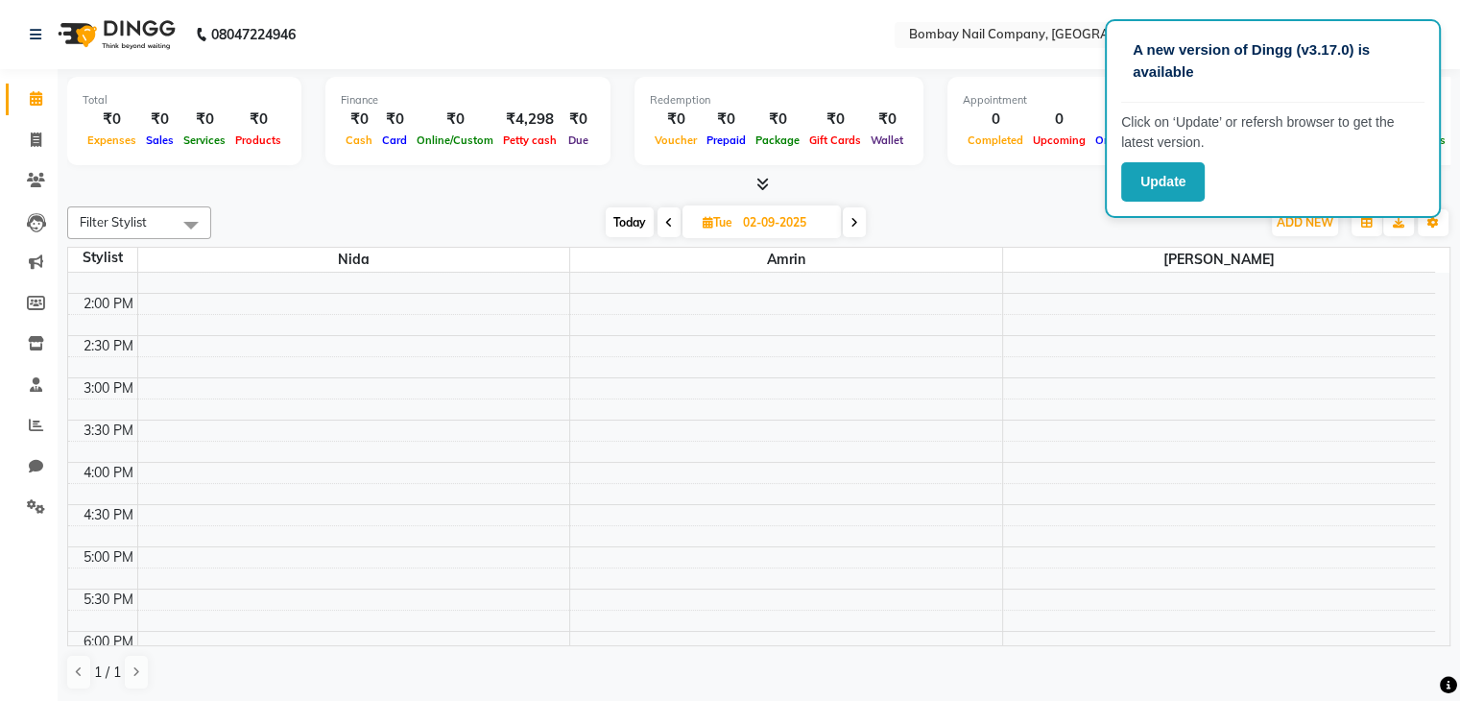
scroll to position [318, 0]
click at [1114, 554] on div "10:00 AM 10:30 AM 11:00 AM 11:30 AM 12:00 PM 12:30 PM 1:00 PM 1:30 PM 2:00 PM 2…" at bounding box center [751, 419] width 1367 height 928
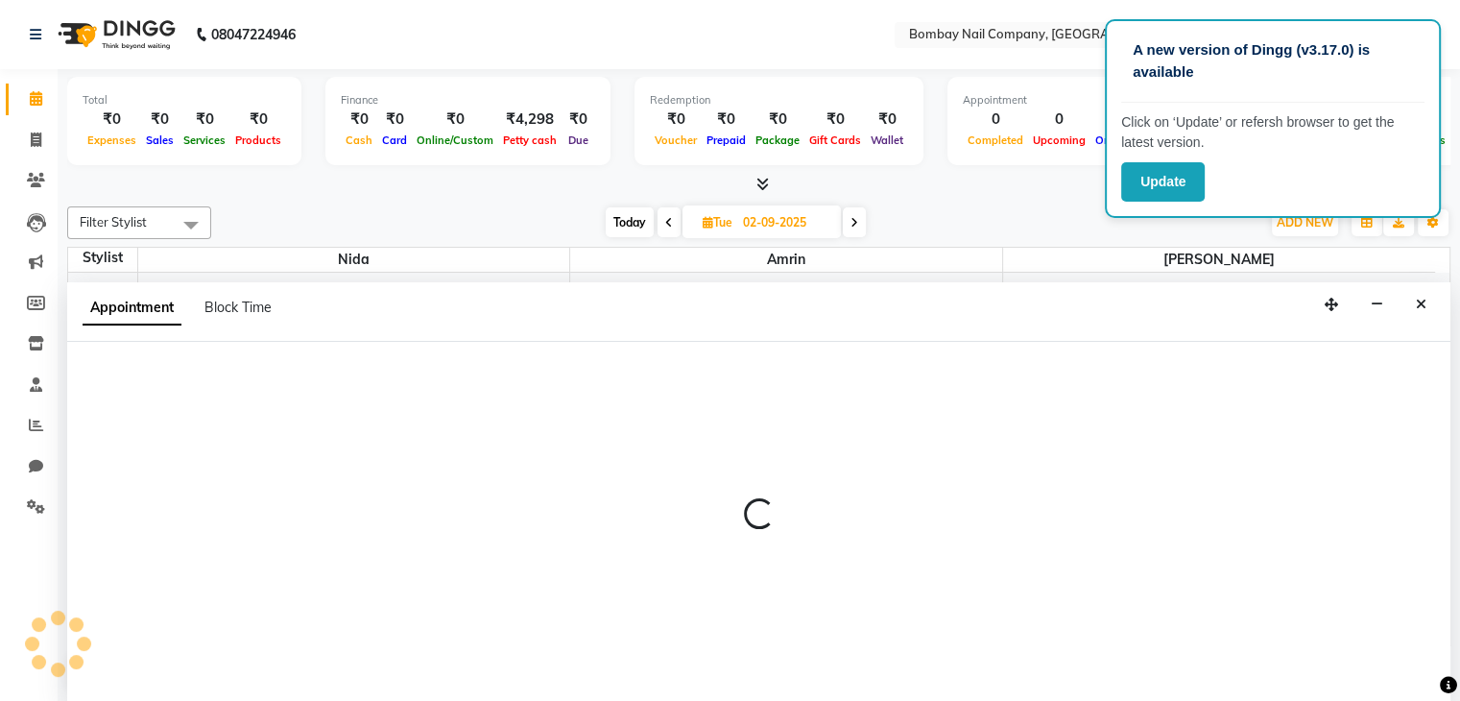
select select "90273"
select select "1020"
select select "tentative"
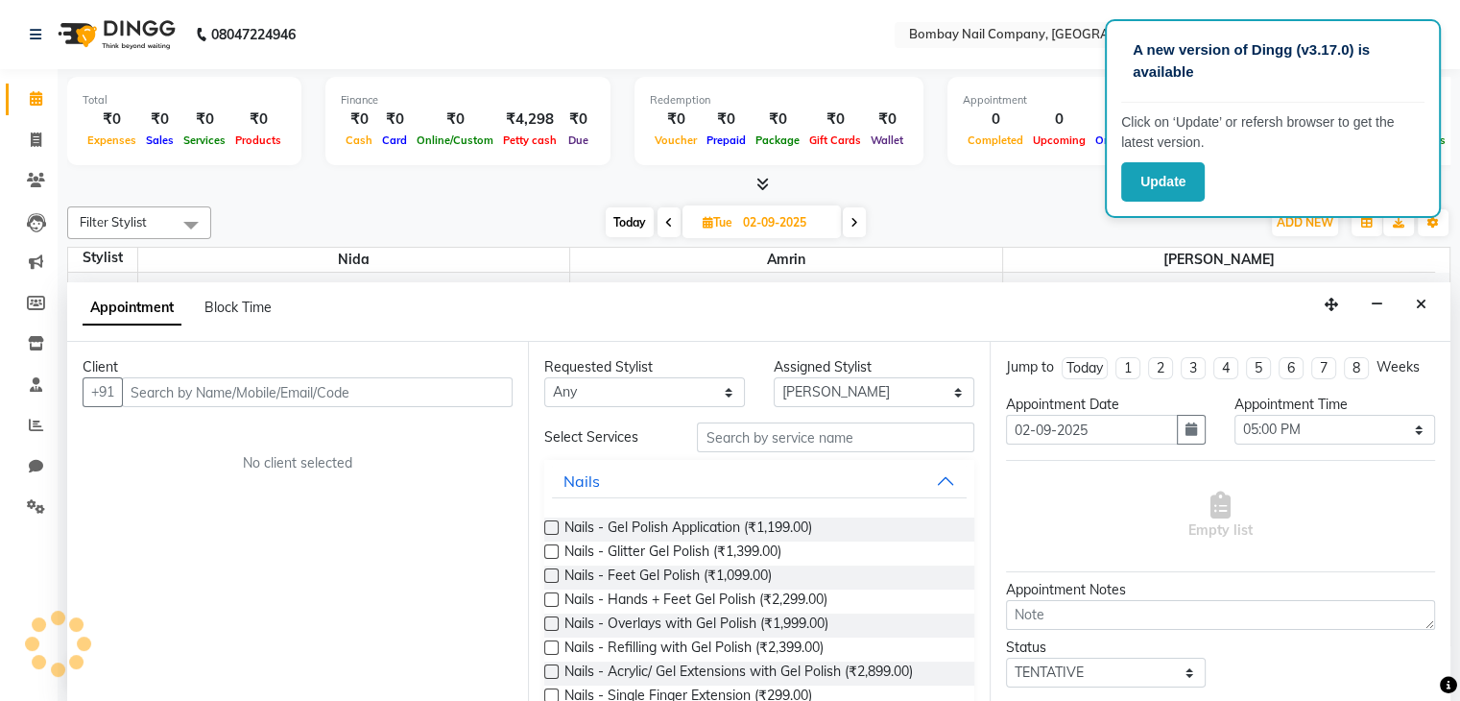
scroll to position [1, 0]
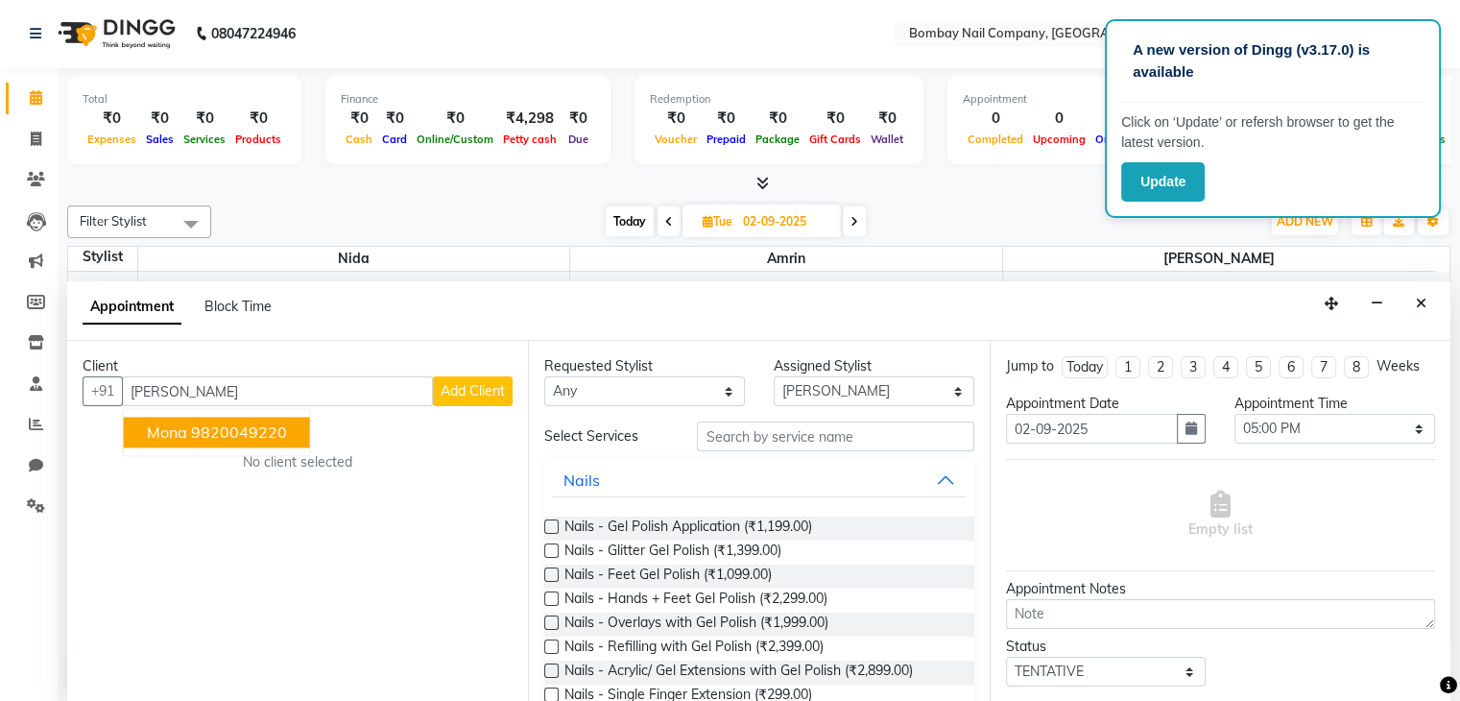
click at [223, 429] on ngb-highlight "9820049220" at bounding box center [239, 432] width 96 height 19
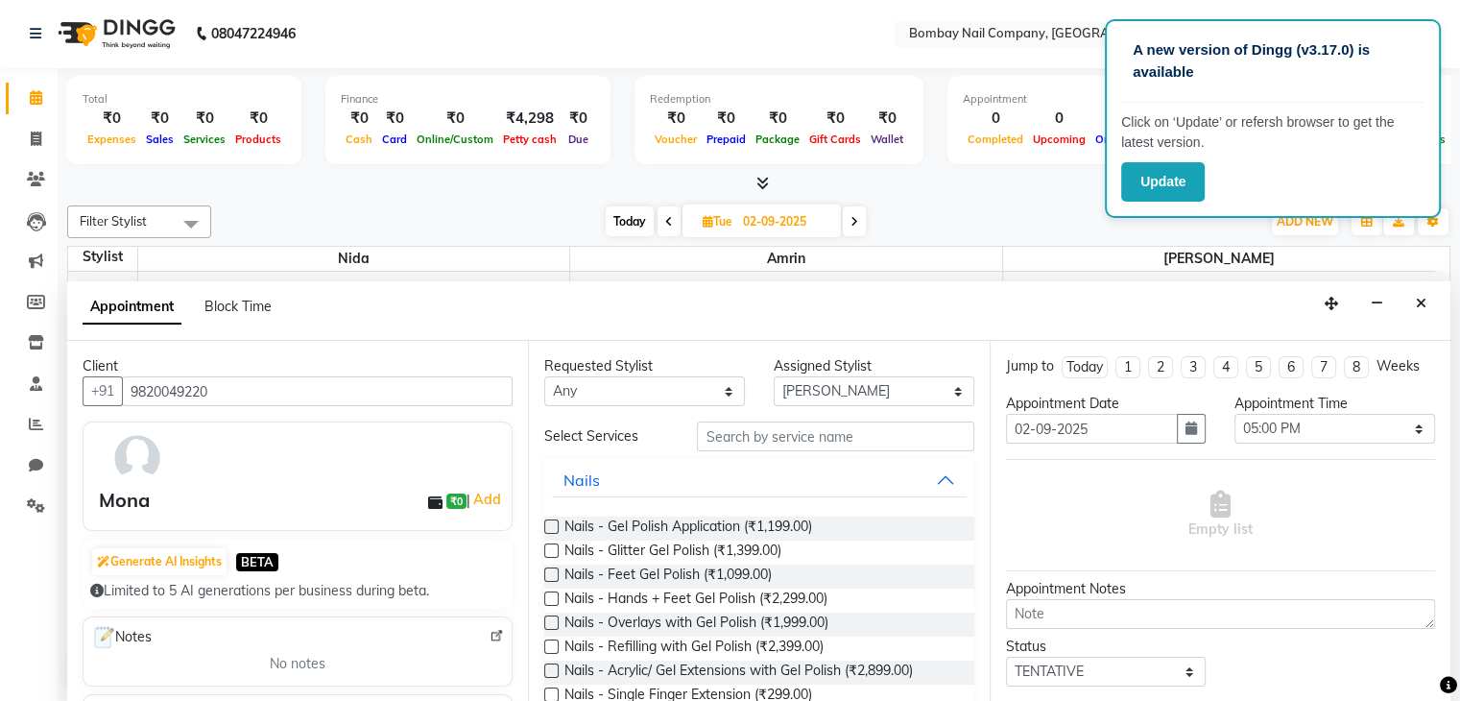
type input "9820049220"
click at [812, 442] on input "text" at bounding box center [835, 436] width 277 height 30
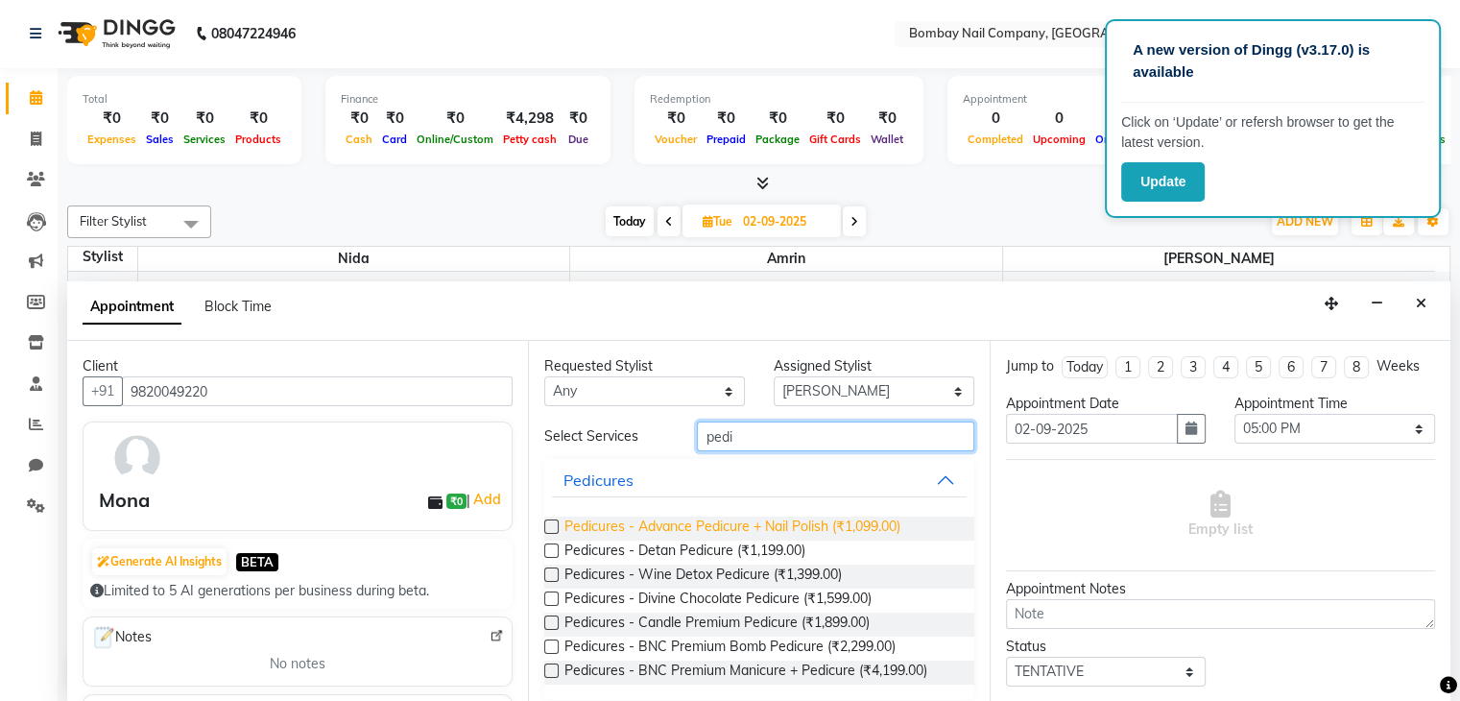
type input "pedi"
click at [729, 531] on span "Pedicures - Advance Pedicure + Nail Polish (₹1,099.00)" at bounding box center [733, 529] width 336 height 24
checkbox input "false"
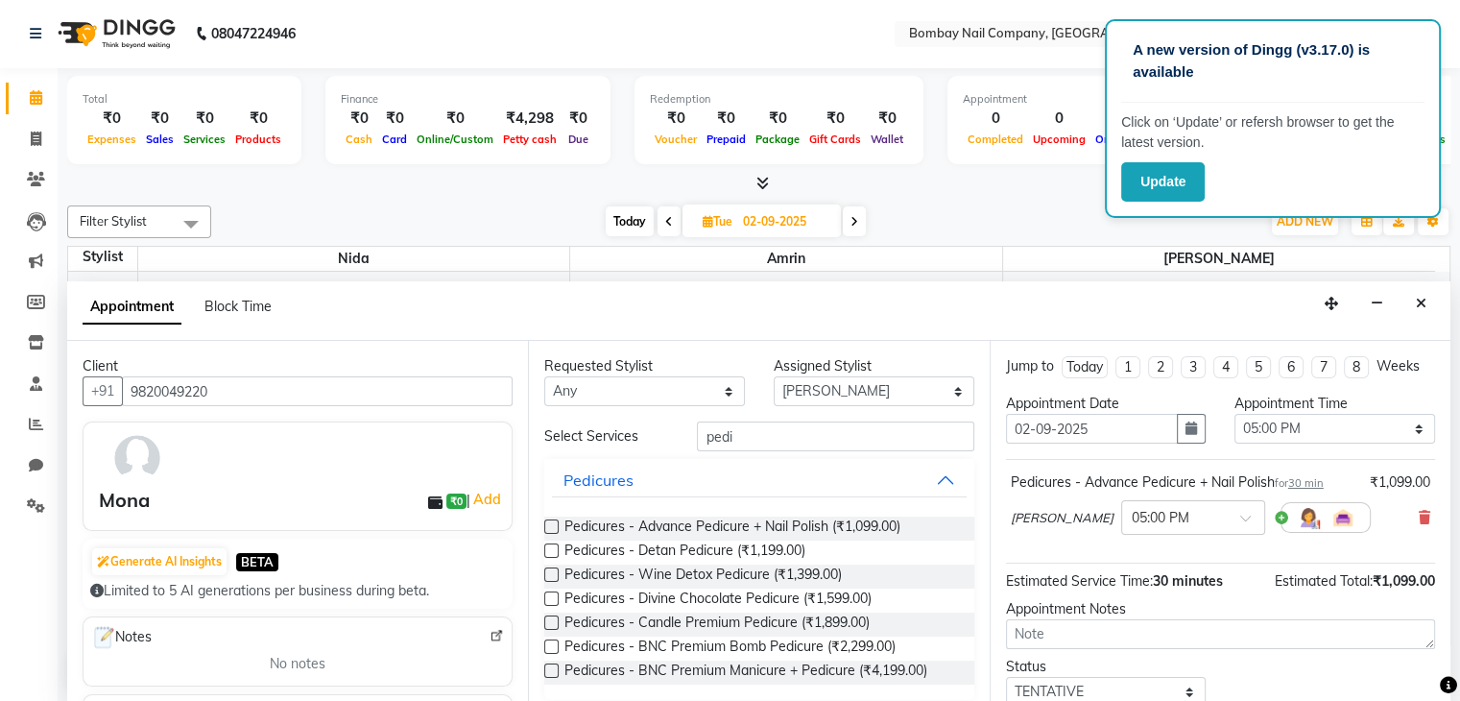
scroll to position [125, 0]
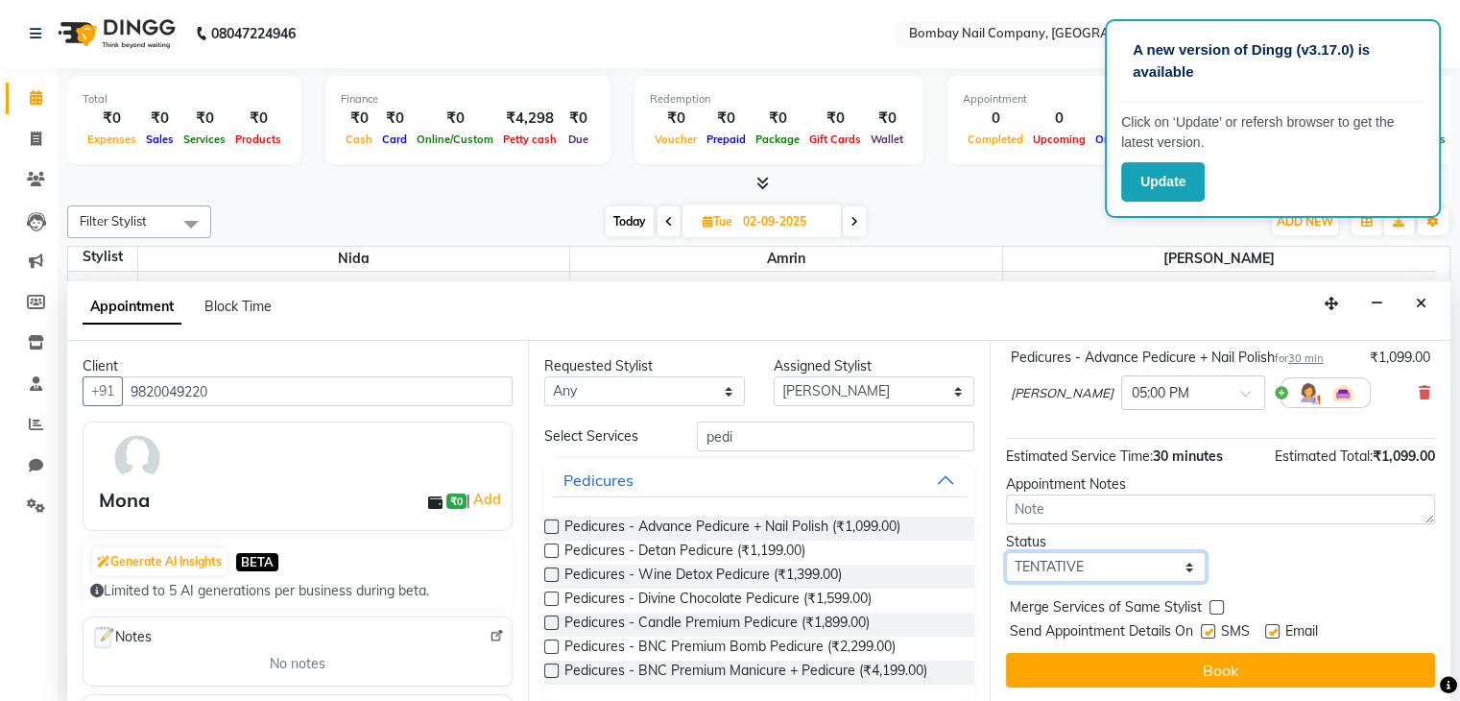
click at [1148, 558] on select "Select TENTATIVE CONFIRM UPCOMING" at bounding box center [1106, 567] width 201 height 30
click at [1006, 552] on select "Select TENTATIVE CONFIRM UPCOMING" at bounding box center [1106, 567] width 201 height 30
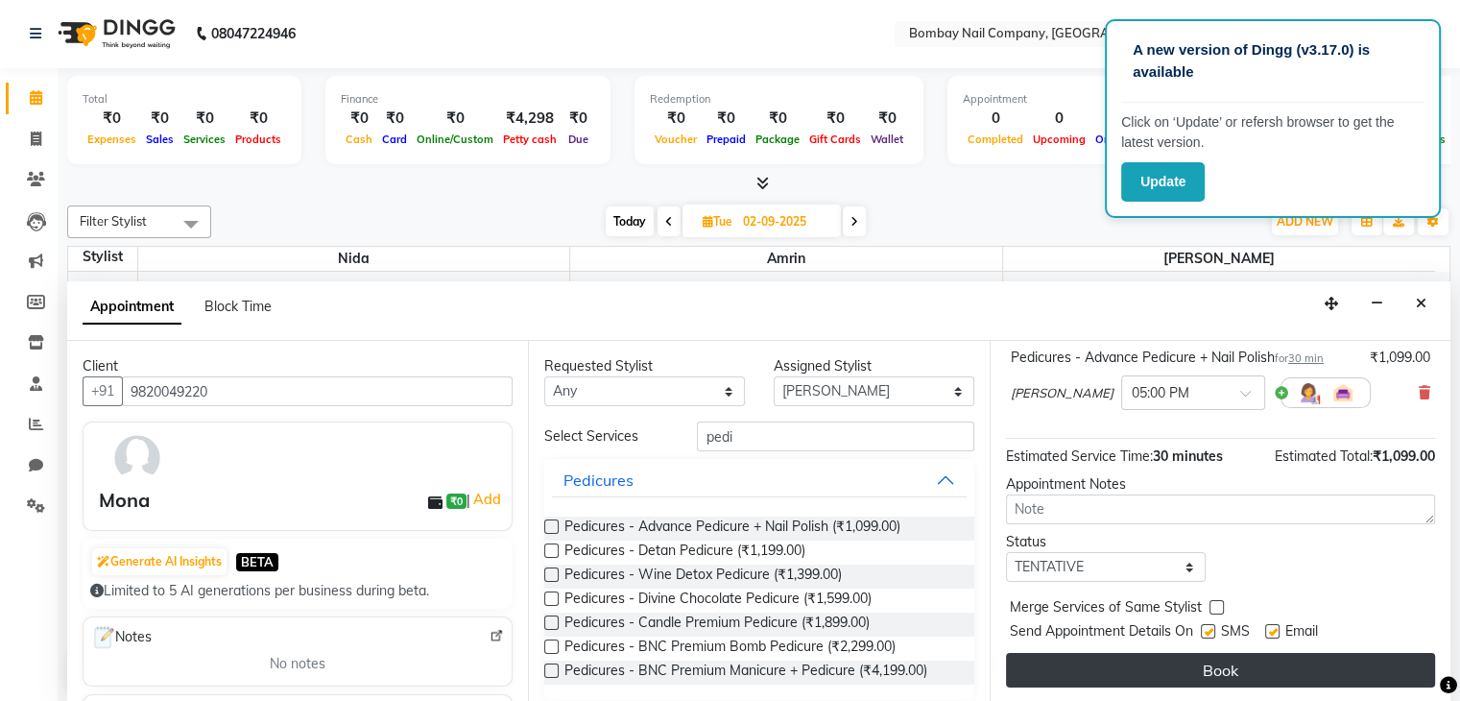
click at [1174, 662] on button "Book" at bounding box center [1220, 670] width 429 height 35
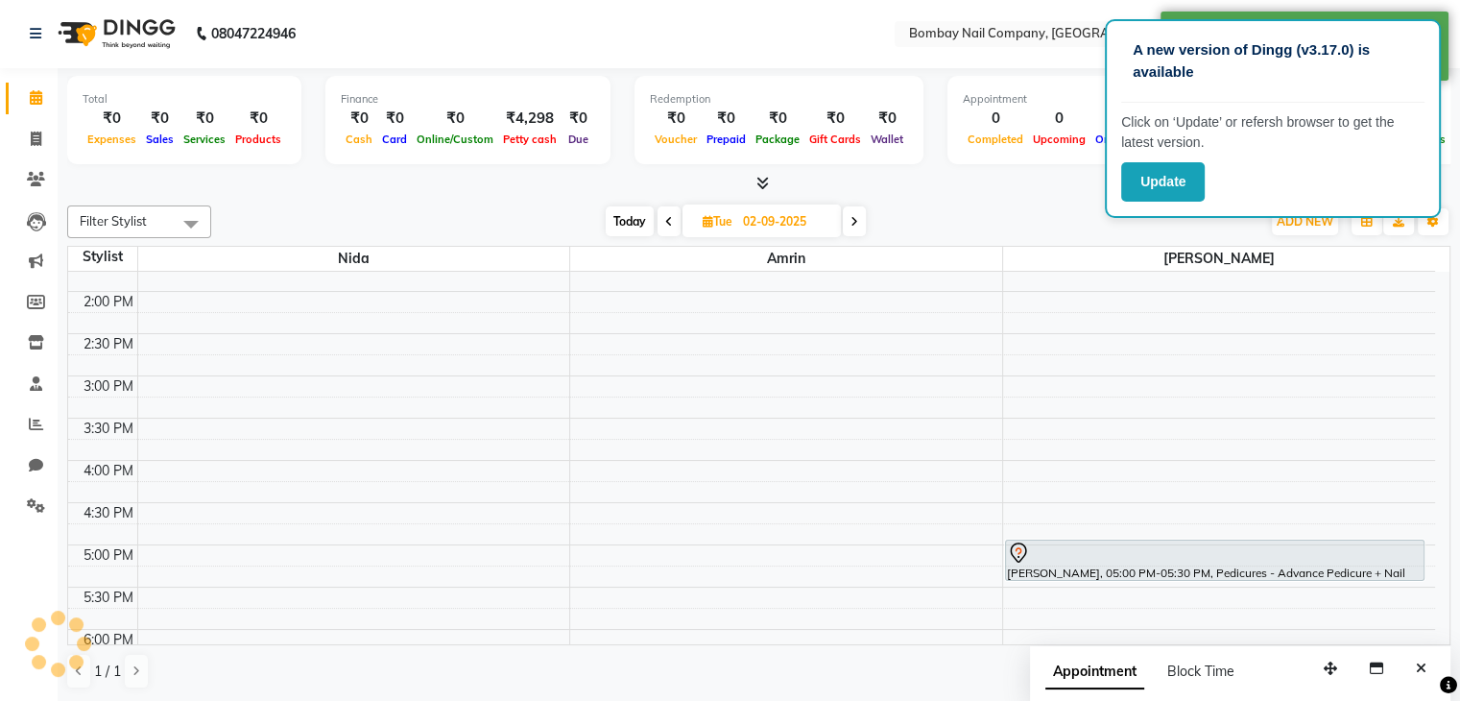
scroll to position [0, 0]
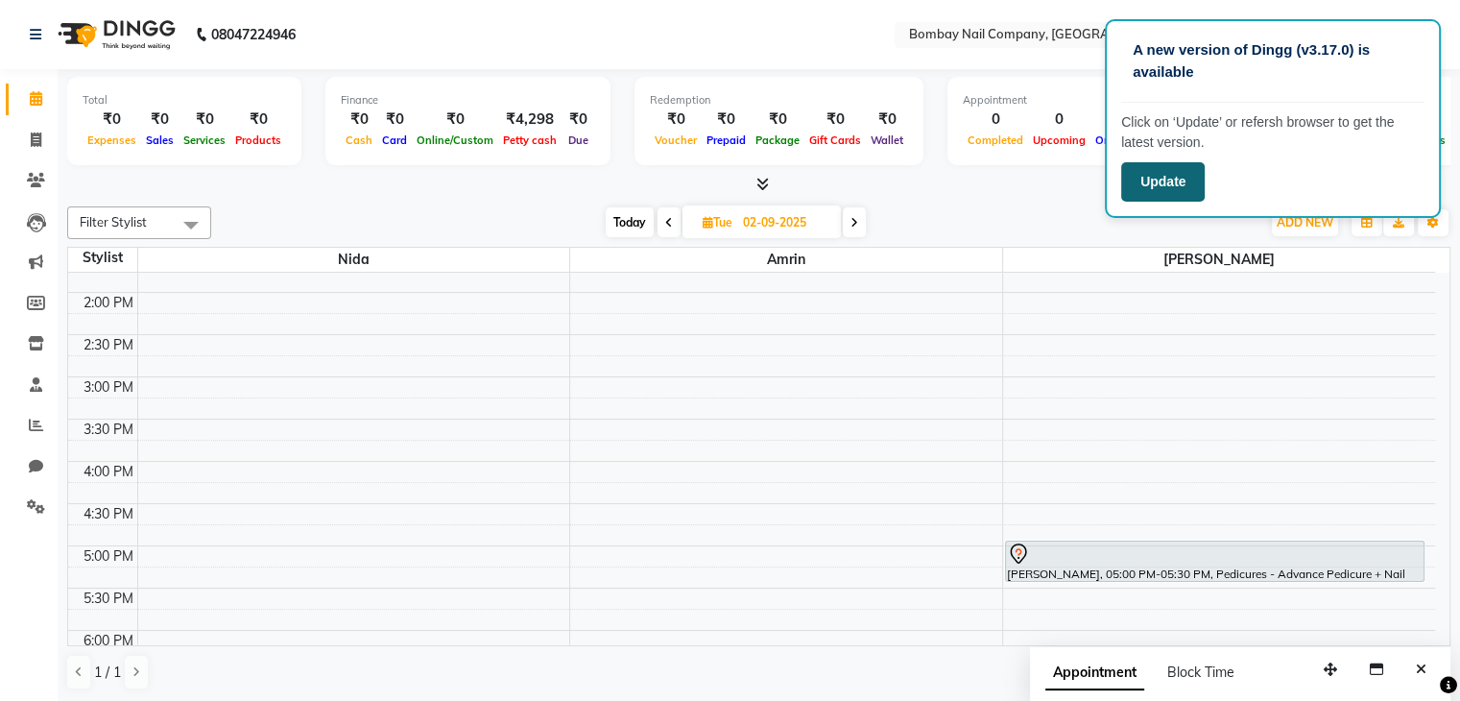
click at [1179, 184] on button "Update" at bounding box center [1163, 181] width 84 height 39
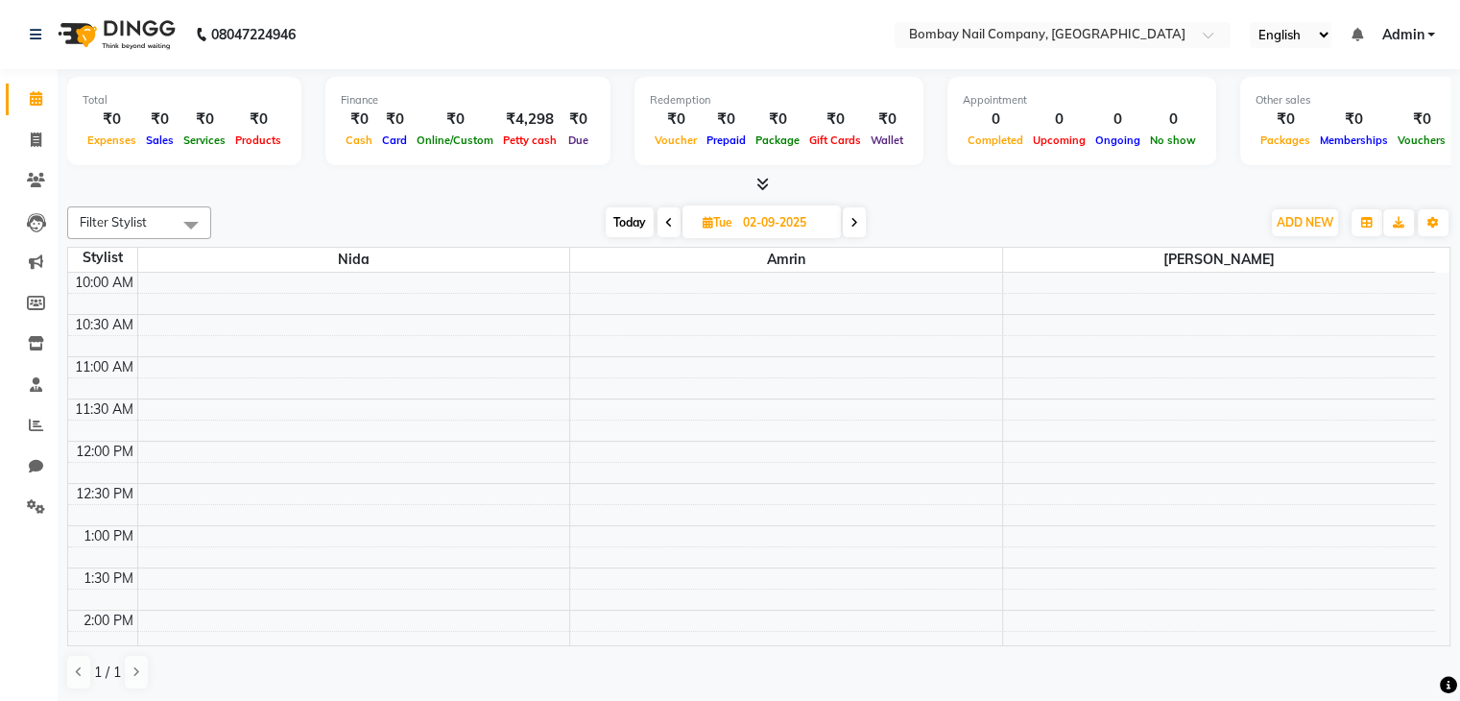
click at [641, 218] on span "Today" at bounding box center [630, 222] width 48 height 30
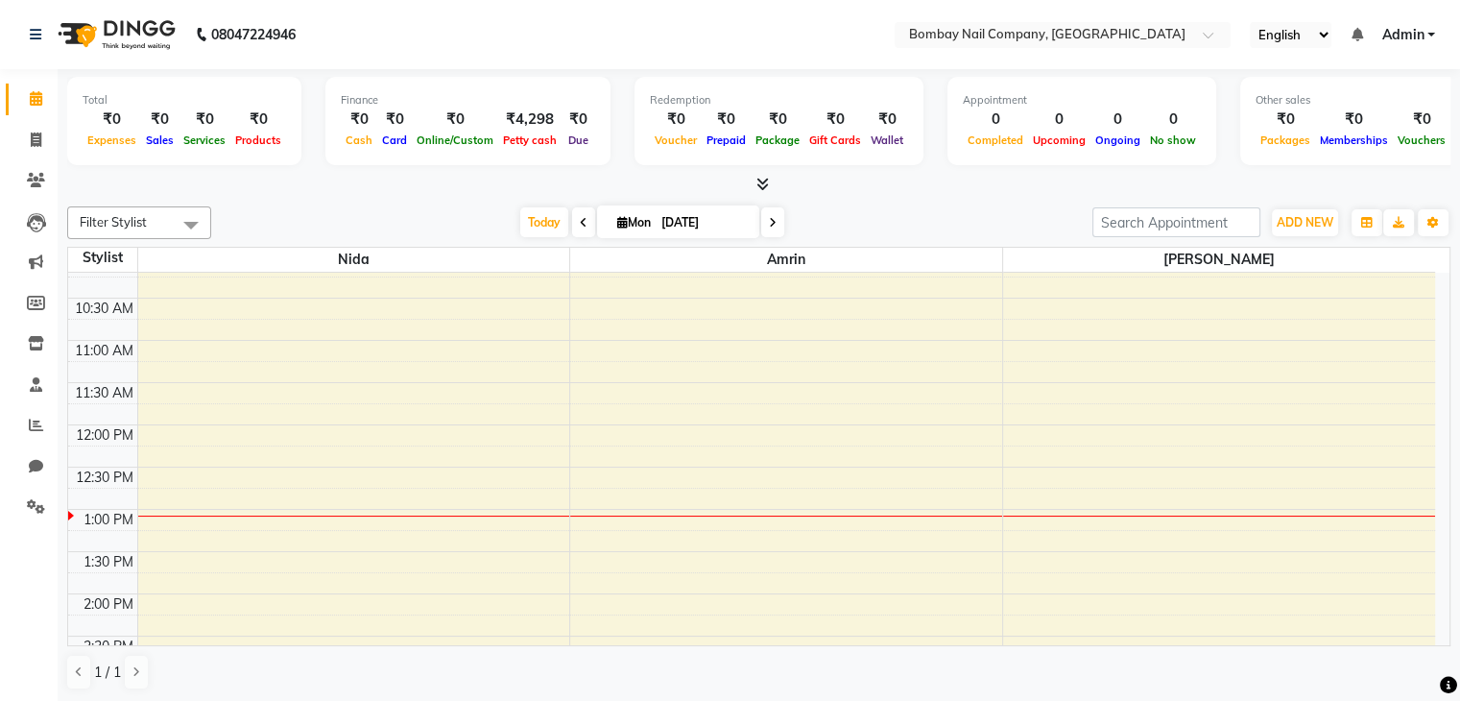
scroll to position [15, 0]
click at [771, 222] on icon at bounding box center [773, 223] width 8 height 12
type input "02-09-2025"
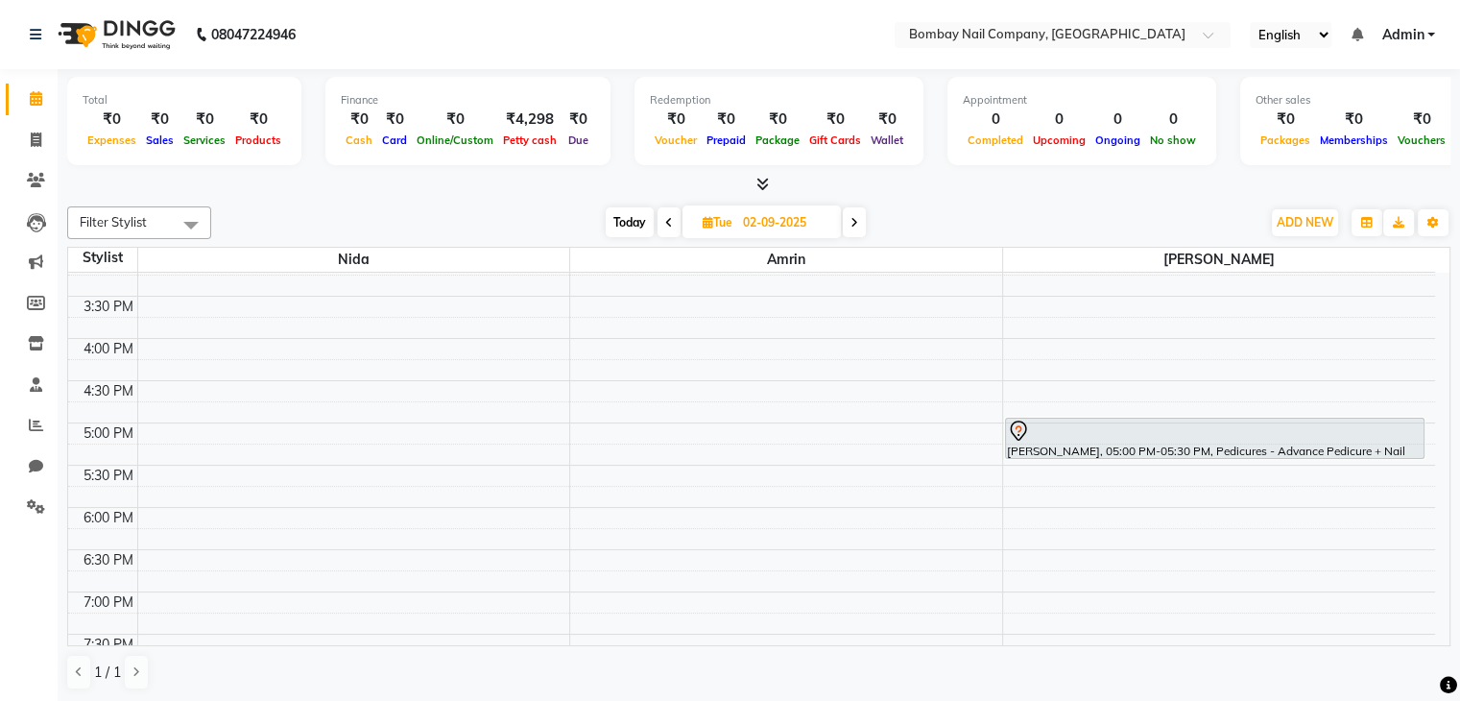
scroll to position [440, 0]
